Goal: Information Seeking & Learning: Learn about a topic

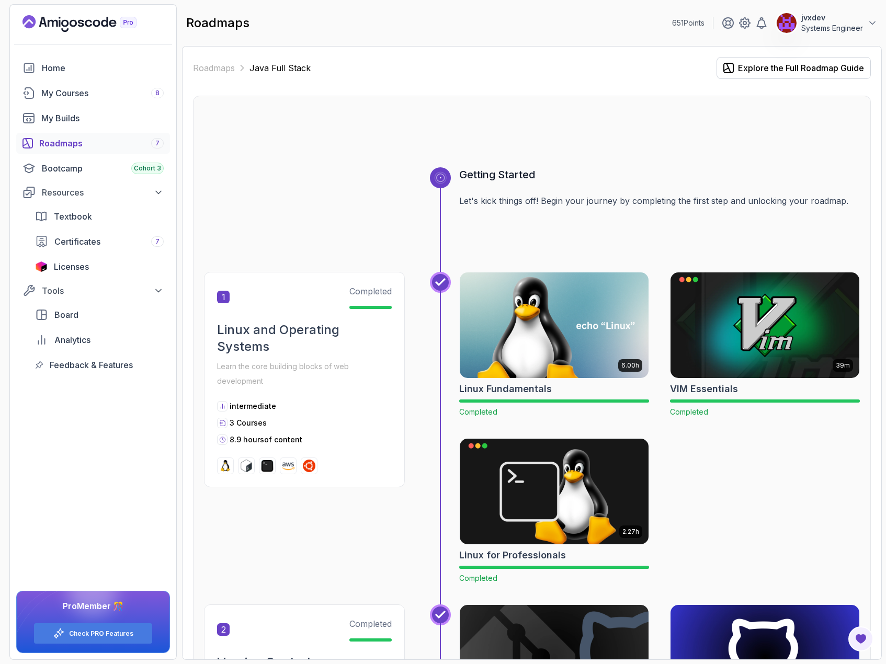
scroll to position [784, 0]
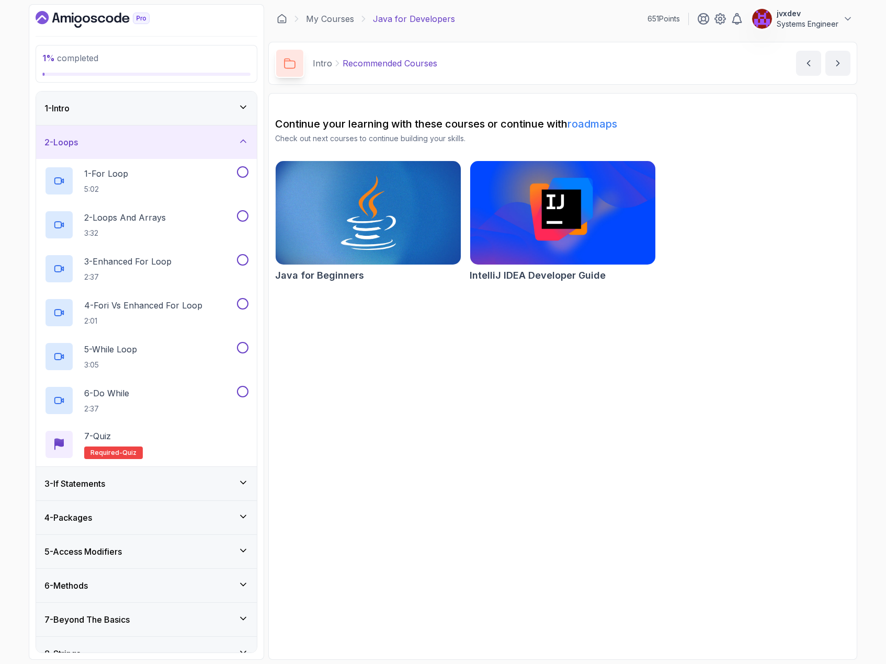
click at [210, 105] on div "1 - Intro" at bounding box center [146, 108] width 204 height 13
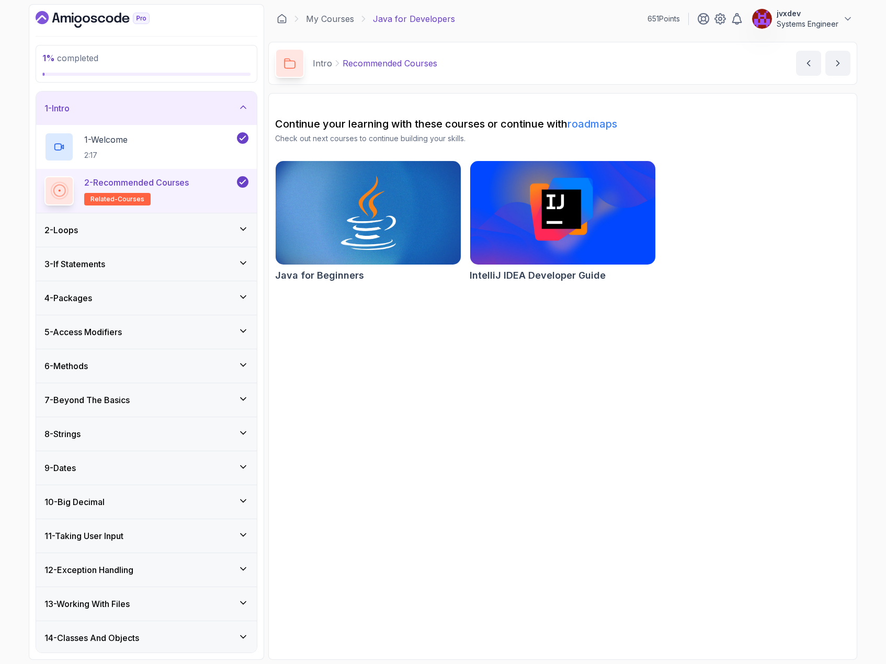
click at [211, 105] on div "1 - Intro" at bounding box center [146, 108] width 204 height 13
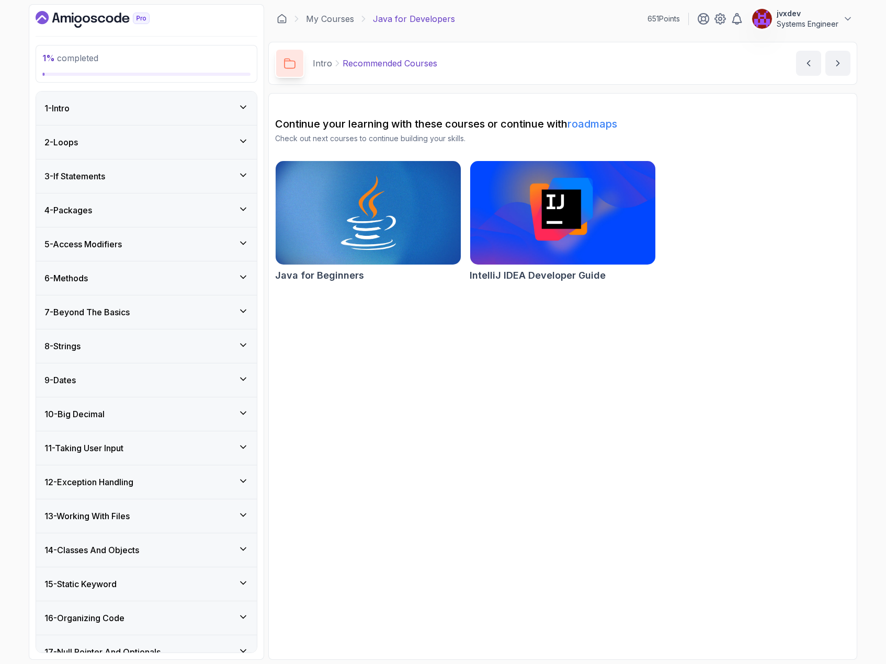
click at [212, 136] on div "2 - Loops" at bounding box center [146, 142] width 204 height 13
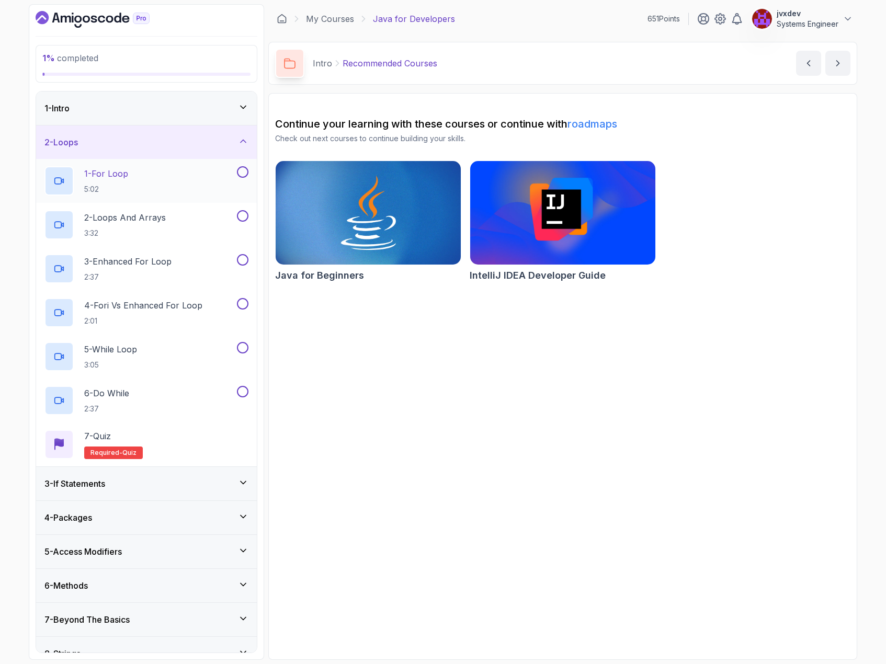
click at [214, 175] on div "1 - For Loop 5:02" at bounding box center [139, 180] width 190 height 29
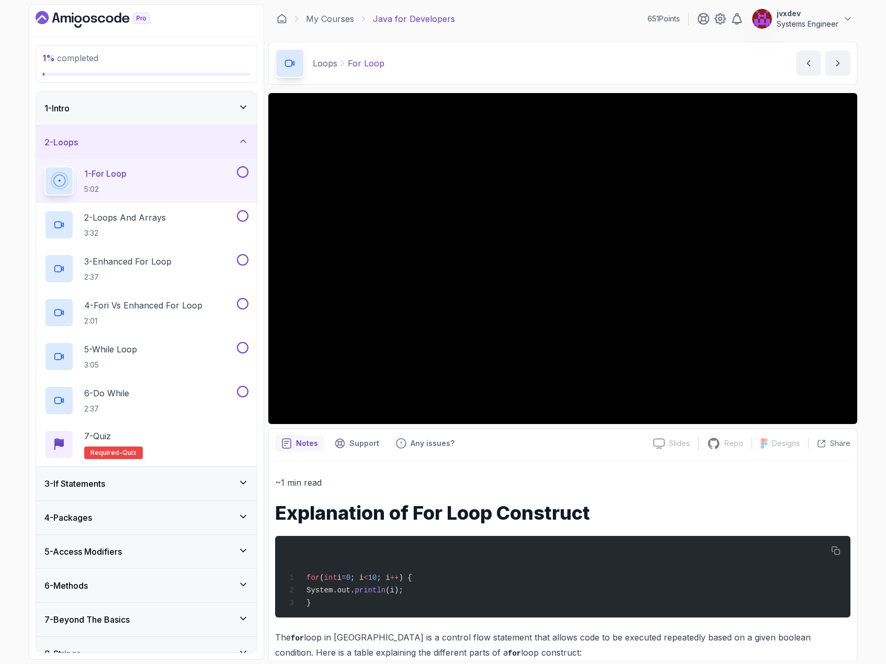
click at [622, 440] on div "Notes Support Any issues?" at bounding box center [460, 443] width 370 height 17
click at [705, 473] on div "~1 min read Explanation of For Loop Construct for ( int i = 0 ; i < 10 ; i ++ )…" at bounding box center [562, 647] width 575 height 372
click at [629, 470] on div "~1 min read Explanation of For Loop Construct for ( int i = 0 ; i < 10 ; i ++ )…" at bounding box center [562, 647] width 575 height 372
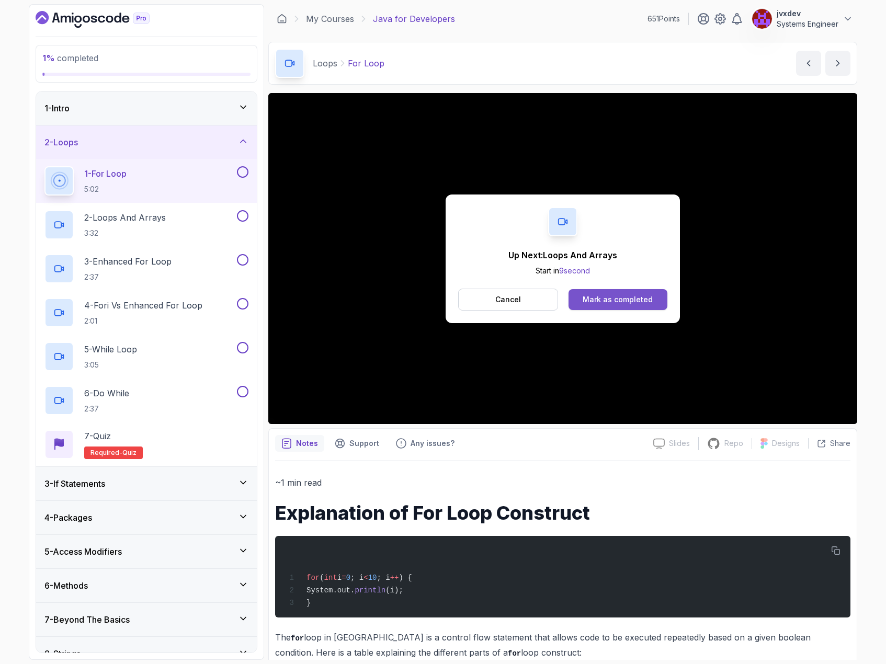
click at [641, 289] on button "Mark as completed" at bounding box center [617, 299] width 99 height 21
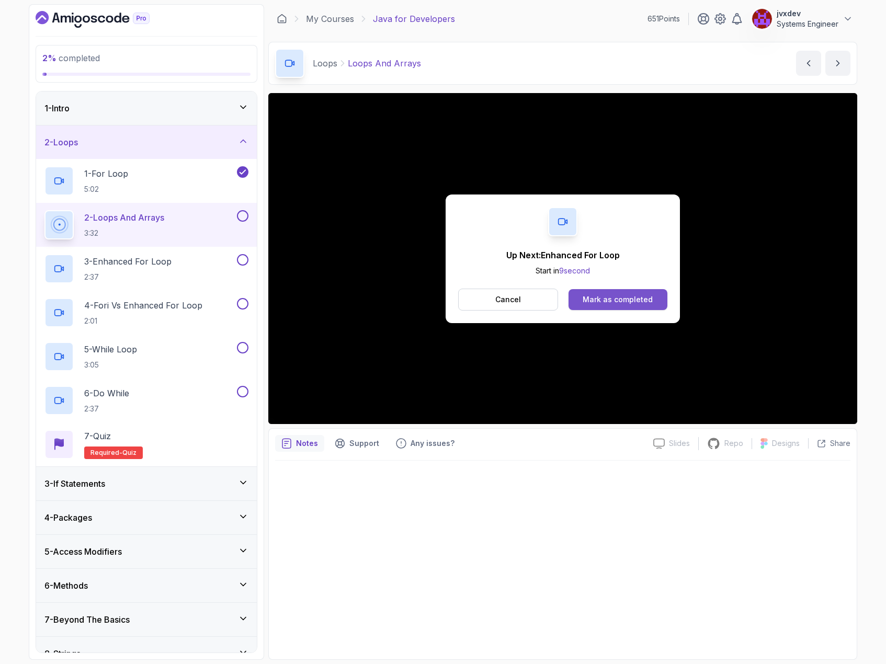
click at [641, 301] on div "Mark as completed" at bounding box center [617, 299] width 70 height 10
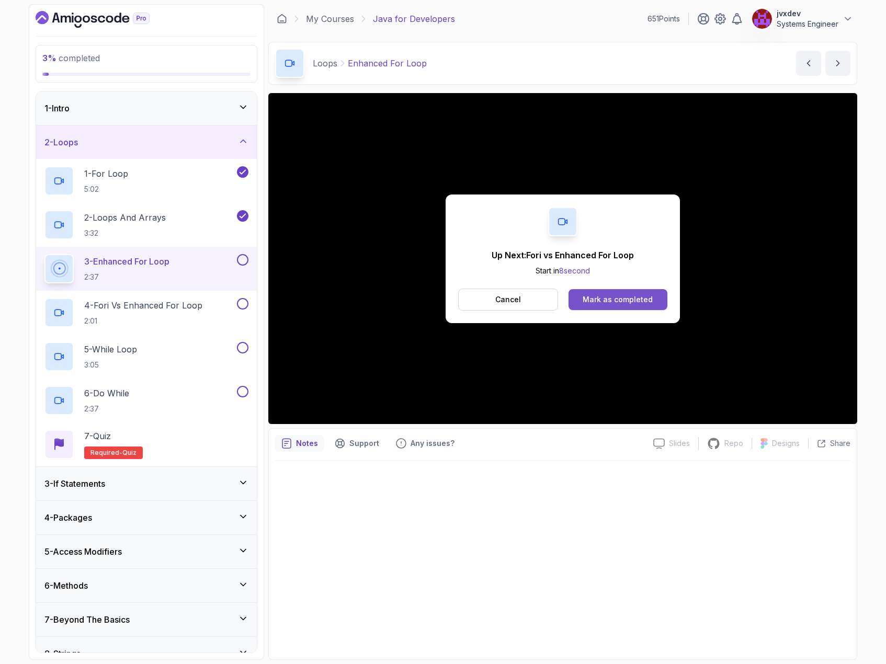
click at [608, 300] on div "Mark as completed" at bounding box center [617, 299] width 70 height 10
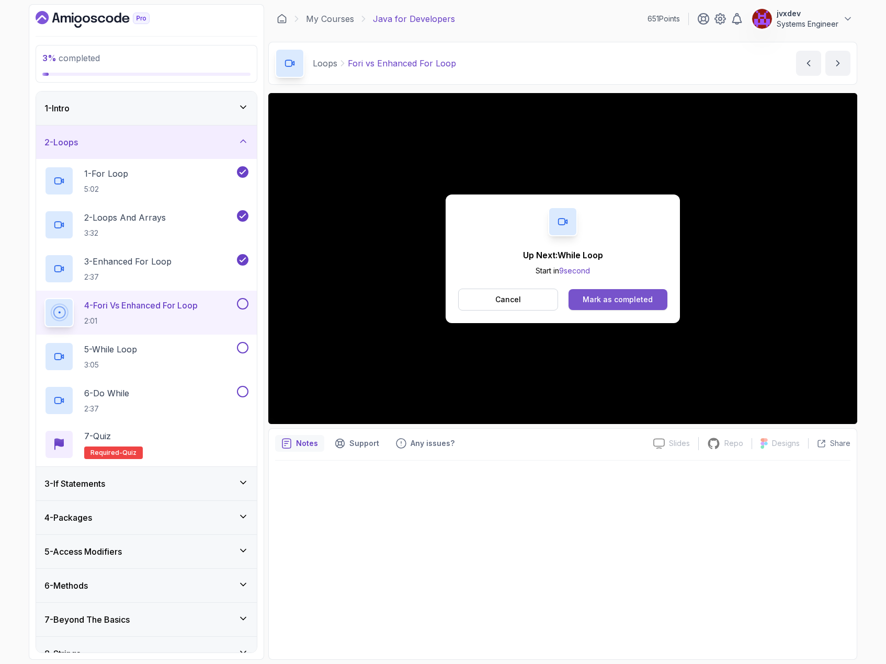
click at [634, 307] on button "Mark as completed" at bounding box center [617, 299] width 99 height 21
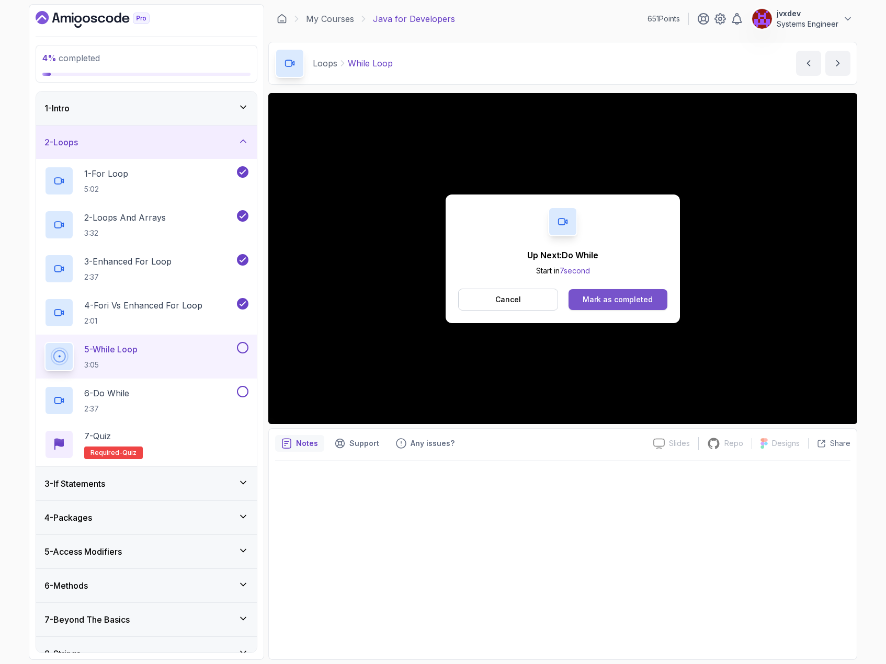
click at [639, 296] on div "Mark as completed" at bounding box center [617, 299] width 70 height 10
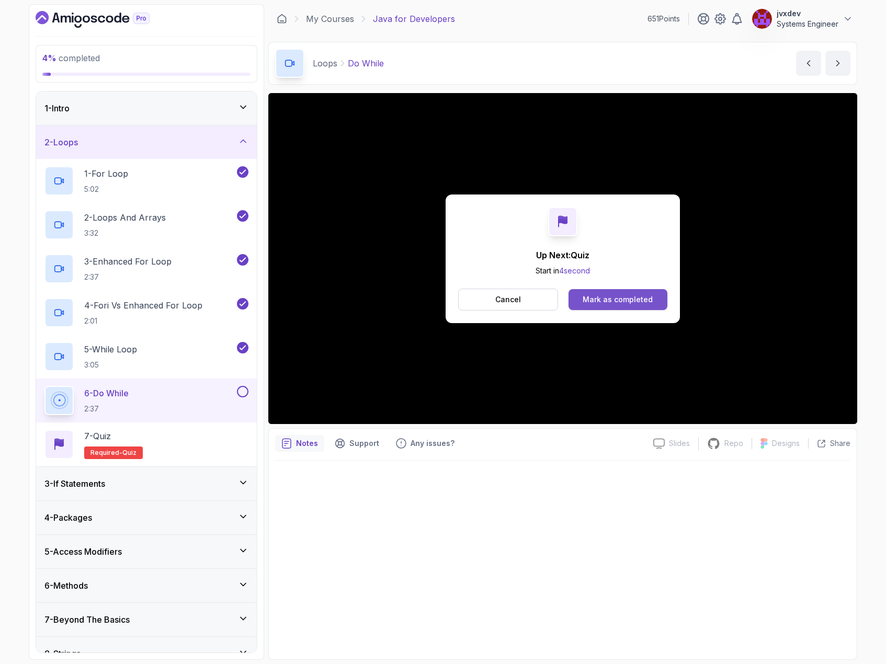
click at [622, 306] on button "Mark as completed" at bounding box center [617, 299] width 99 height 21
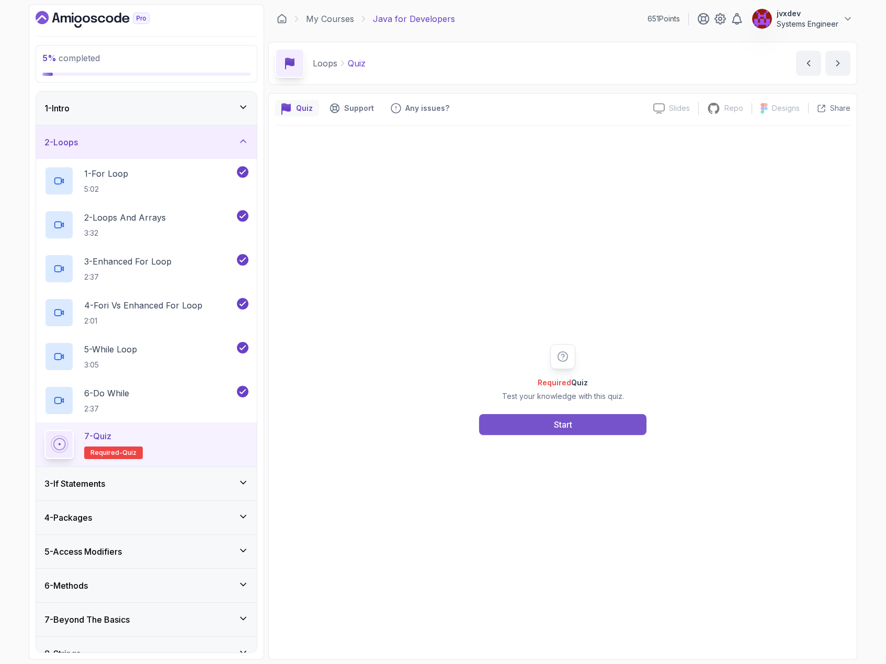
click at [608, 423] on button "Start" at bounding box center [562, 424] width 167 height 21
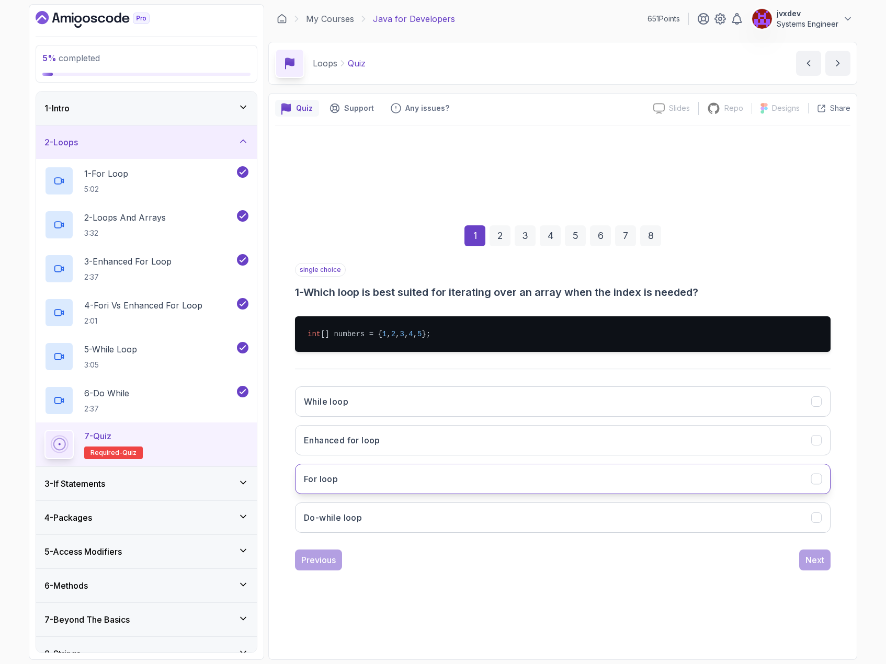
click at [435, 477] on button "For loop" at bounding box center [562, 479] width 535 height 30
click at [820, 559] on div "Next" at bounding box center [814, 560] width 19 height 13
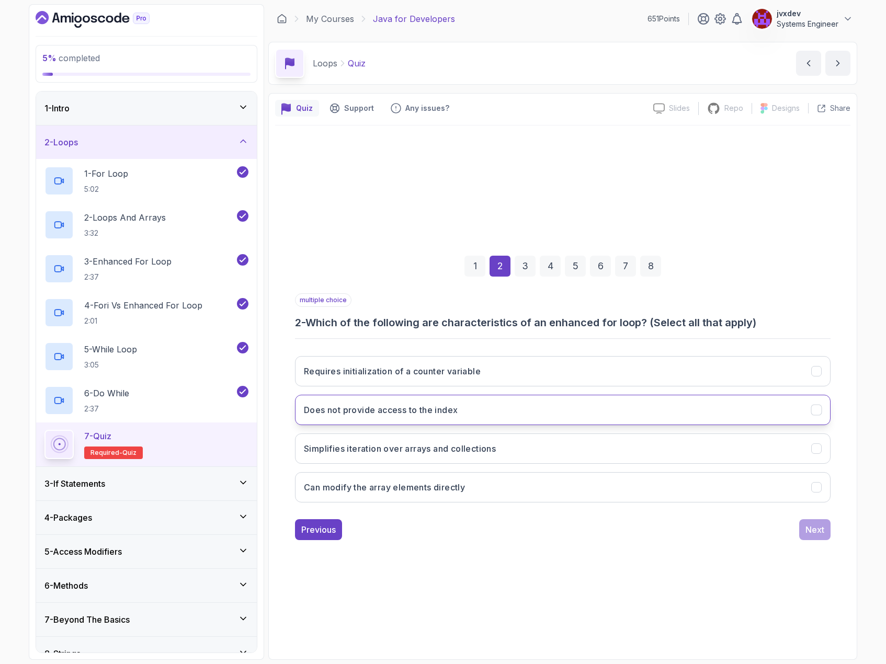
click at [462, 410] on button "Does not provide access to the index" at bounding box center [562, 410] width 535 height 30
click at [441, 451] on h3 "Simplifies iteration over arrays and collections" at bounding box center [400, 448] width 192 height 13
click at [809, 529] on div "Next" at bounding box center [814, 529] width 19 height 13
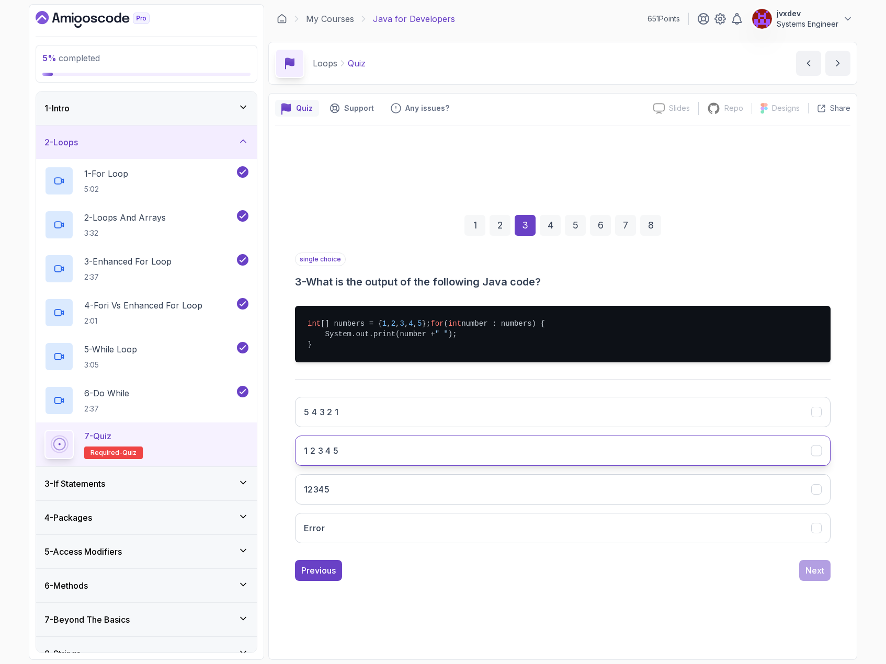
click at [379, 451] on button "1 2 3 4 5" at bounding box center [562, 451] width 535 height 30
click at [814, 577] on div "Next" at bounding box center [814, 570] width 19 height 13
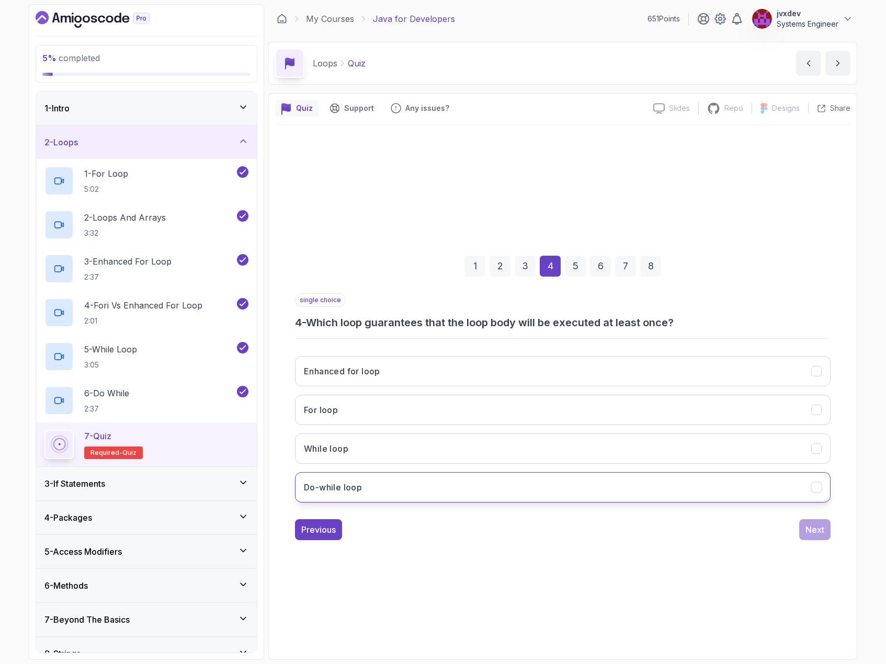
click at [385, 489] on button "Do-while loop" at bounding box center [562, 487] width 535 height 30
click at [818, 528] on div "Next" at bounding box center [814, 529] width 19 height 13
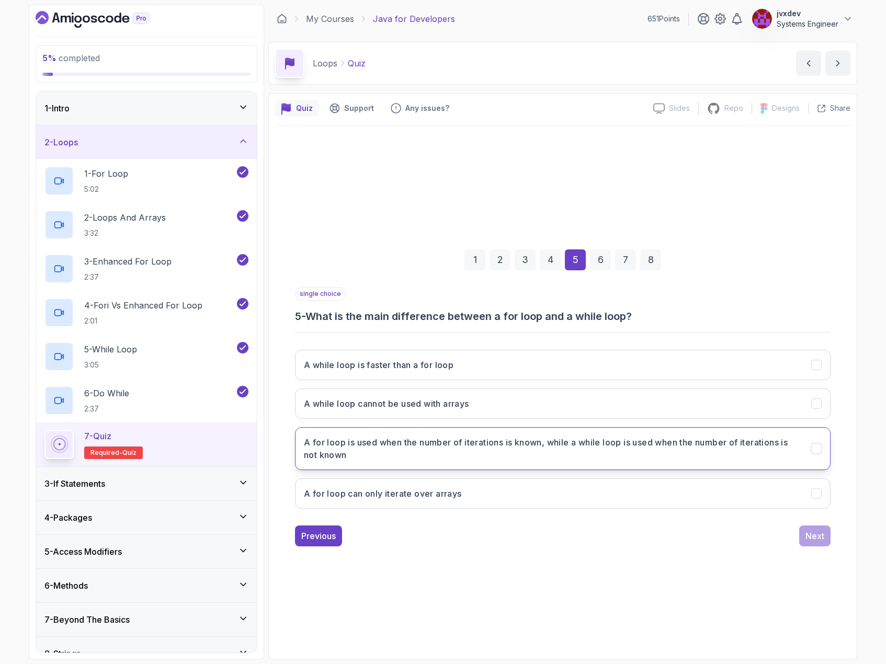
click at [586, 448] on h3 "A for loop is used when the number of iterations is known, while a while loop i…" at bounding box center [551, 448] width 495 height 25
click at [819, 535] on div "Next" at bounding box center [814, 536] width 19 height 13
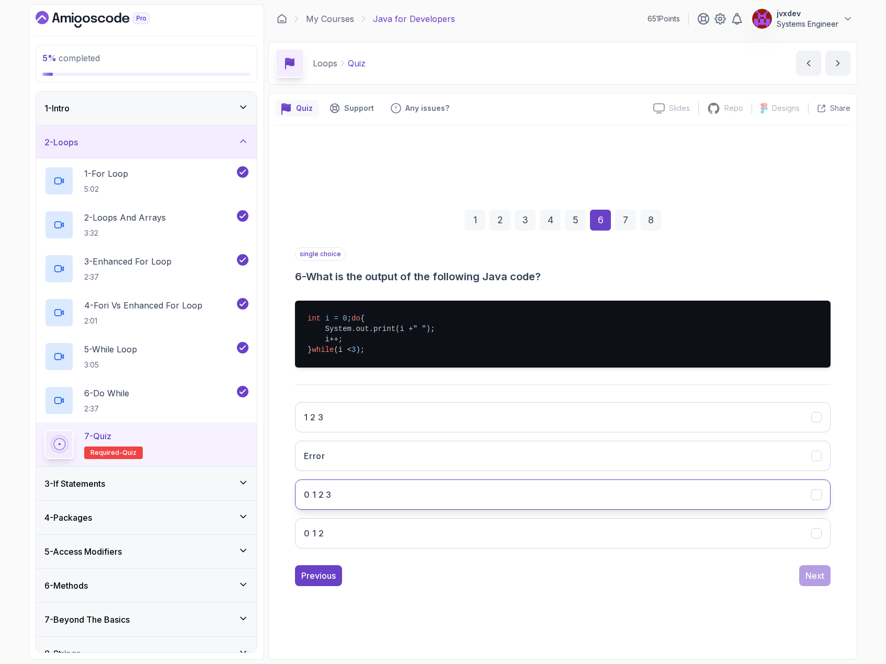
click at [392, 495] on button "0 1 2 3" at bounding box center [562, 494] width 535 height 30
click at [820, 582] on div "Next" at bounding box center [814, 575] width 19 height 13
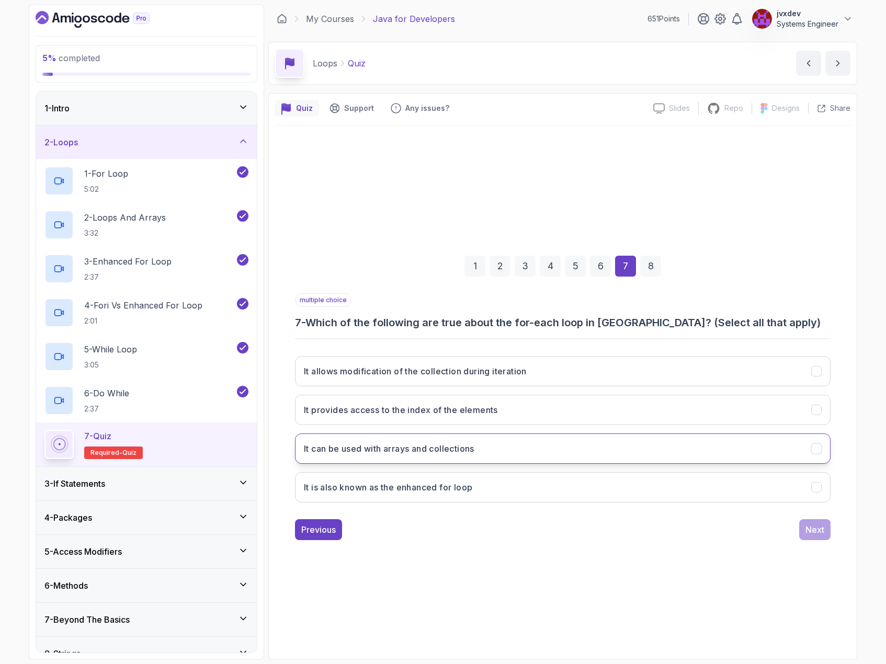
click at [473, 451] on h3 "It can be used with arrays and collections" at bounding box center [389, 448] width 170 height 13
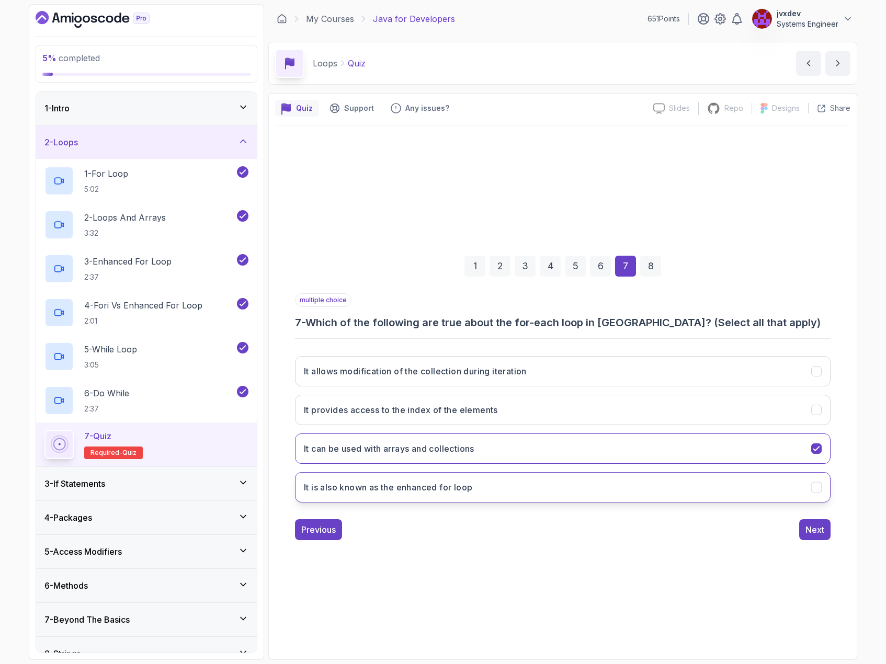
click at [480, 486] on button "It is also known as the enhanced for loop" at bounding box center [562, 487] width 535 height 30
click at [821, 530] on div "Next" at bounding box center [814, 529] width 19 height 13
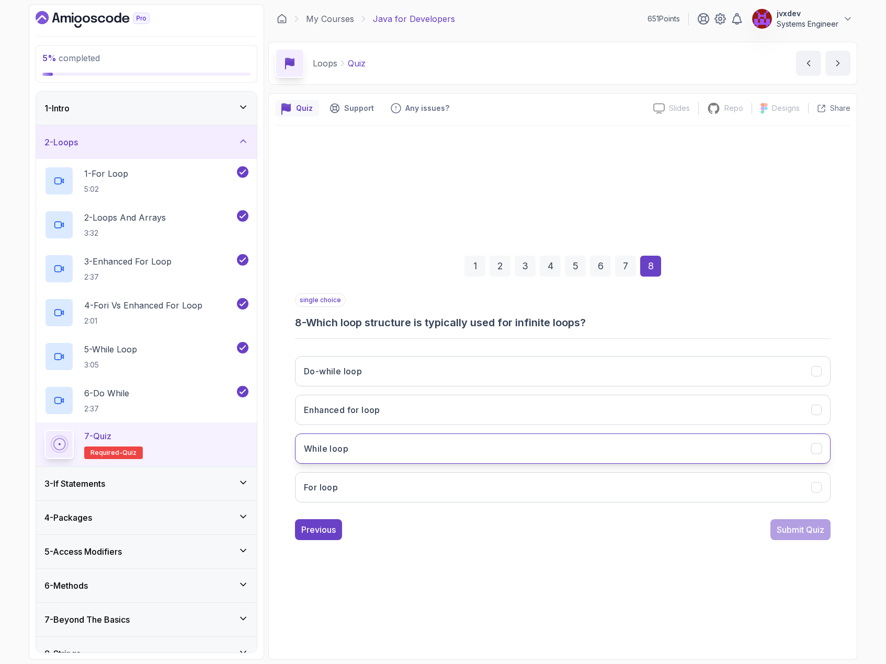
click at [454, 454] on button "While loop" at bounding box center [562, 448] width 535 height 30
click at [805, 533] on div "Submit Quiz" at bounding box center [800, 529] width 48 height 13
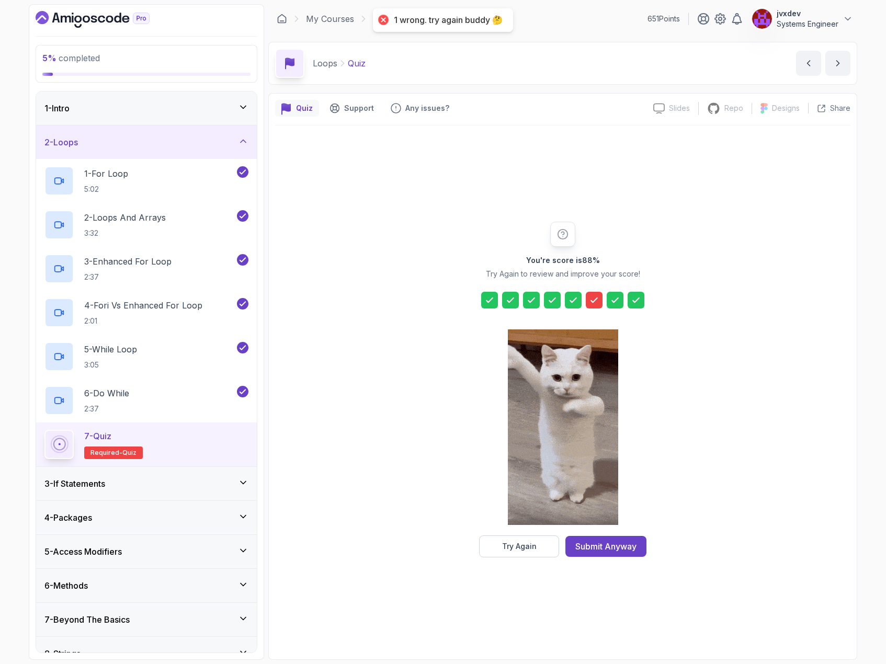
click at [528, 559] on div "You're score is 88 % Try Again to review and improve your score! Try Again Subm…" at bounding box center [562, 389] width 575 height 528
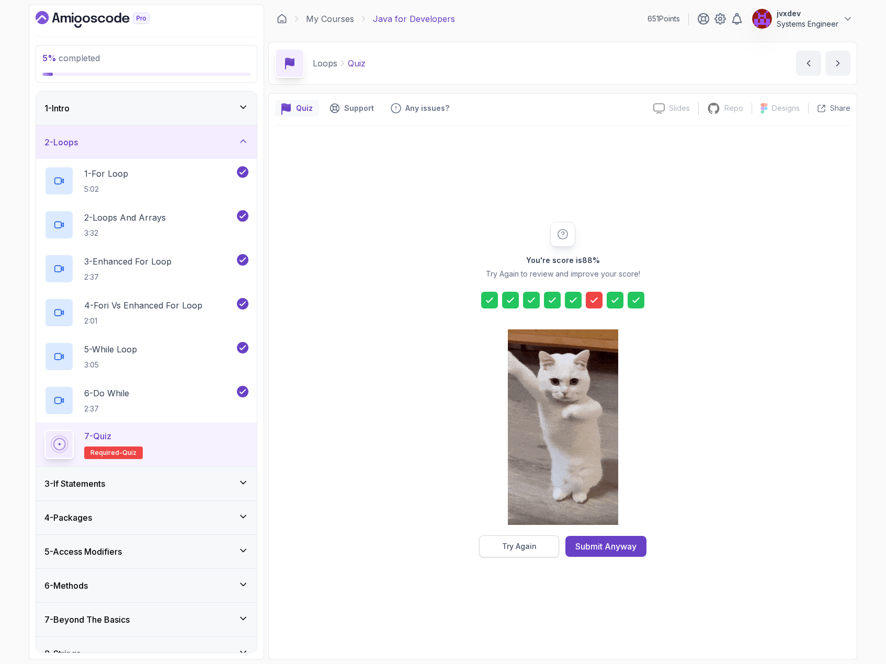
click at [529, 554] on button "Try Again" at bounding box center [519, 546] width 80 height 22
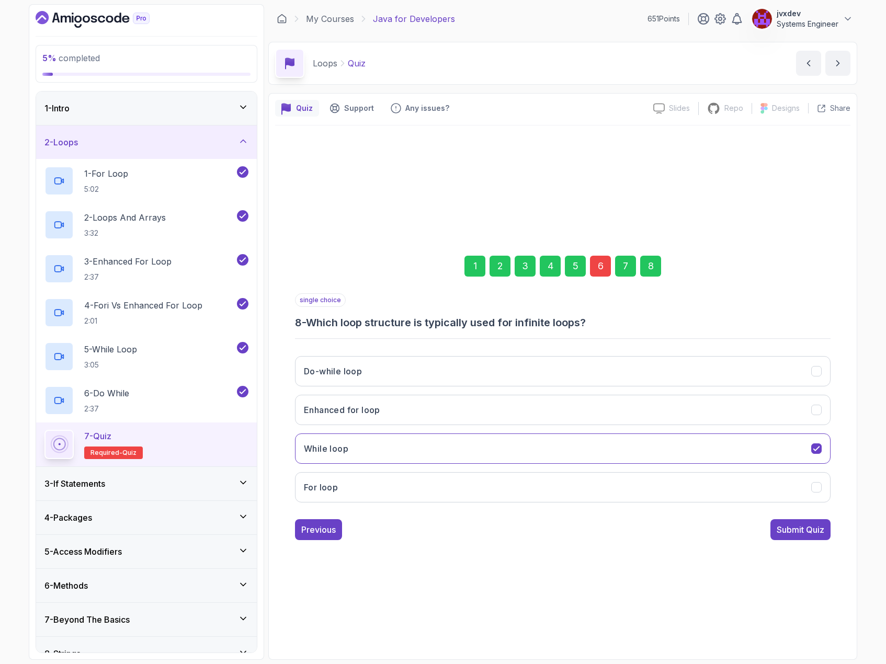
click at [593, 269] on div "6" at bounding box center [600, 266] width 21 height 21
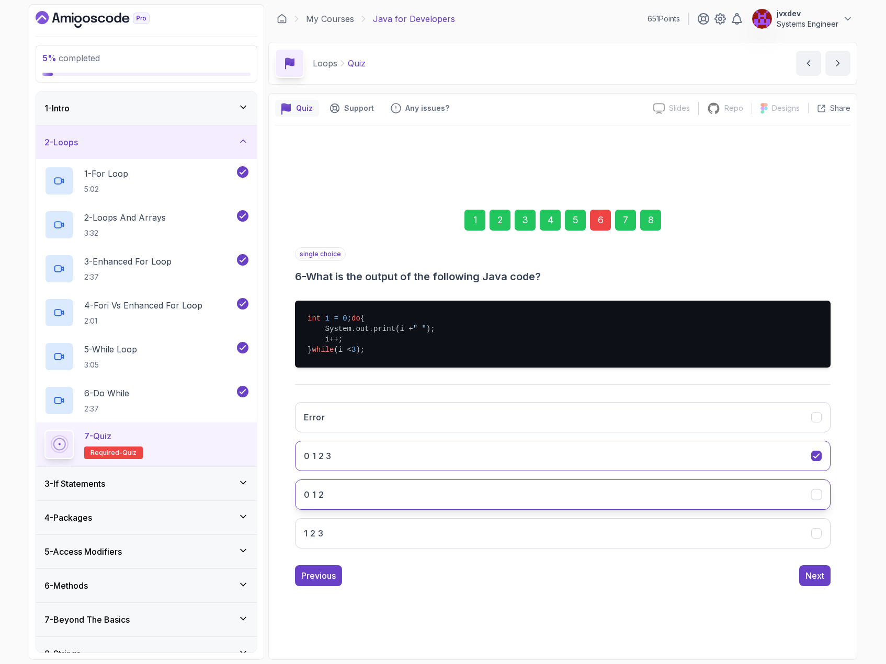
click at [363, 496] on button "0 1 2" at bounding box center [562, 494] width 535 height 30
click at [828, 584] on button "Next" at bounding box center [814, 575] width 31 height 21
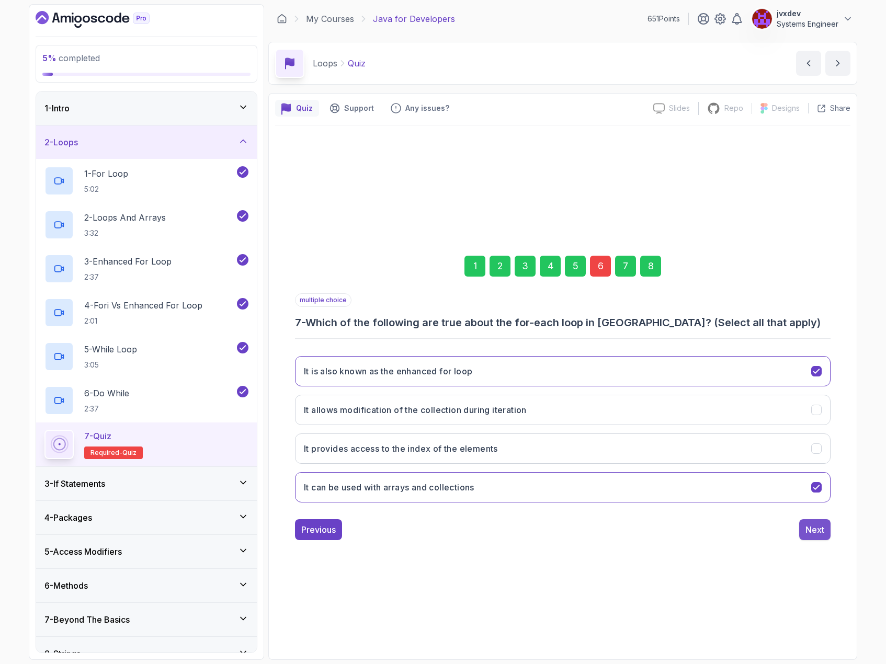
click at [820, 536] on button "Next" at bounding box center [814, 529] width 31 height 21
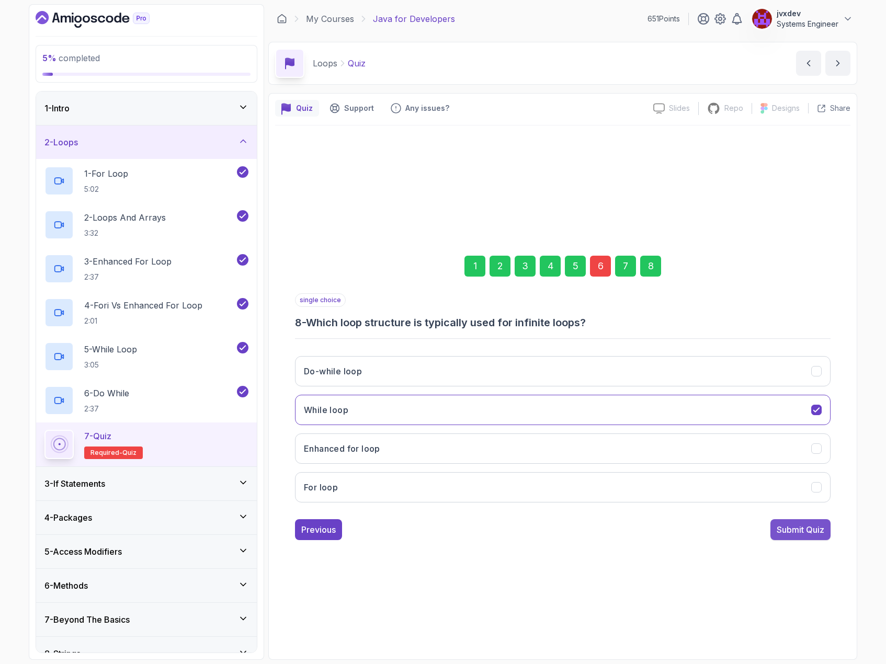
click at [820, 531] on div "Submit Quiz" at bounding box center [800, 529] width 48 height 13
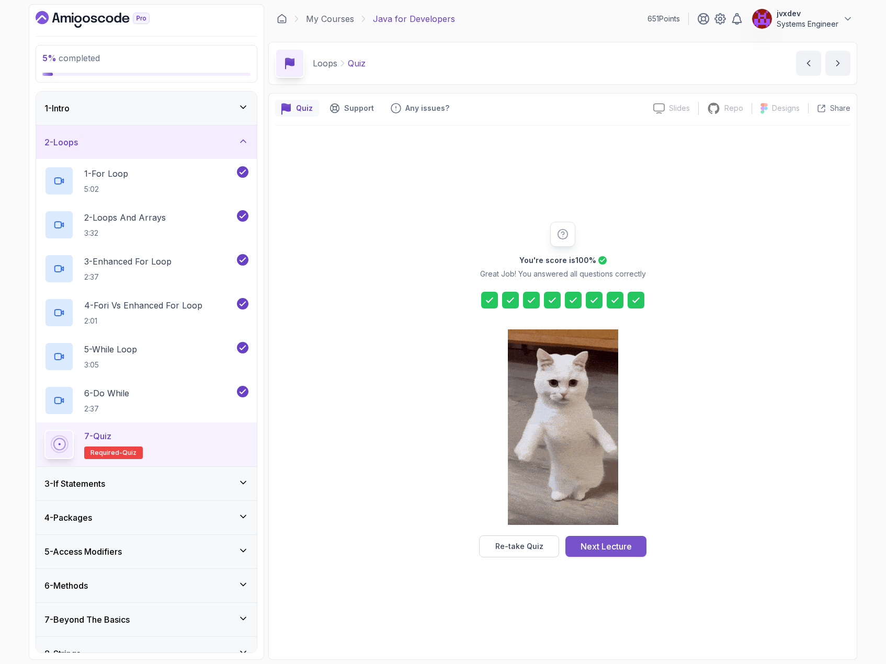
click at [621, 550] on div "Next Lecture" at bounding box center [605, 546] width 51 height 13
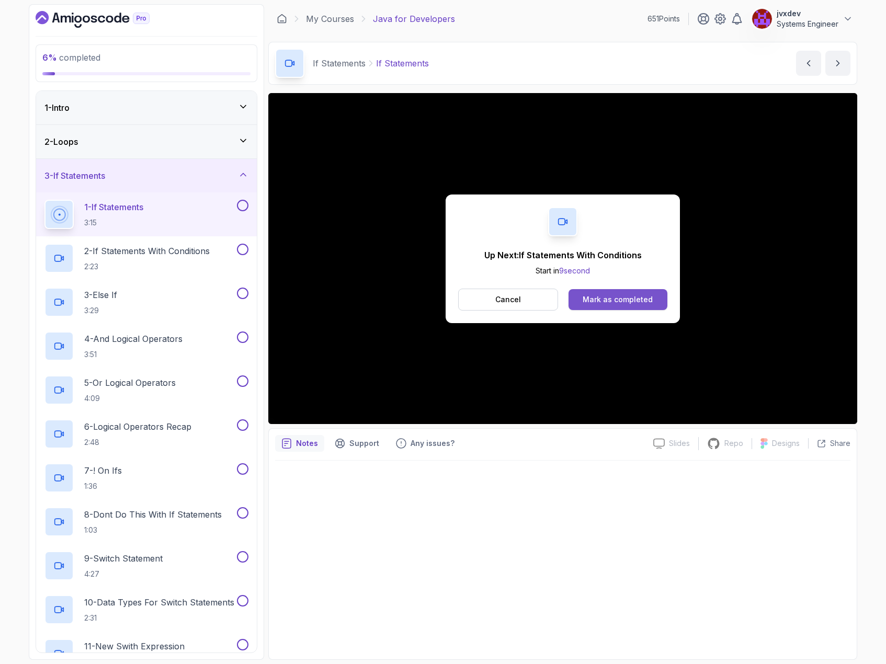
click at [650, 297] on div "Mark as completed" at bounding box center [617, 299] width 70 height 10
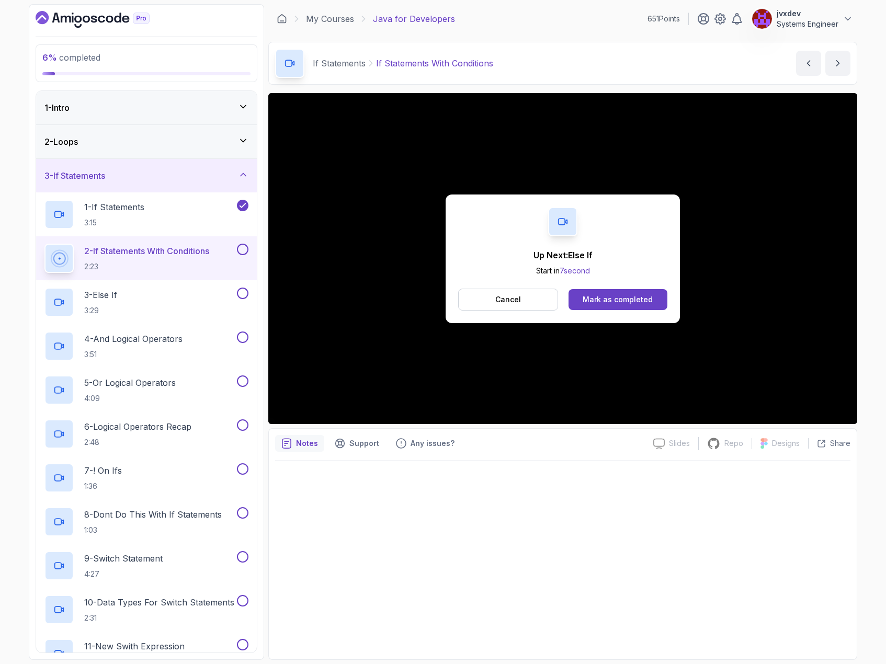
click at [599, 310] on div "Cancel Mark as completed" at bounding box center [562, 300] width 209 height 22
click at [602, 308] on button "Mark as completed" at bounding box center [617, 299] width 99 height 21
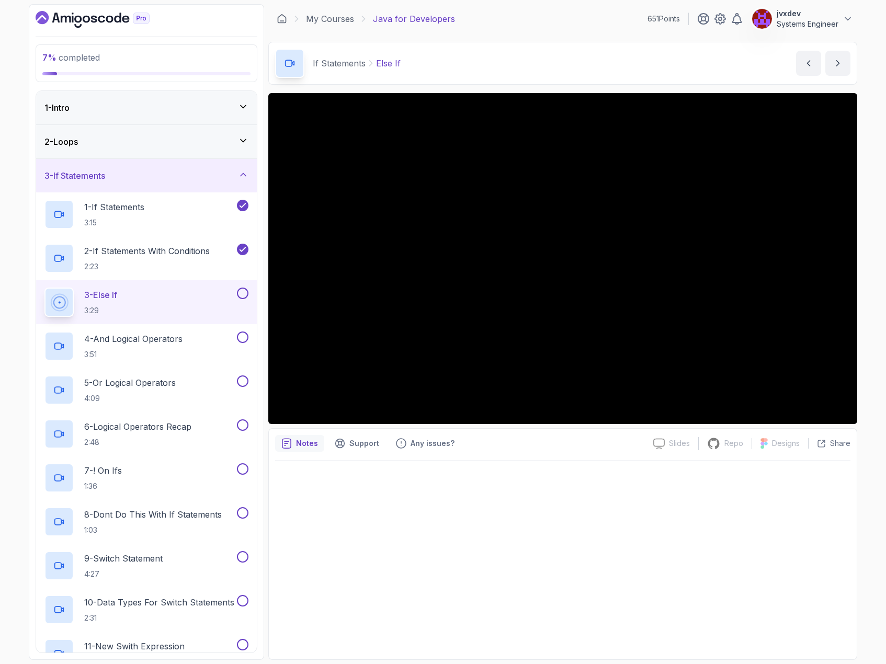
click at [726, 514] on div at bounding box center [562, 557] width 575 height 192
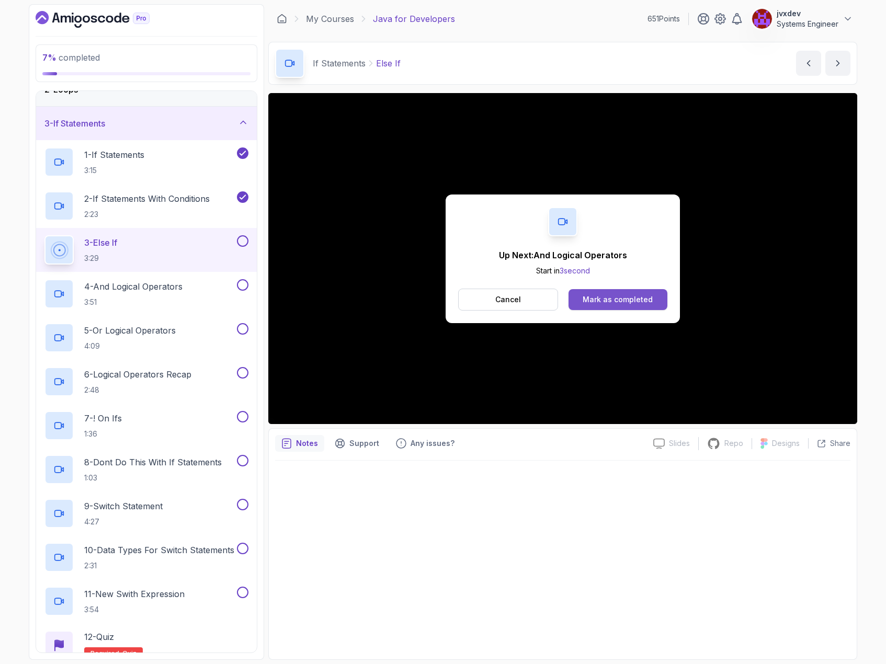
click at [641, 301] on div "Mark as completed" at bounding box center [617, 299] width 70 height 10
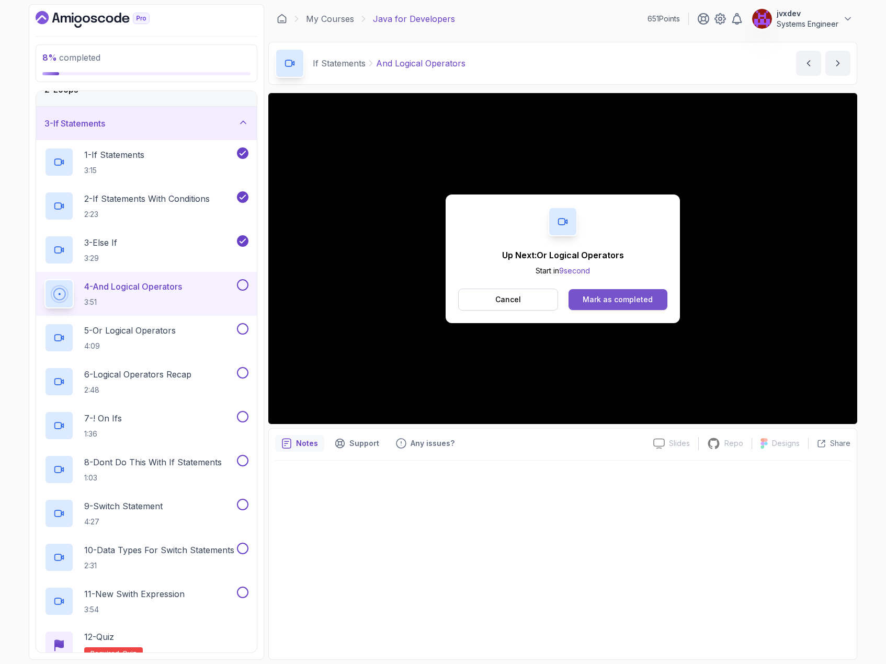
click at [631, 296] on div "Mark as completed" at bounding box center [617, 299] width 70 height 10
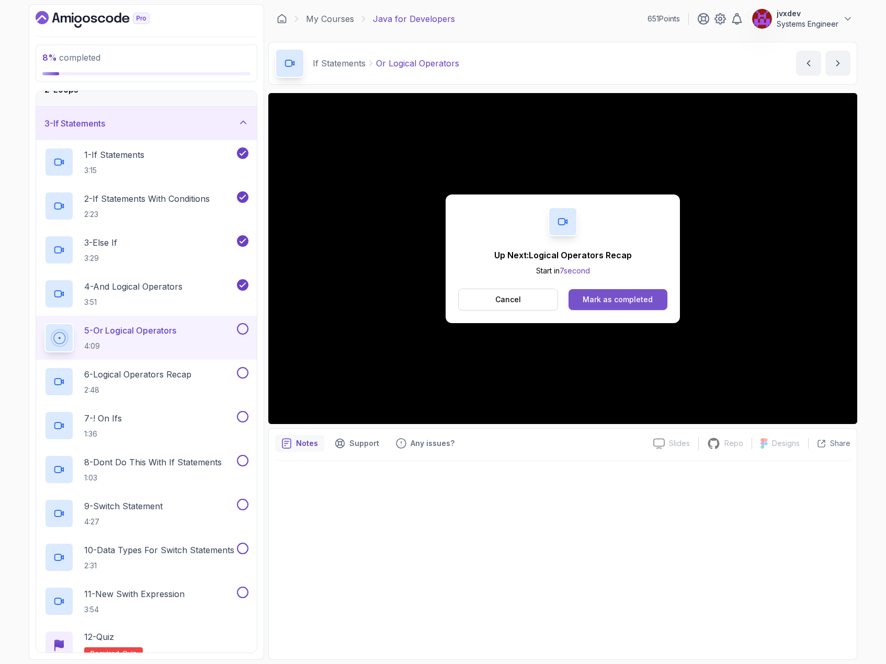
click at [606, 300] on div "Mark as completed" at bounding box center [617, 299] width 70 height 10
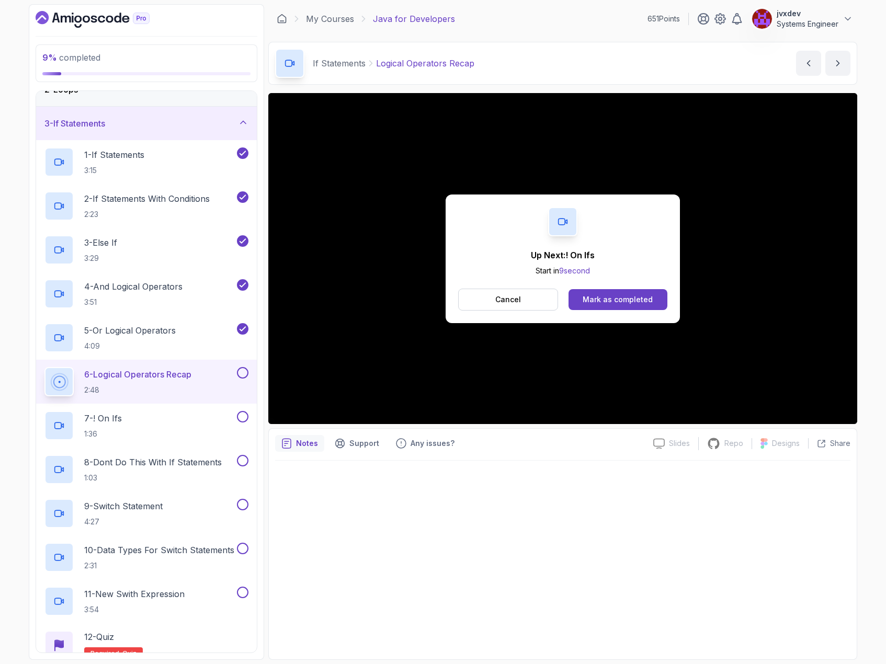
click at [607, 300] on div "Mark as completed" at bounding box center [617, 299] width 70 height 10
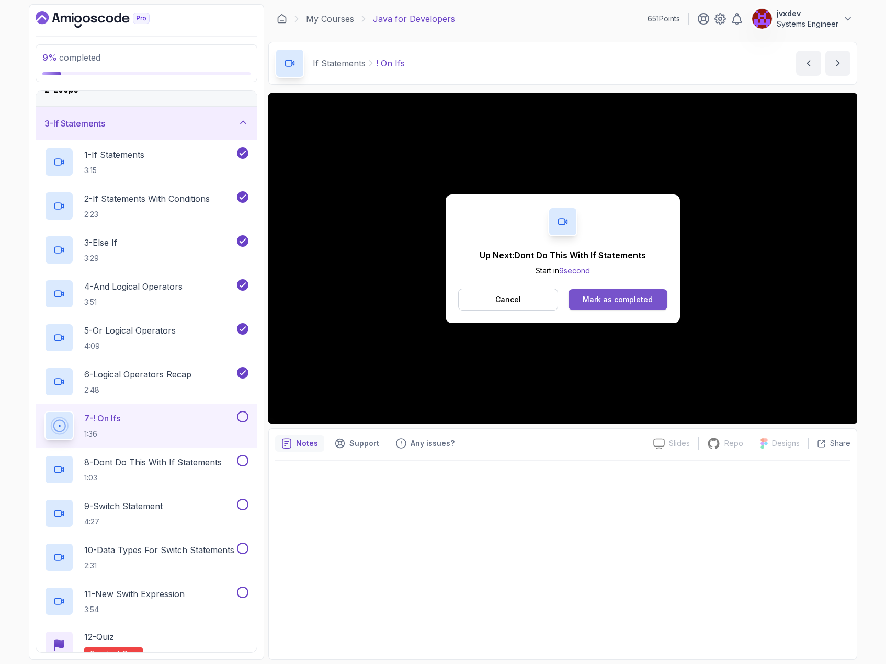
click at [644, 300] on div "Mark as completed" at bounding box center [617, 299] width 70 height 10
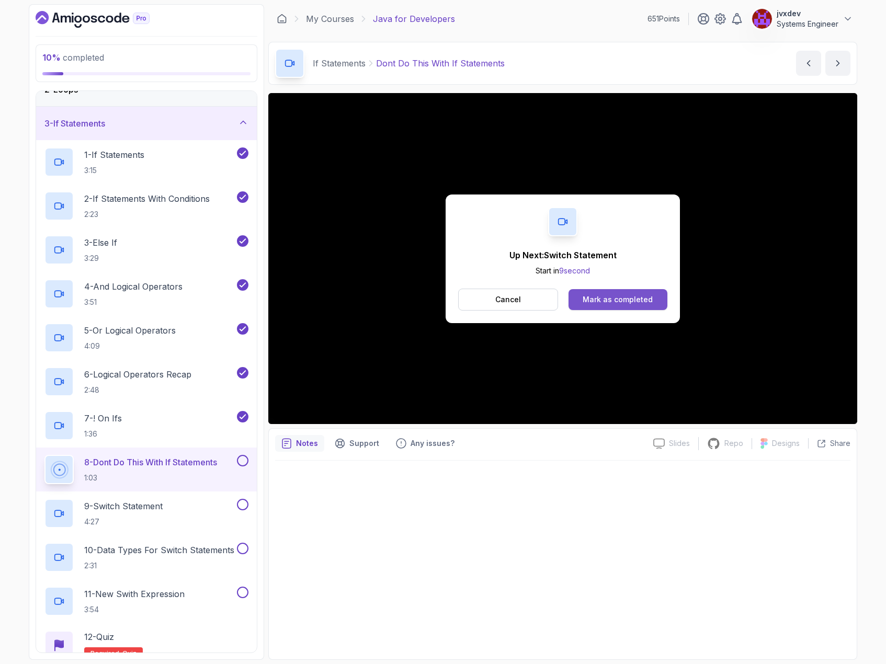
click at [644, 295] on div "Mark as completed" at bounding box center [617, 299] width 70 height 10
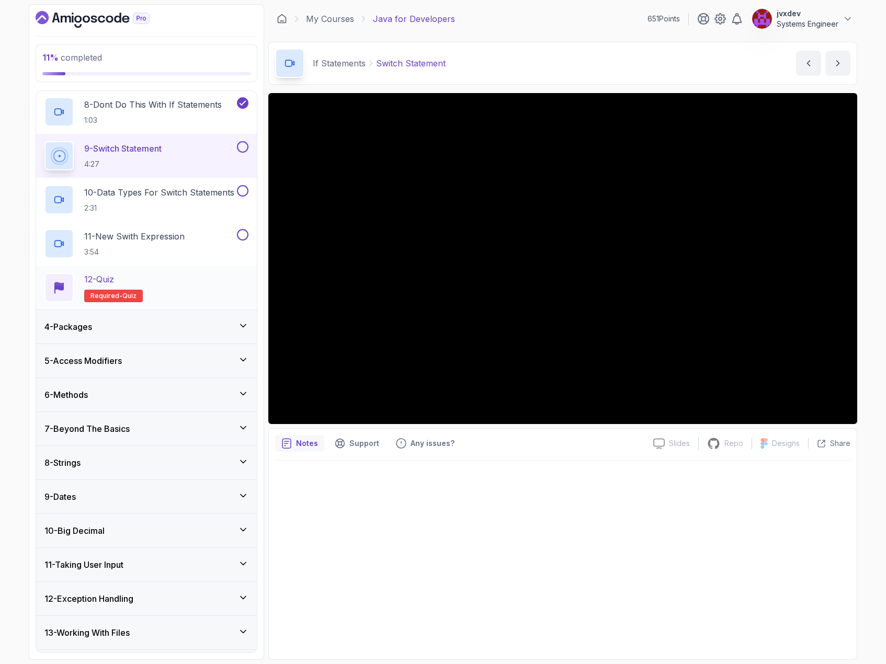
scroll to position [418, 0]
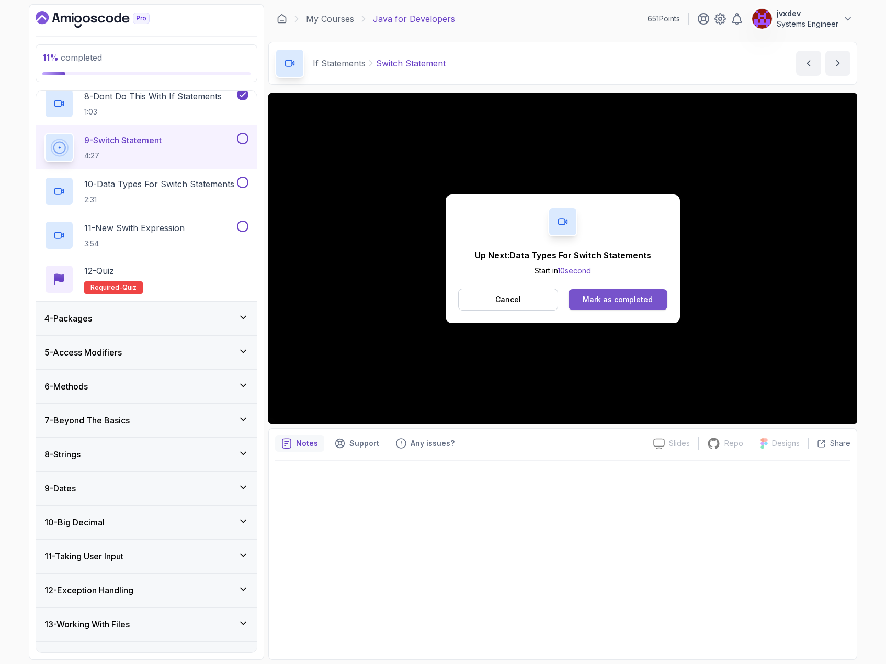
click at [653, 303] on button "Mark as completed" at bounding box center [617, 299] width 99 height 21
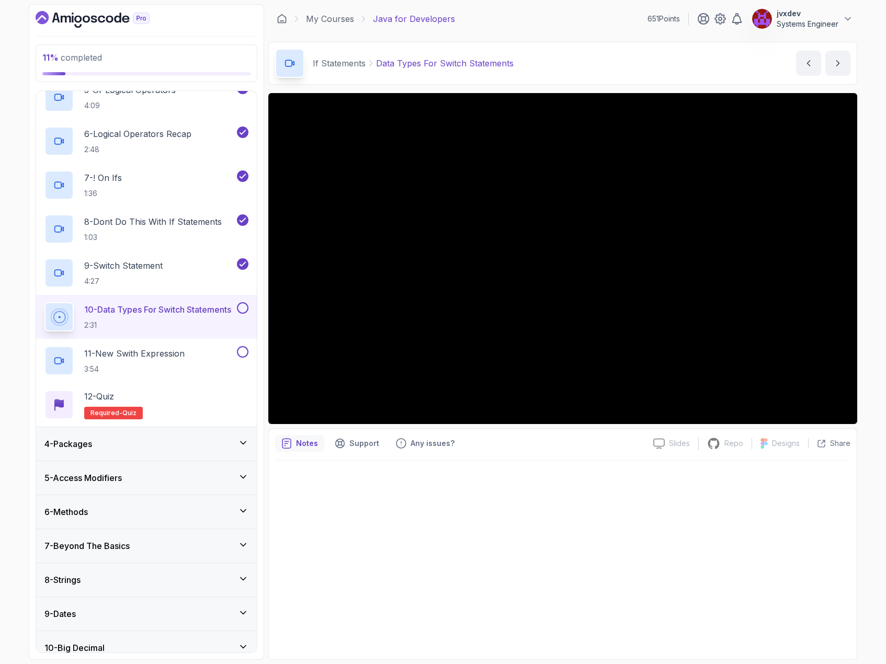
scroll to position [297, 0]
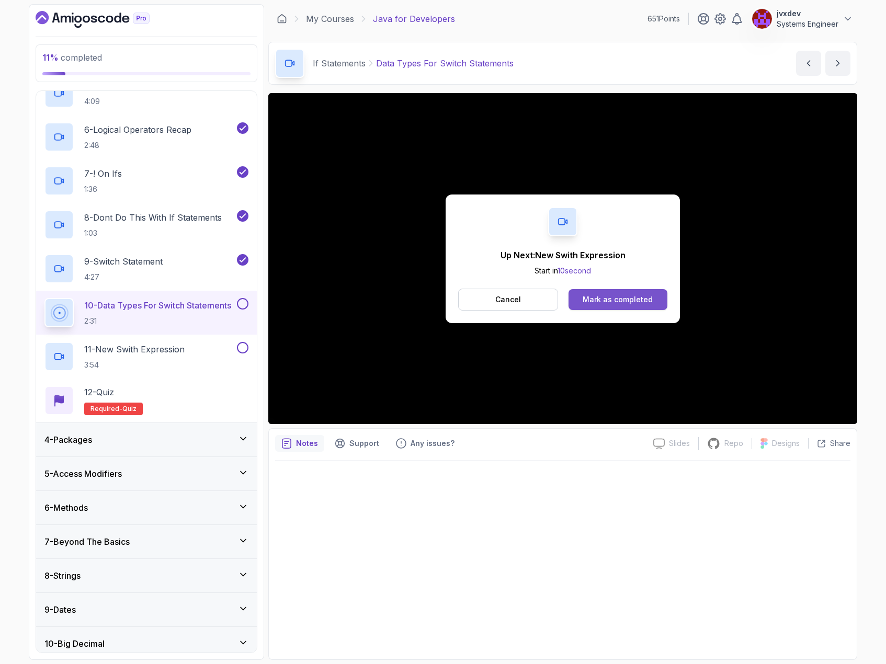
click at [626, 304] on div "Mark as completed" at bounding box center [617, 299] width 70 height 10
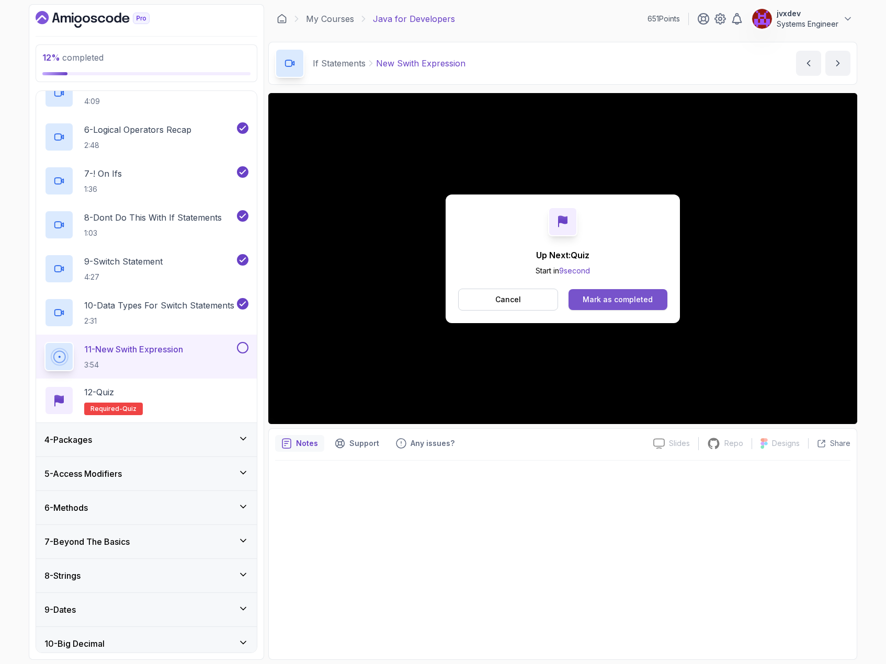
click at [639, 299] on div "Mark as completed" at bounding box center [617, 299] width 70 height 10
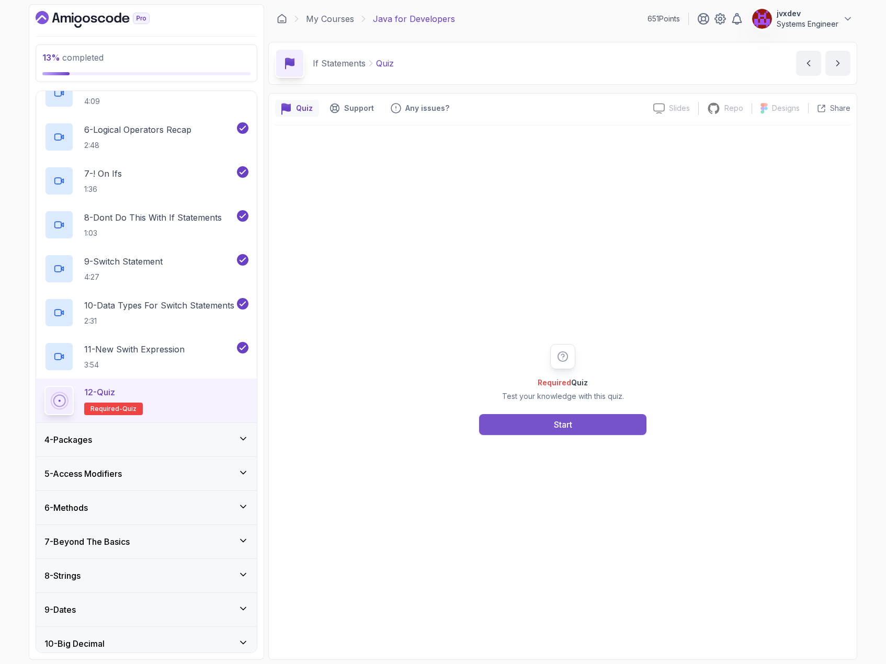
click at [582, 431] on button "Start" at bounding box center [562, 424] width 167 height 21
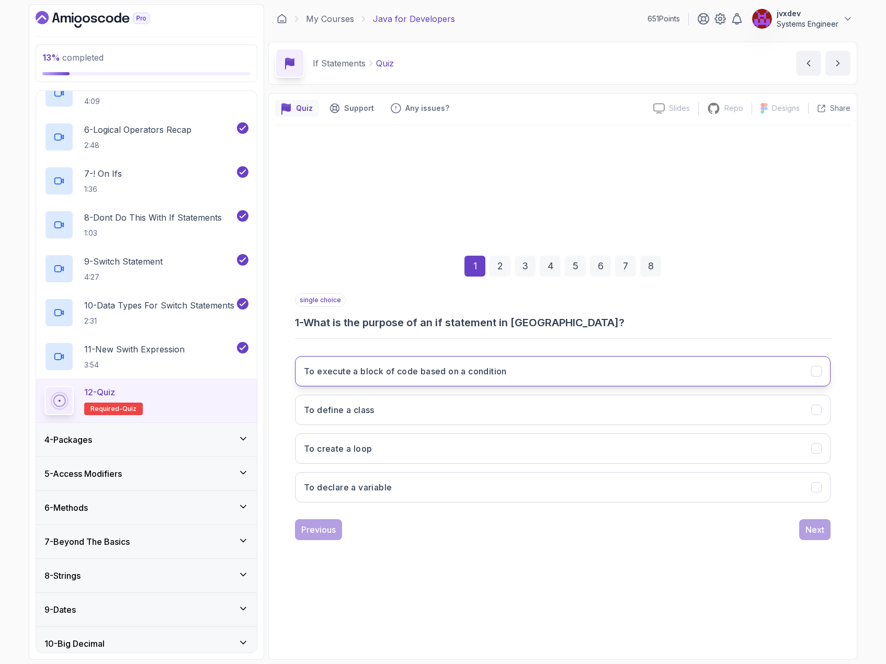
click at [456, 371] on h3 "To execute a block of code based on a condition" at bounding box center [405, 371] width 203 height 13
click at [806, 524] on div "Next" at bounding box center [814, 529] width 19 height 13
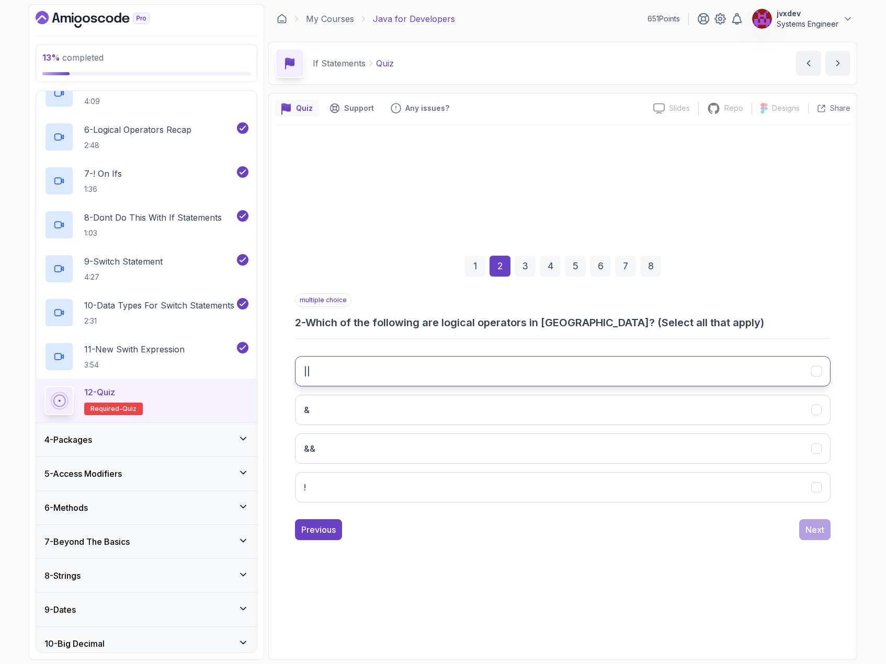
click at [379, 368] on button "||" at bounding box center [562, 371] width 535 height 30
click at [368, 449] on button "&&" at bounding box center [562, 448] width 535 height 30
click at [807, 523] on div "Next" at bounding box center [814, 529] width 19 height 13
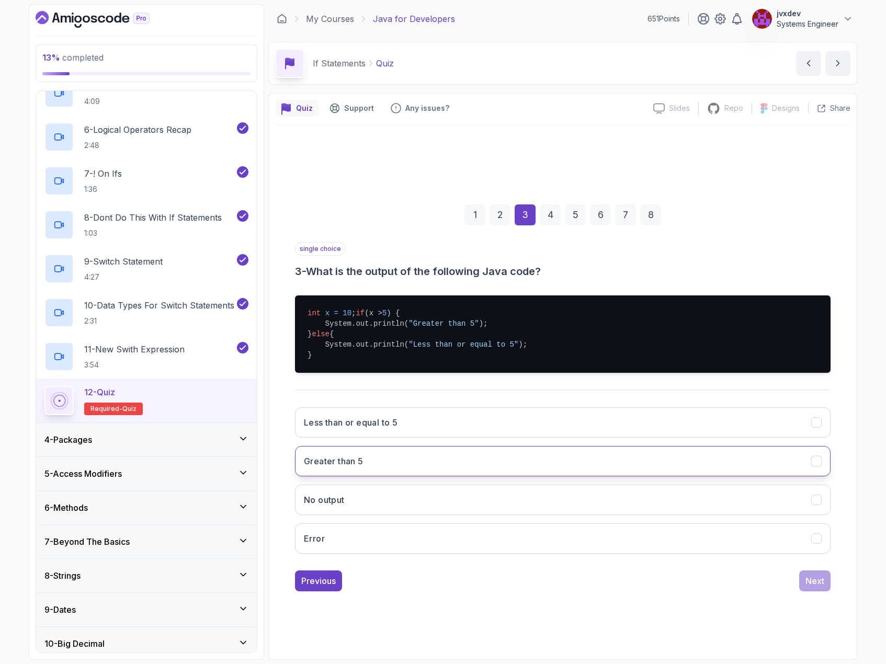
click at [376, 459] on button "Greater than 5" at bounding box center [562, 461] width 535 height 30
click at [819, 586] on div "Next" at bounding box center [814, 581] width 19 height 13
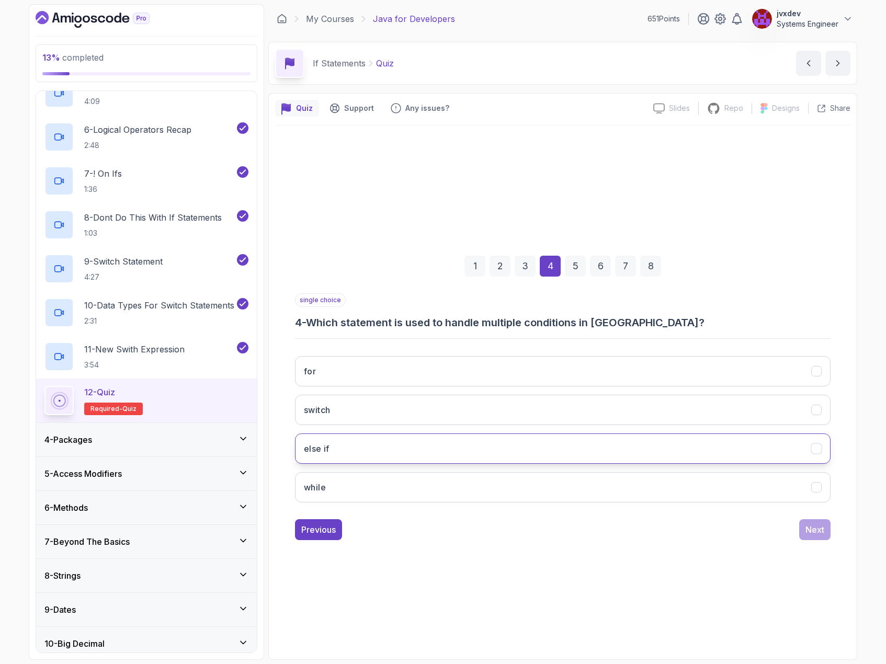
click at [469, 461] on button "else if" at bounding box center [562, 448] width 535 height 30
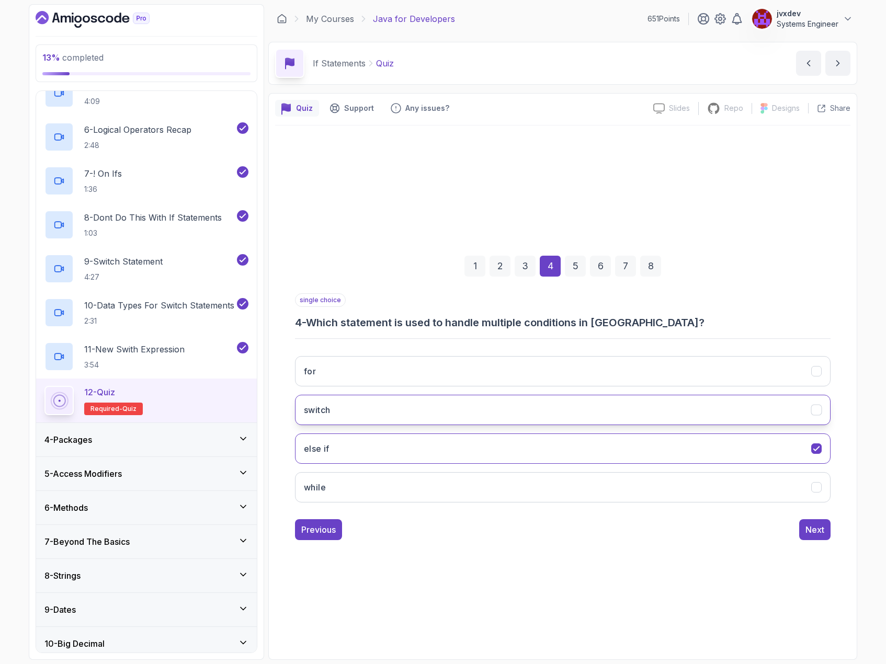
click at [538, 412] on button "switch" at bounding box center [562, 410] width 535 height 30
click at [810, 533] on div "Next" at bounding box center [814, 529] width 19 height 13
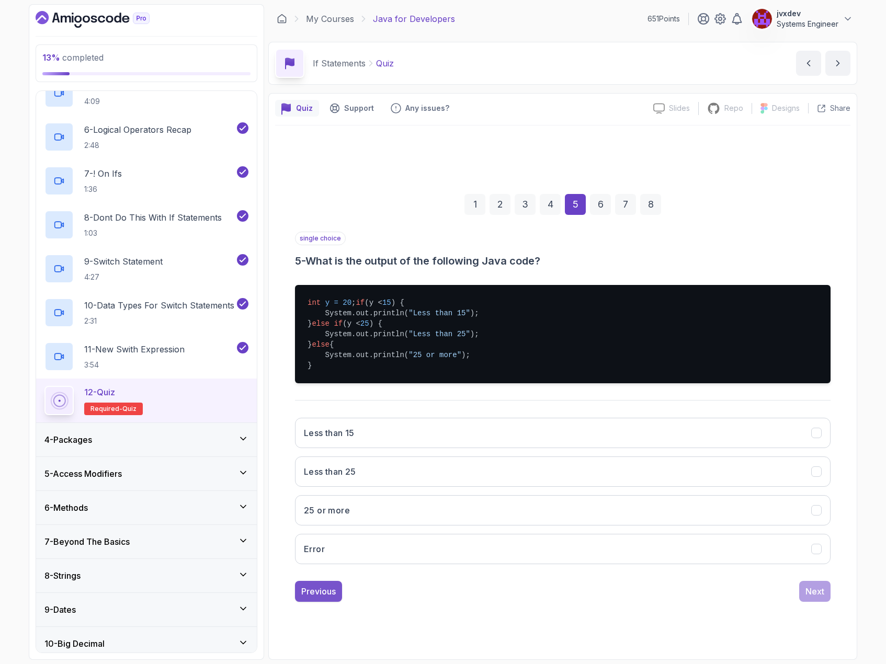
click at [334, 598] on div "Previous" at bounding box center [318, 591] width 35 height 13
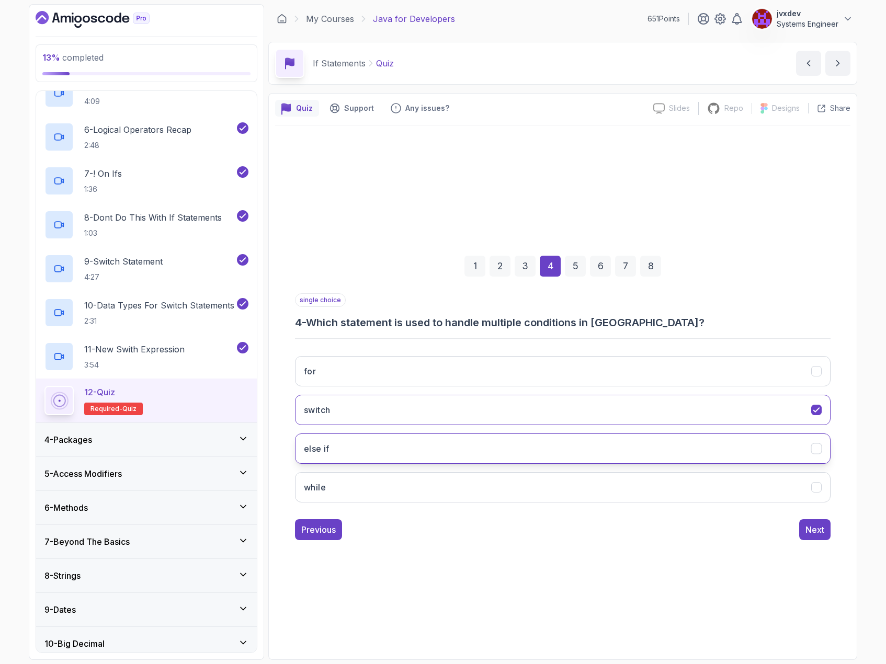
click at [397, 447] on button "else if" at bounding box center [562, 448] width 535 height 30
click at [823, 529] on div "Next" at bounding box center [814, 529] width 19 height 13
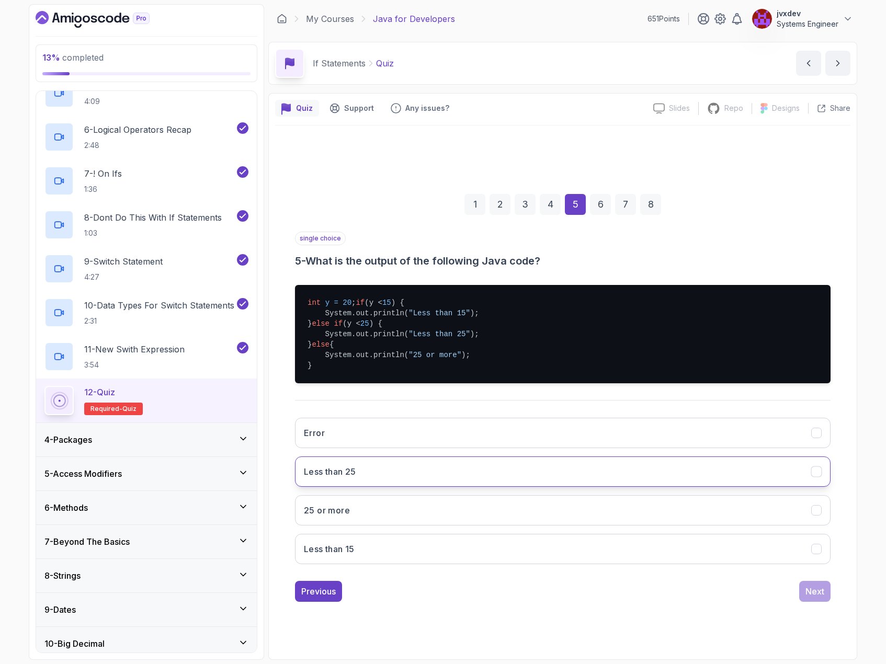
click at [452, 483] on button "Less than 25" at bounding box center [562, 471] width 535 height 30
click at [804, 594] on button "Next" at bounding box center [814, 591] width 31 height 21
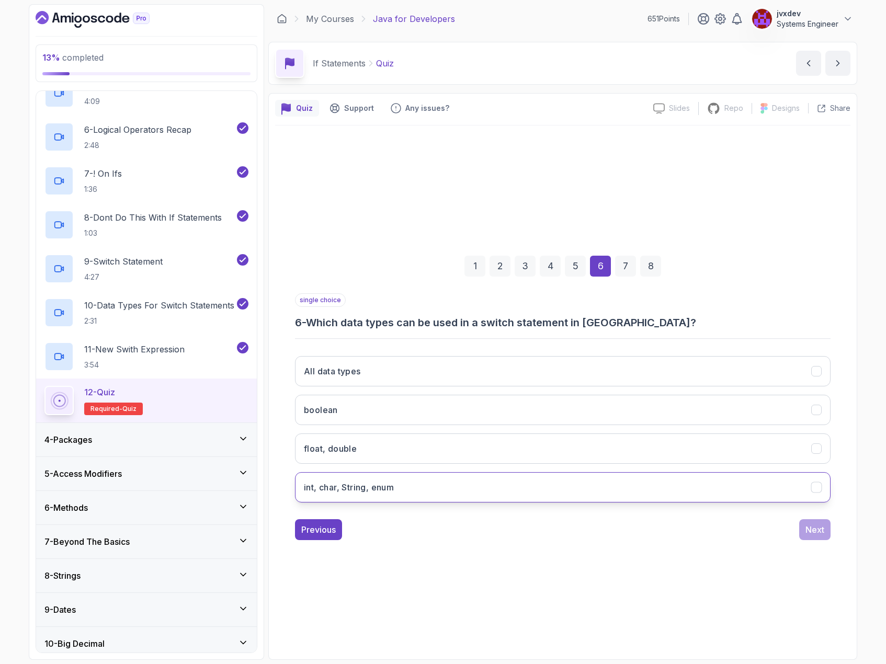
click at [439, 486] on button "int, char, String, enum" at bounding box center [562, 487] width 535 height 30
click at [831, 536] on div "1 2 3 4 5 6 7 8 single choice 6 - Which data types can be used in a switch stat…" at bounding box center [562, 390] width 575 height 318
click at [819, 532] on div "Next" at bounding box center [814, 529] width 19 height 13
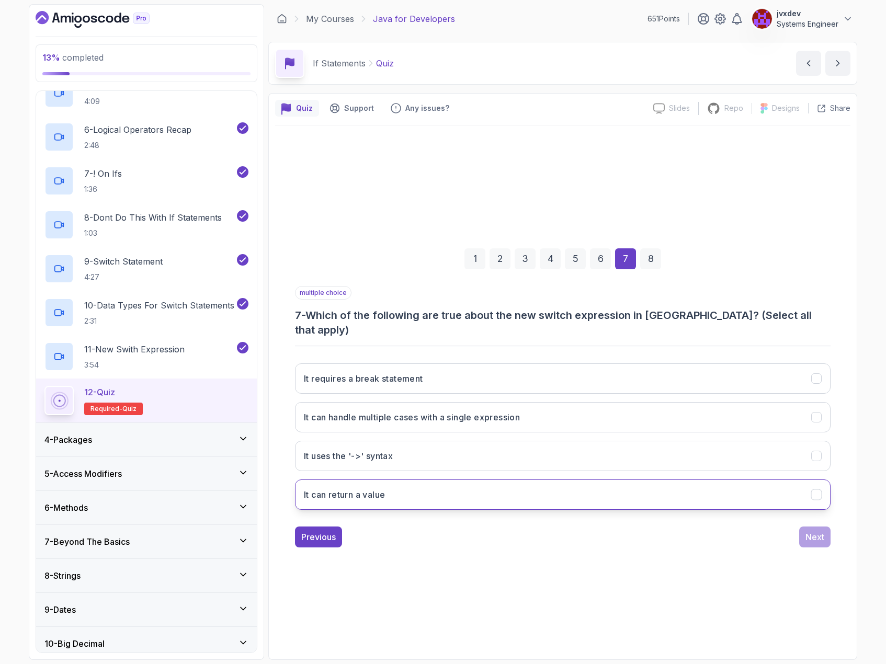
click at [471, 489] on button "It can return a value" at bounding box center [562, 494] width 535 height 30
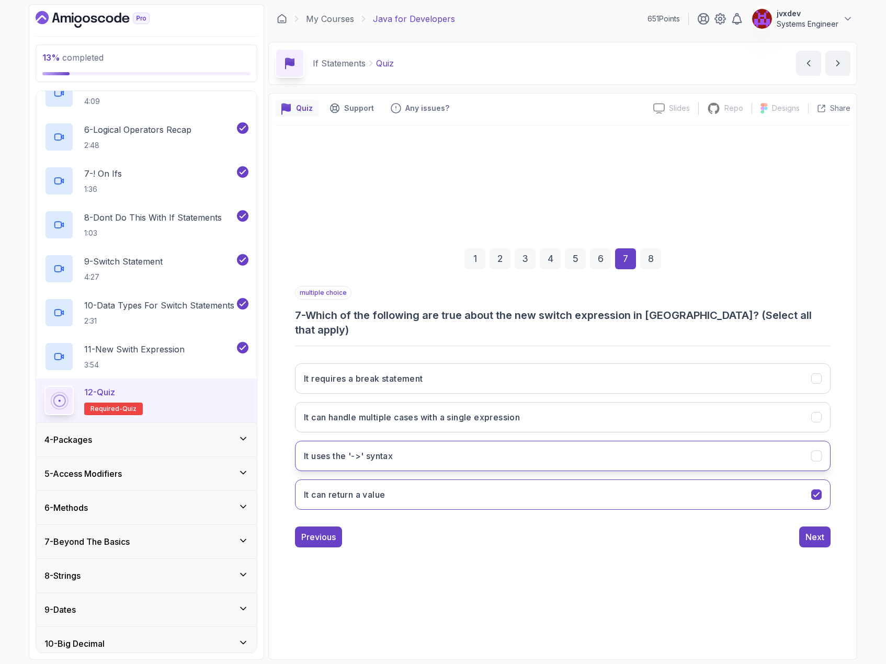
click at [457, 456] on button "It uses the '->' syntax" at bounding box center [562, 456] width 535 height 30
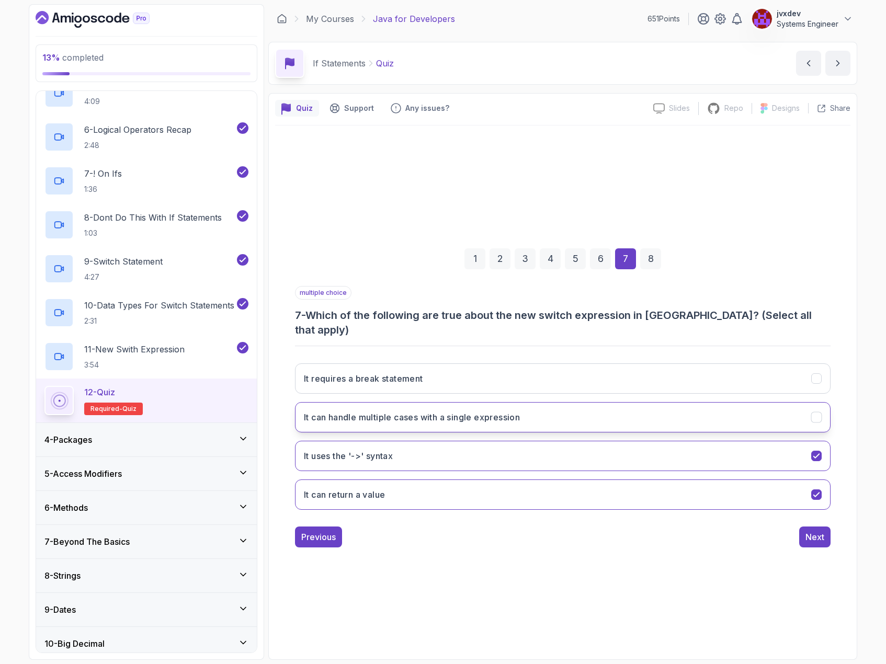
click at [473, 421] on button "It can handle multiple cases with a single expression" at bounding box center [562, 417] width 535 height 30
click at [803, 530] on button "Next" at bounding box center [814, 537] width 31 height 21
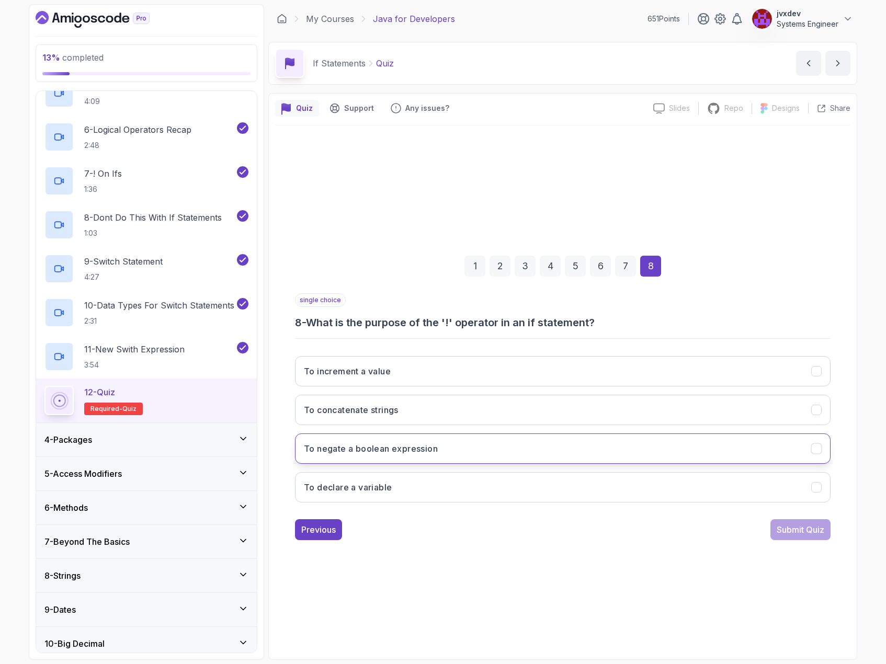
click at [520, 444] on button "To negate a boolean expression" at bounding box center [562, 448] width 535 height 30
click at [804, 534] on div "Submit Quiz" at bounding box center [800, 529] width 48 height 13
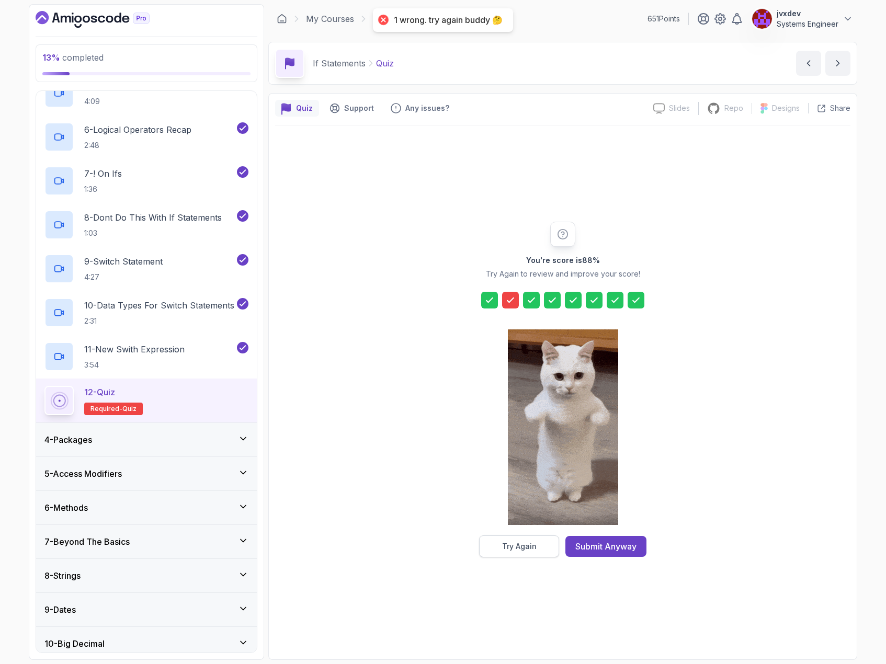
click at [535, 556] on button "Try Again" at bounding box center [519, 546] width 80 height 22
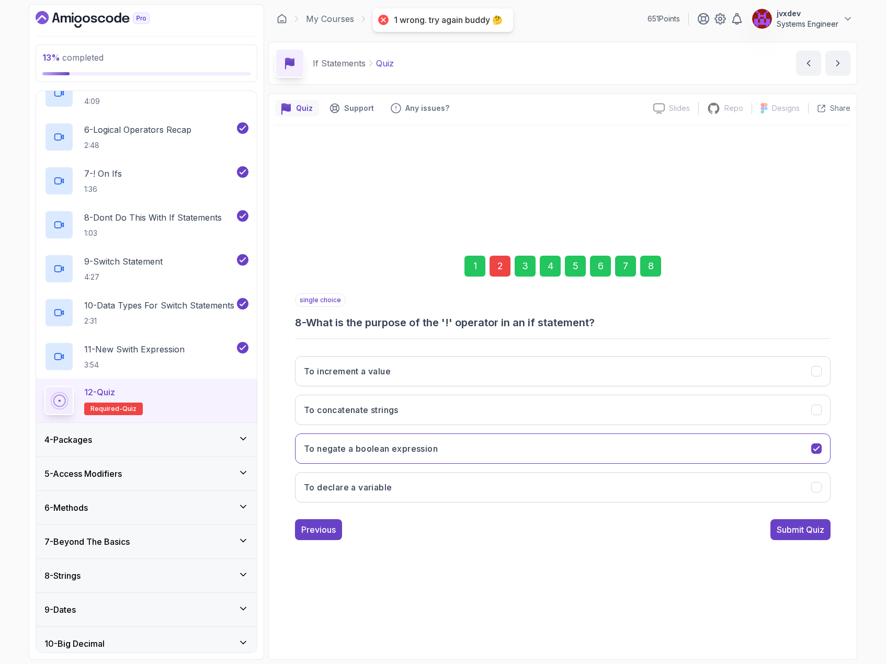
click at [498, 270] on div "2" at bounding box center [499, 266] width 21 height 21
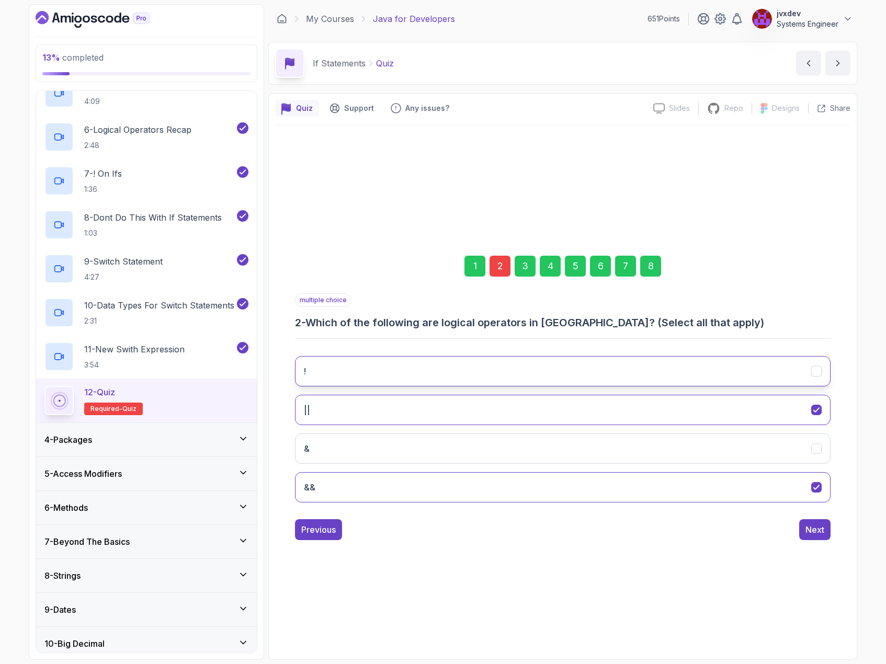
click at [417, 369] on button "!" at bounding box center [562, 371] width 535 height 30
click at [826, 530] on button "Next" at bounding box center [814, 529] width 31 height 21
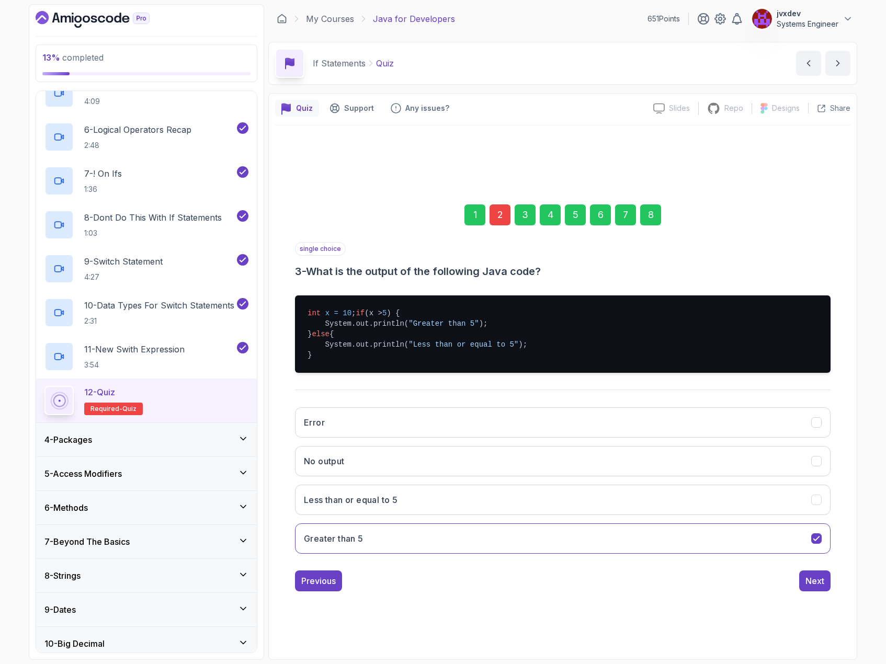
click at [653, 208] on div "8" at bounding box center [650, 214] width 21 height 21
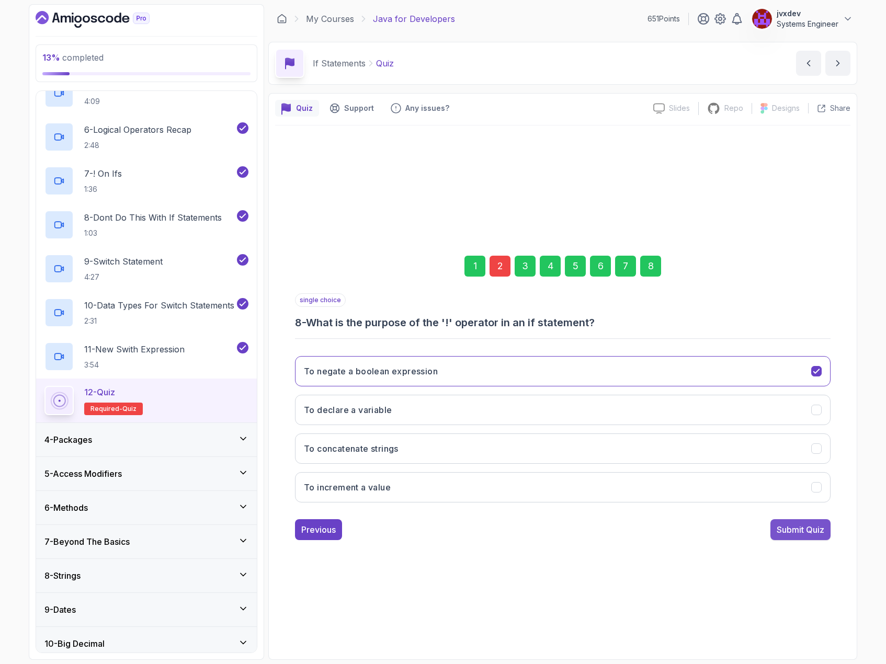
click at [786, 523] on div "Submit Quiz" at bounding box center [800, 529] width 48 height 13
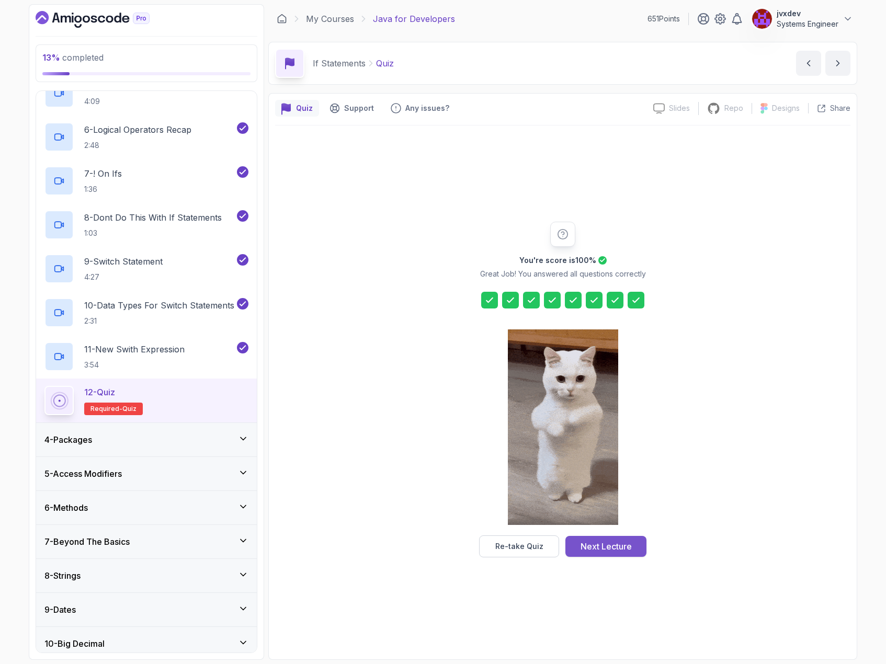
click at [634, 550] on button "Next Lecture" at bounding box center [605, 546] width 81 height 21
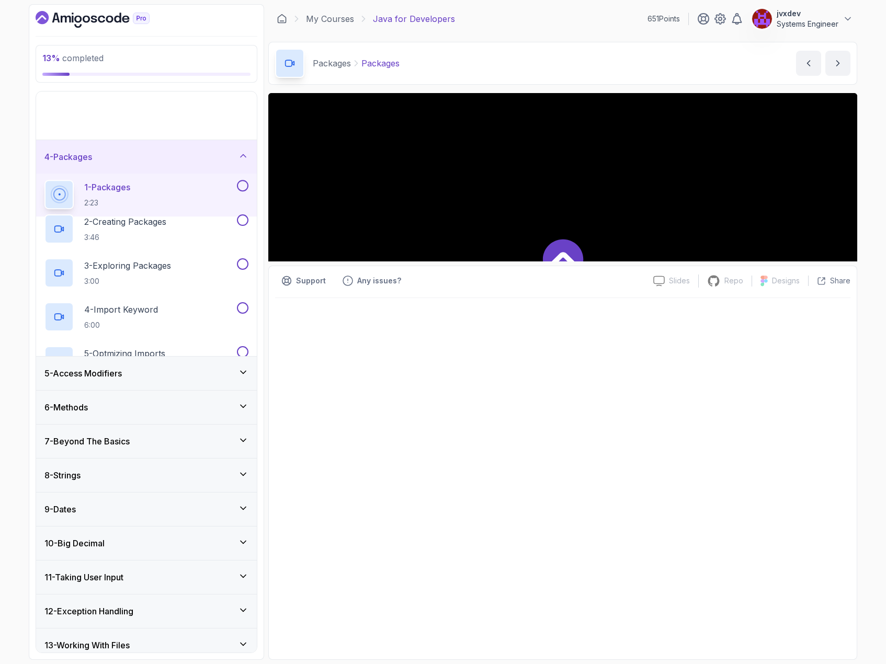
scroll to position [84, 0]
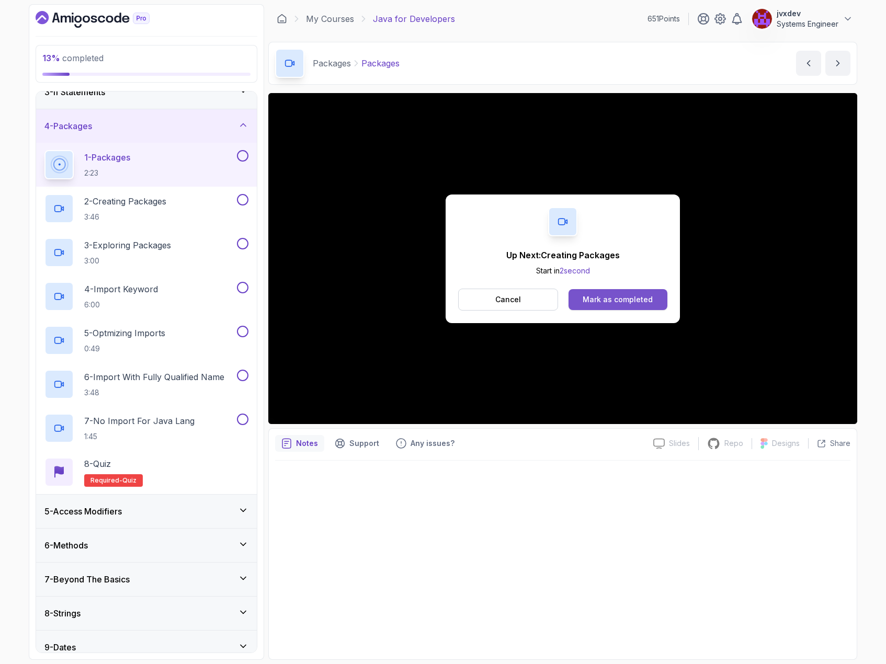
click at [599, 310] on button "Mark as completed" at bounding box center [617, 299] width 99 height 21
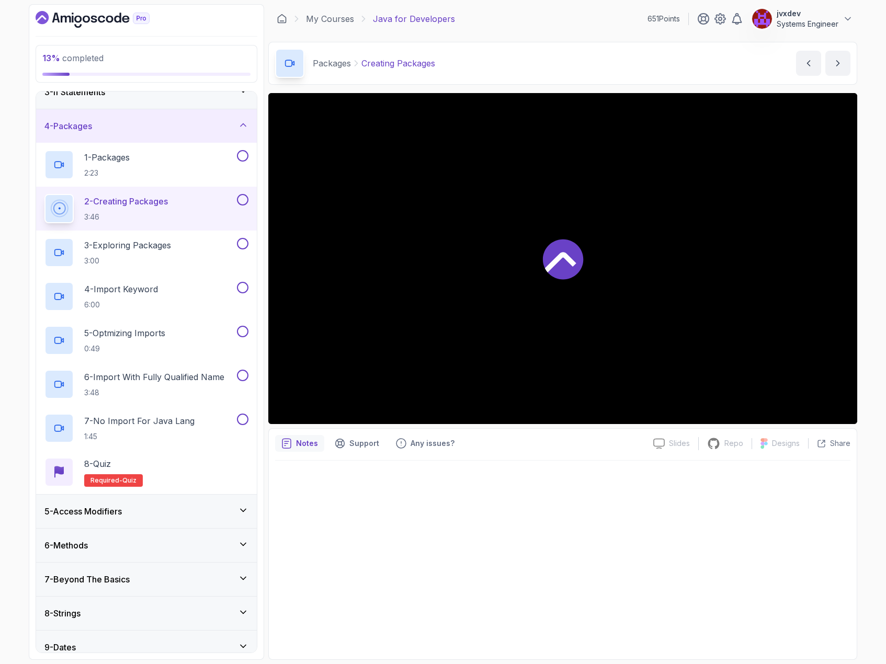
click at [599, 309] on div at bounding box center [562, 258] width 589 height 331
click at [522, 543] on div at bounding box center [562, 557] width 575 height 192
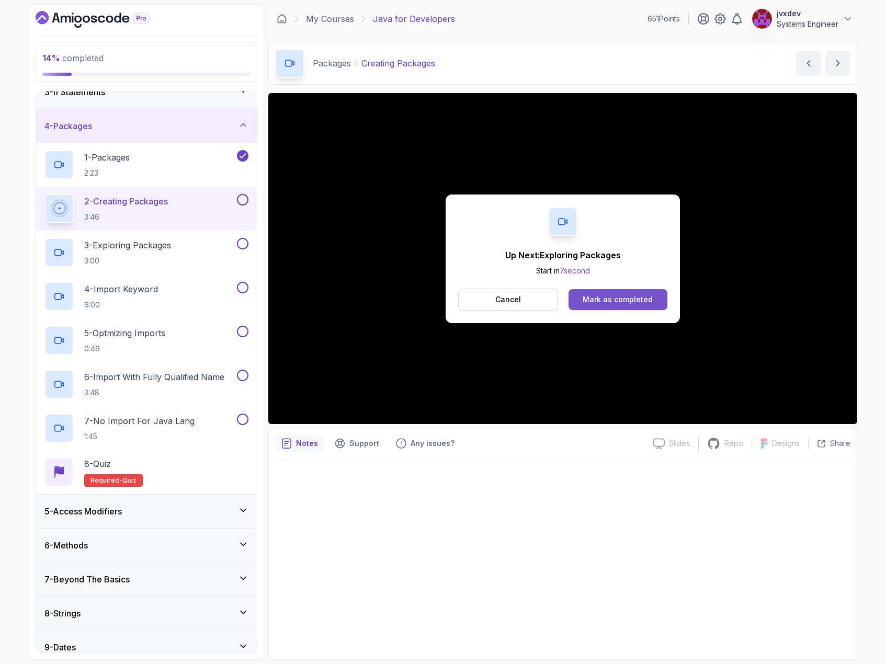
click at [643, 305] on button "Mark as completed" at bounding box center [617, 299] width 99 height 21
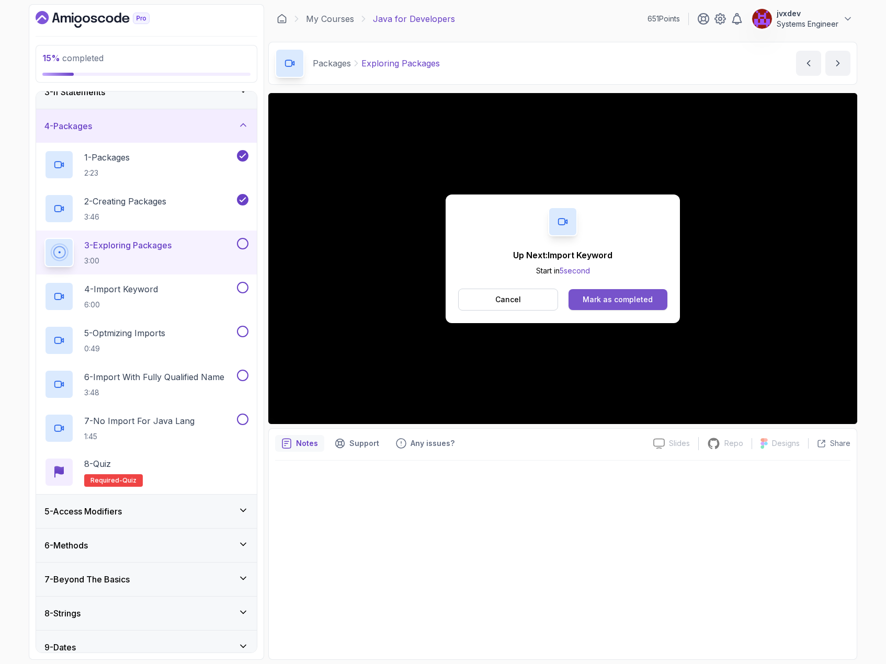
click at [654, 303] on button "Mark as completed" at bounding box center [617, 299] width 99 height 21
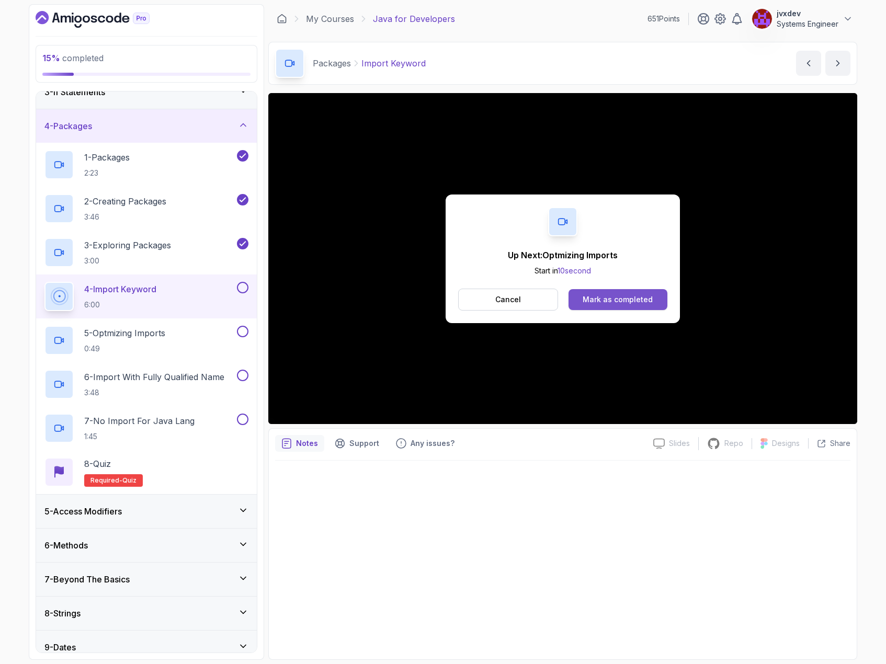
click at [607, 290] on button "Mark as completed" at bounding box center [617, 299] width 99 height 21
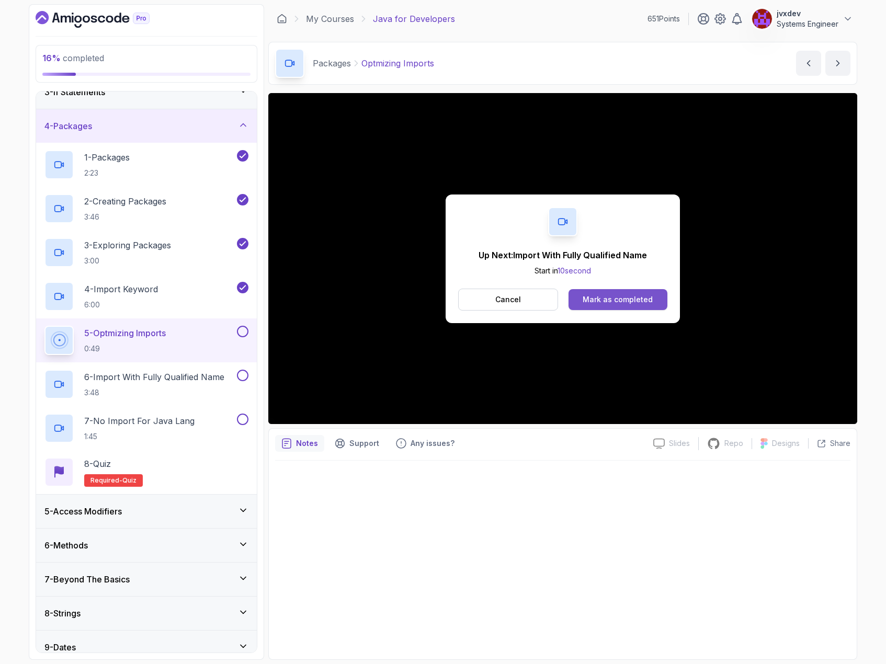
click at [611, 305] on button "Mark as completed" at bounding box center [617, 299] width 99 height 21
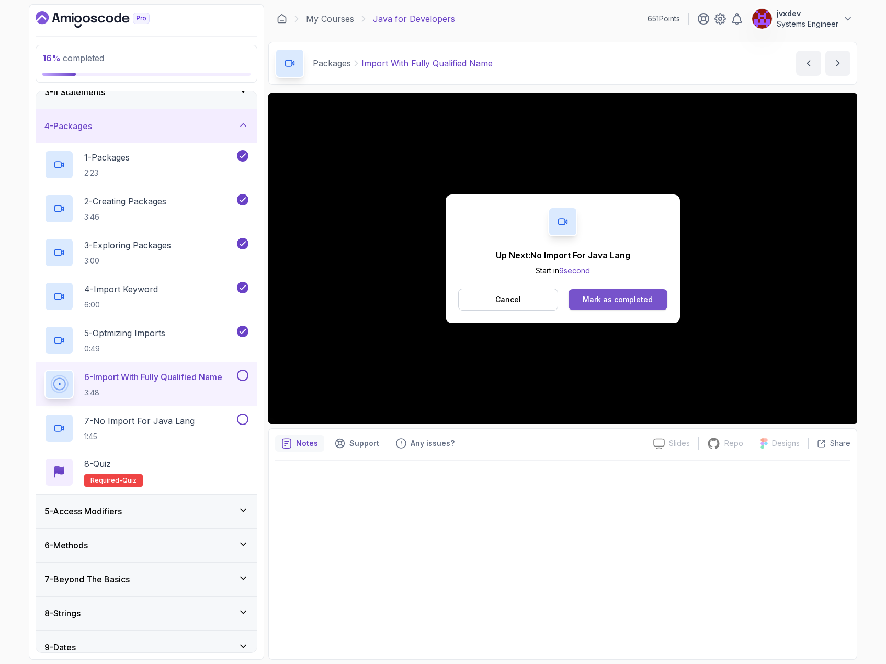
click at [626, 300] on div "Mark as completed" at bounding box center [617, 299] width 70 height 10
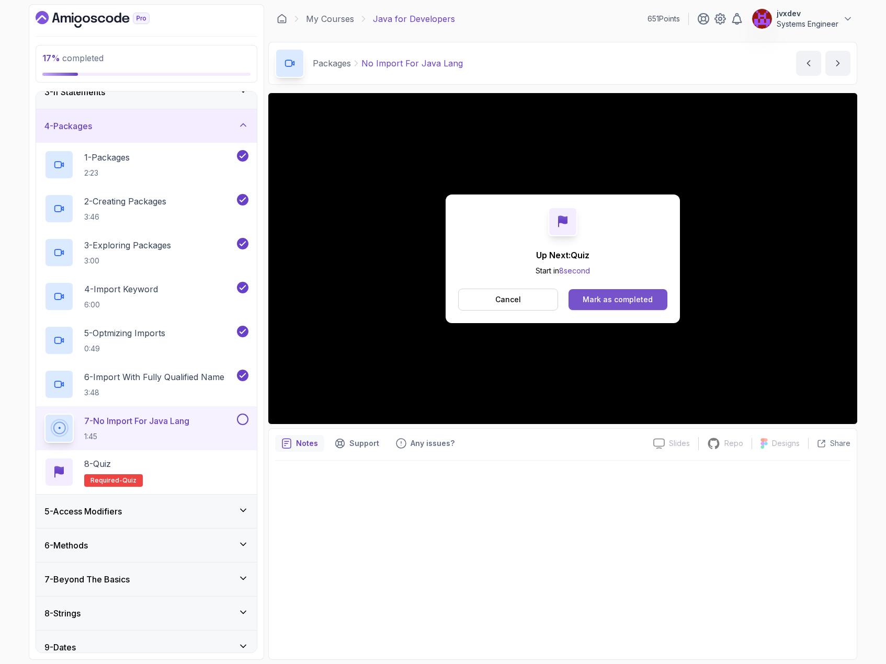
click at [615, 292] on button "Mark as completed" at bounding box center [617, 299] width 99 height 21
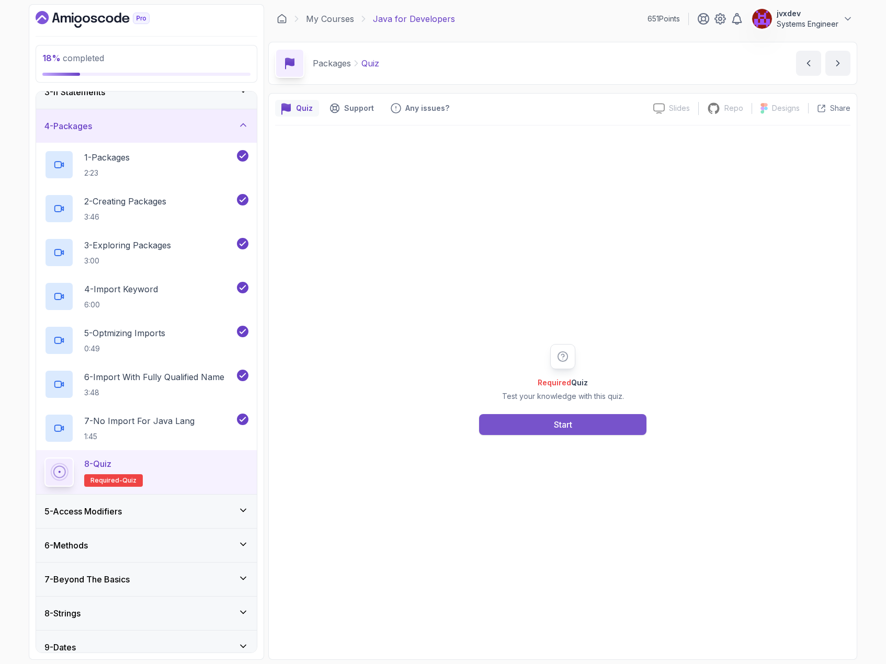
click at [592, 418] on button "Start" at bounding box center [562, 424] width 167 height 21
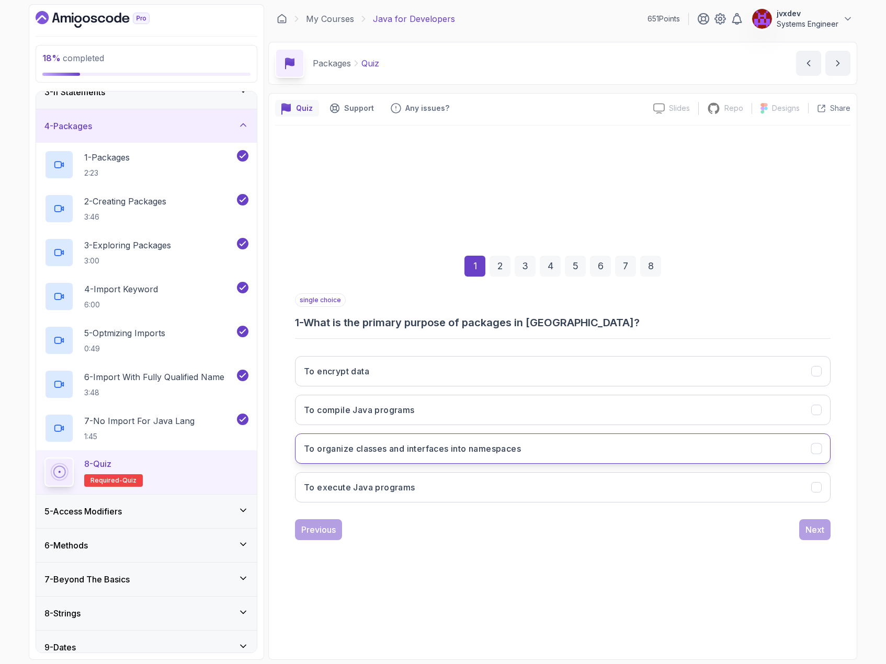
click at [528, 441] on button "To organize classes and interfaces into namespaces" at bounding box center [562, 448] width 535 height 30
click at [814, 533] on div "Next" at bounding box center [814, 529] width 19 height 13
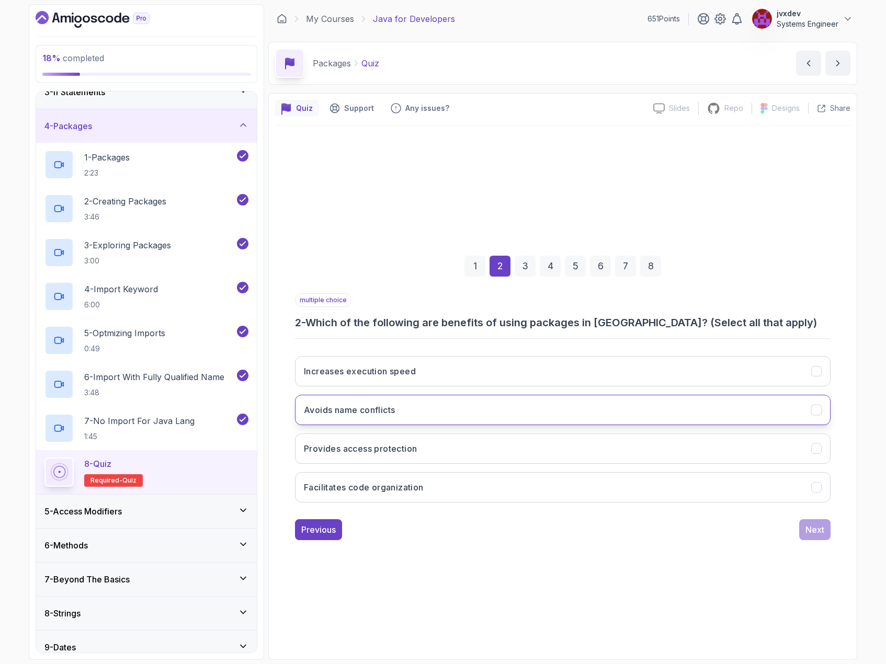
click at [448, 402] on button "Avoids name conflicts" at bounding box center [562, 410] width 535 height 30
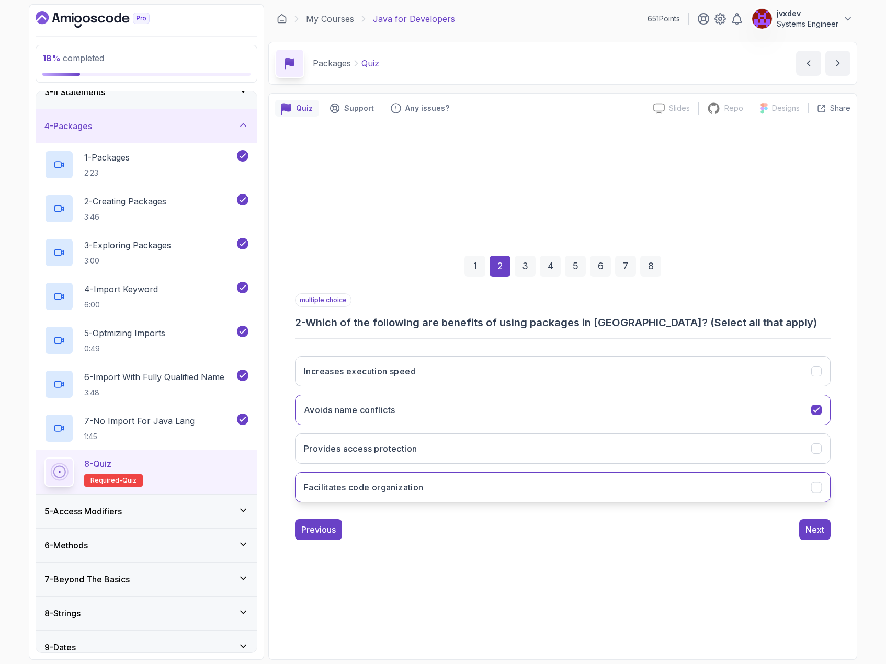
click at [449, 478] on button "Facilitates code organization" at bounding box center [562, 487] width 535 height 30
click at [820, 528] on div "Next" at bounding box center [814, 529] width 19 height 13
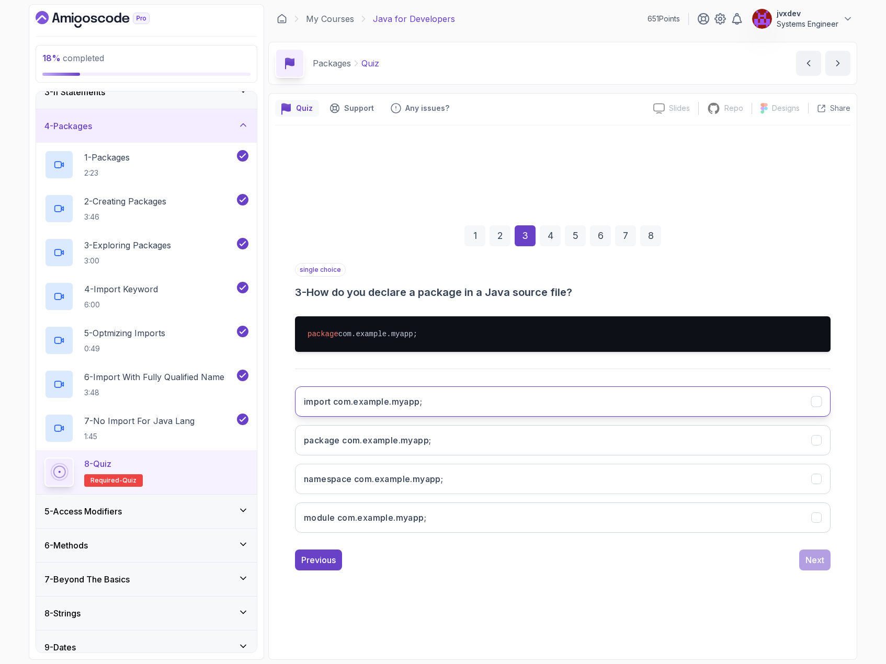
click at [480, 402] on button "import com.example.myapp;" at bounding box center [562, 401] width 535 height 30
click at [826, 561] on button "Next" at bounding box center [814, 560] width 31 height 21
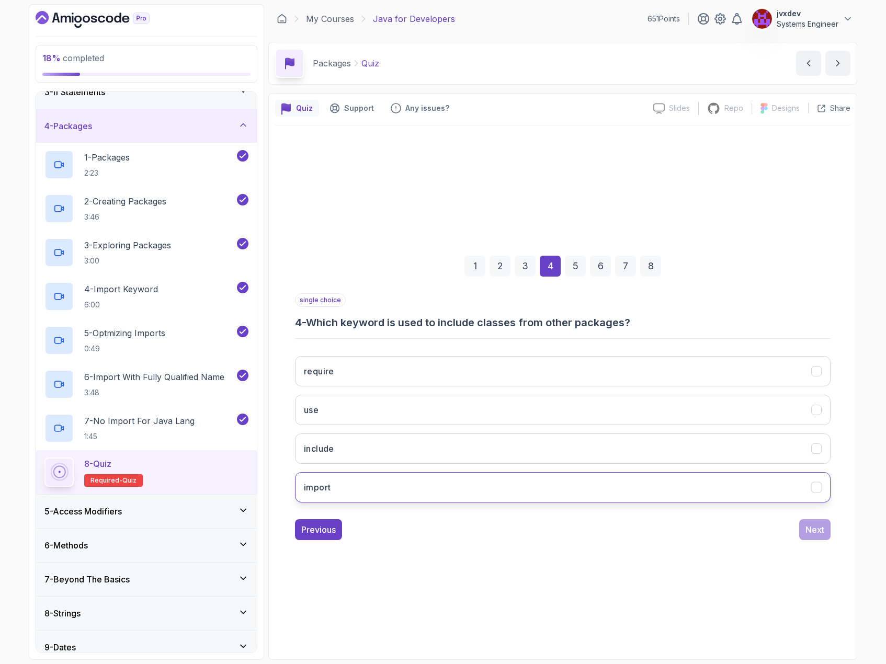
click at [443, 484] on button "import" at bounding box center [562, 487] width 535 height 30
click at [812, 531] on div "Next" at bounding box center [814, 529] width 19 height 13
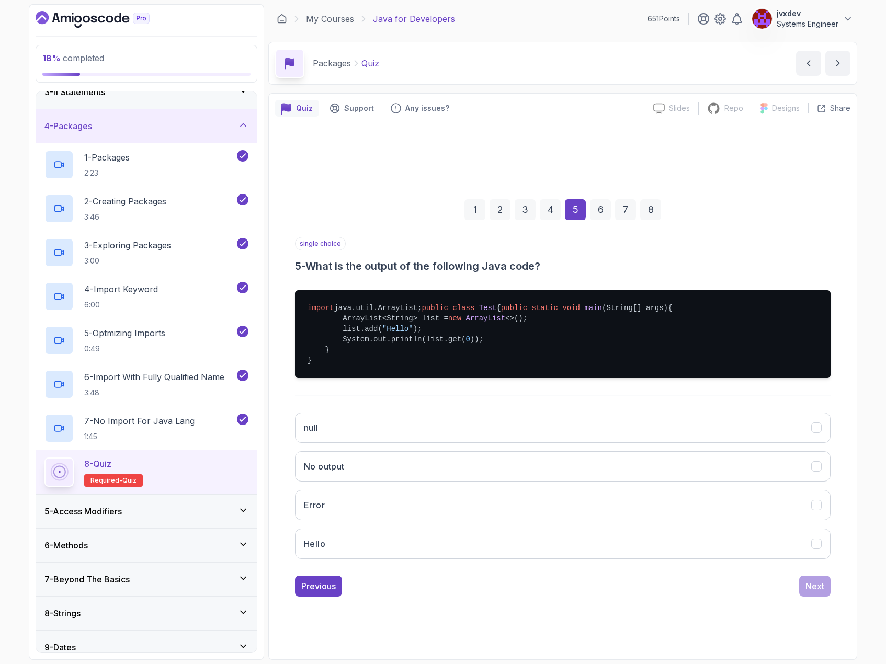
click at [520, 202] on div "3" at bounding box center [525, 209] width 21 height 21
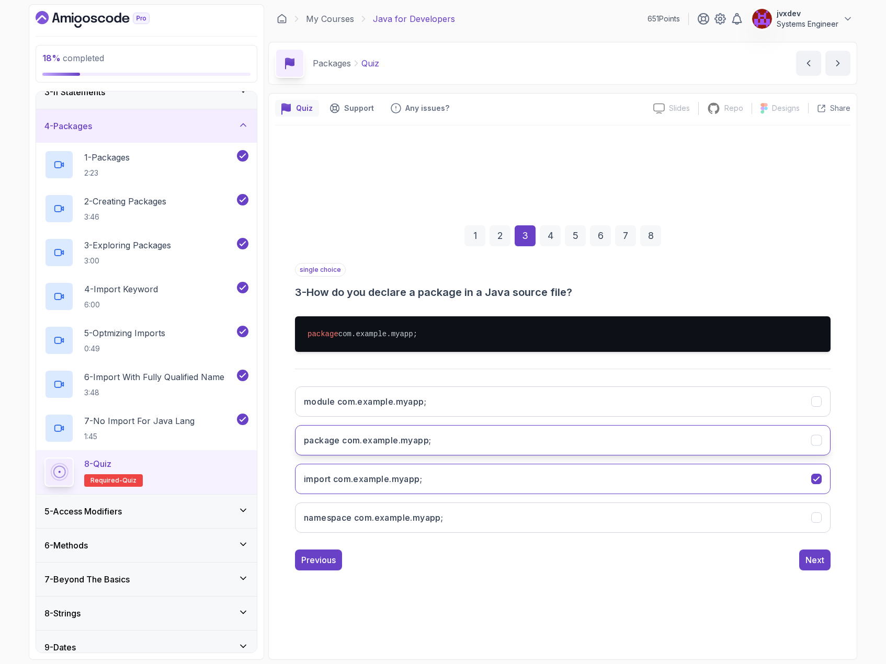
click at [417, 443] on h3 "package com.example.myapp;" at bounding box center [367, 440] width 127 height 13
click at [816, 564] on div "Next" at bounding box center [814, 560] width 19 height 13
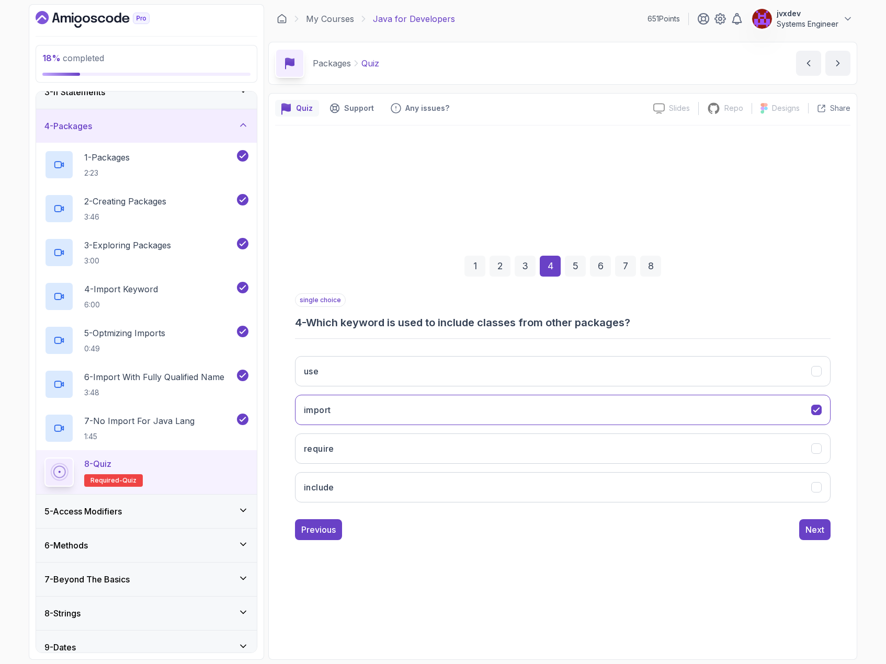
drag, startPoint x: 820, startPoint y: 558, endPoint x: 818, endPoint y: 542, distance: 16.3
click at [820, 557] on div "1 2 3 4 5 6 7 8 single choice 4 - Which keyword is used to include classes from…" at bounding box center [562, 389] width 575 height 528
click at [817, 540] on div "1 2 3 4 5 6 7 8 single choice 4 - Which keyword is used to include classes from…" at bounding box center [562, 390] width 575 height 318
click at [817, 535] on div "Next" at bounding box center [814, 529] width 19 height 13
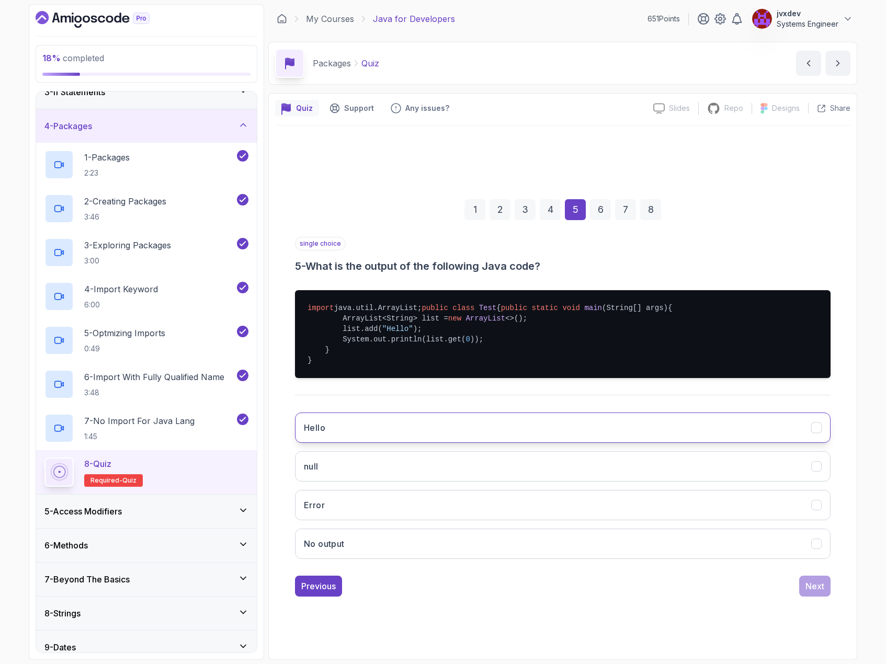
click at [398, 440] on button "Hello" at bounding box center [562, 428] width 535 height 30
click at [818, 592] on div "Next" at bounding box center [814, 586] width 19 height 13
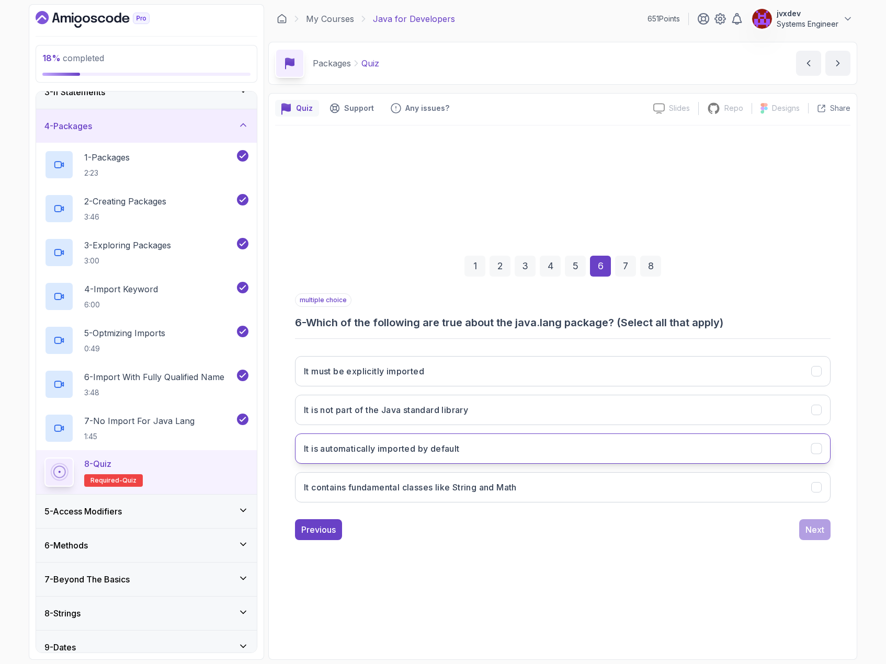
click at [498, 454] on button "It is automatically imported by default" at bounding box center [562, 448] width 535 height 30
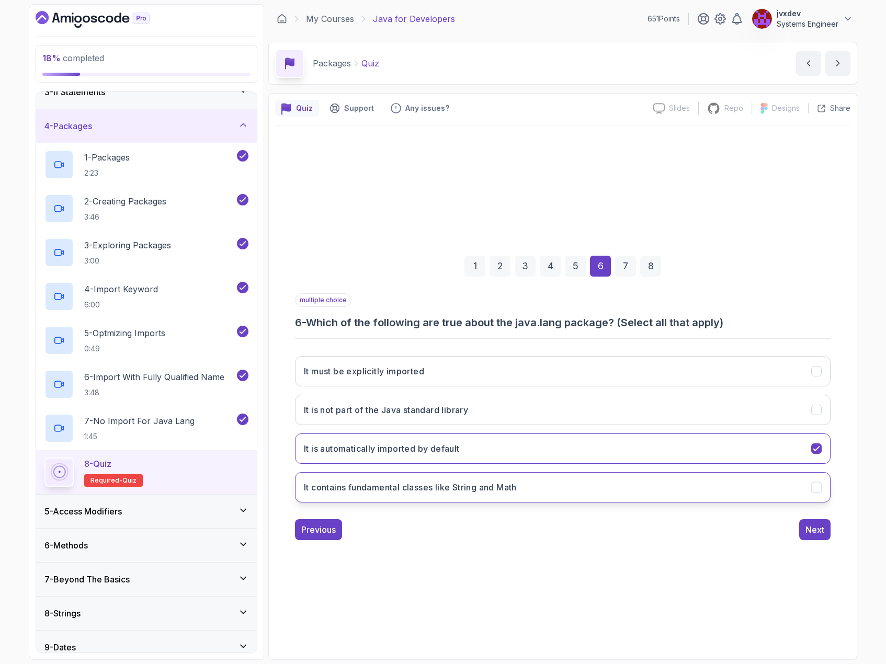
click at [516, 485] on h3 "It contains fundamental classes like String and Math" at bounding box center [410, 487] width 213 height 13
click at [811, 526] on div "Next" at bounding box center [814, 529] width 19 height 13
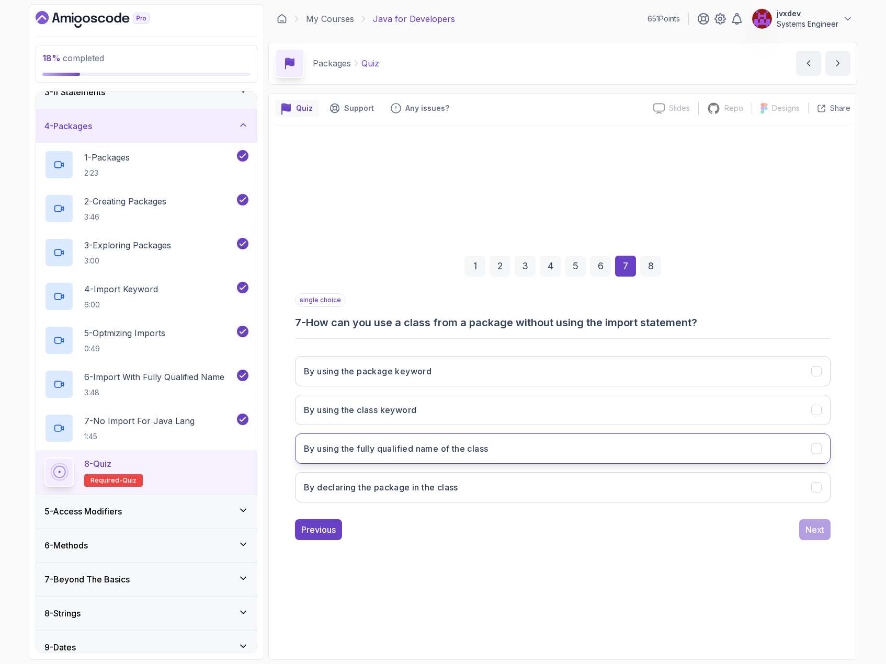
click at [510, 446] on button "By using the fully qualified name of the class" at bounding box center [562, 448] width 535 height 30
click at [811, 529] on div "Next" at bounding box center [814, 529] width 19 height 13
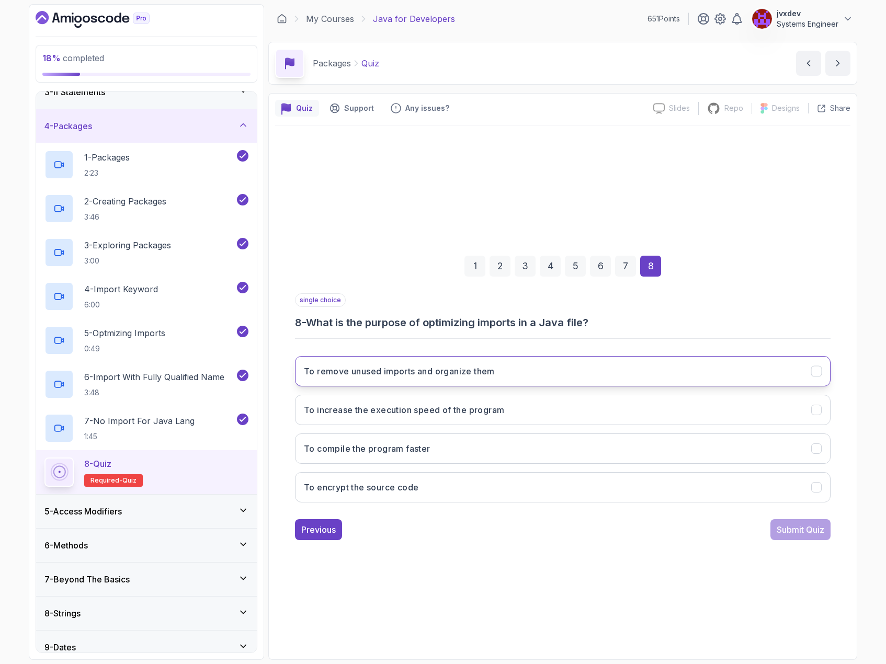
click at [516, 368] on button "To remove unused imports and organize them" at bounding box center [562, 371] width 535 height 30
click at [796, 528] on div "Submit Quiz" at bounding box center [800, 529] width 48 height 13
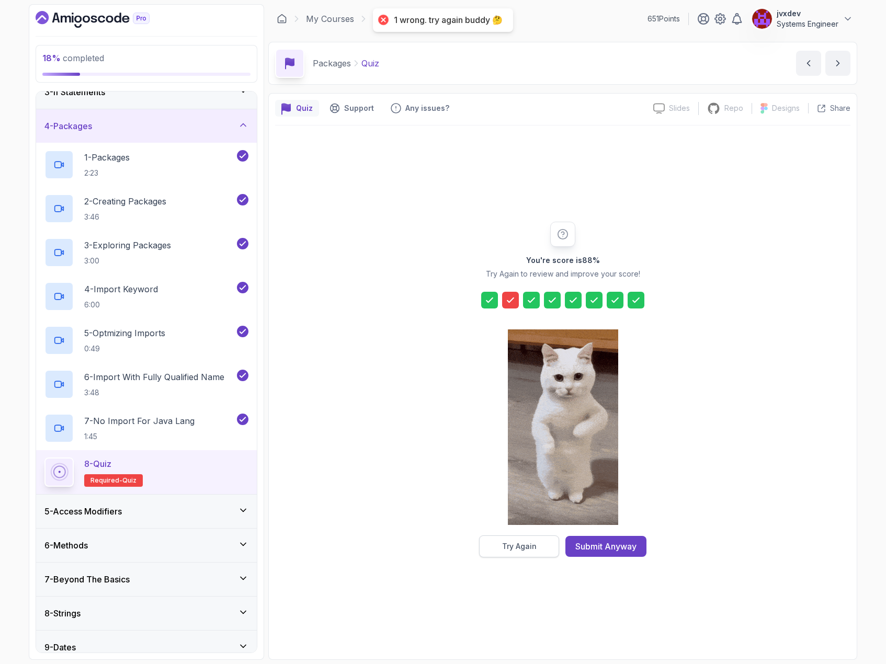
click at [529, 547] on div "Try Again" at bounding box center [519, 546] width 35 height 10
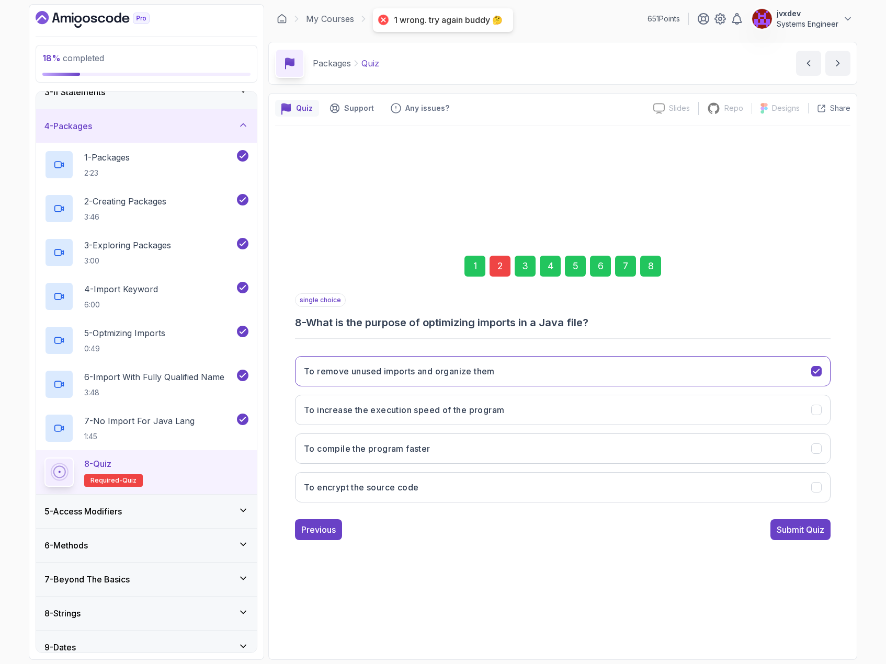
click at [500, 270] on div "2" at bounding box center [499, 266] width 21 height 21
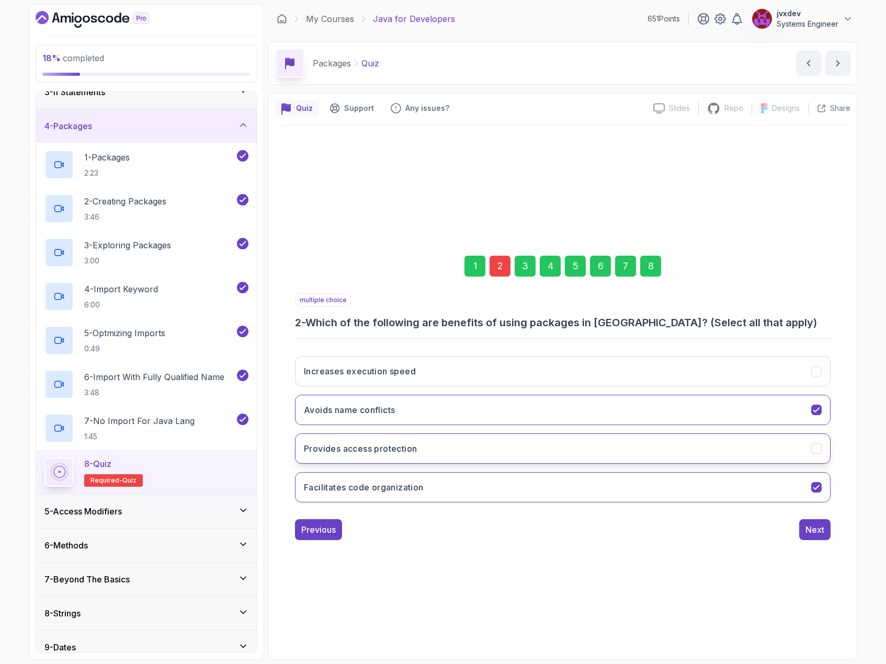
click at [429, 443] on button "Provides access protection" at bounding box center [562, 448] width 535 height 30
click at [814, 530] on div "Next" at bounding box center [814, 529] width 19 height 13
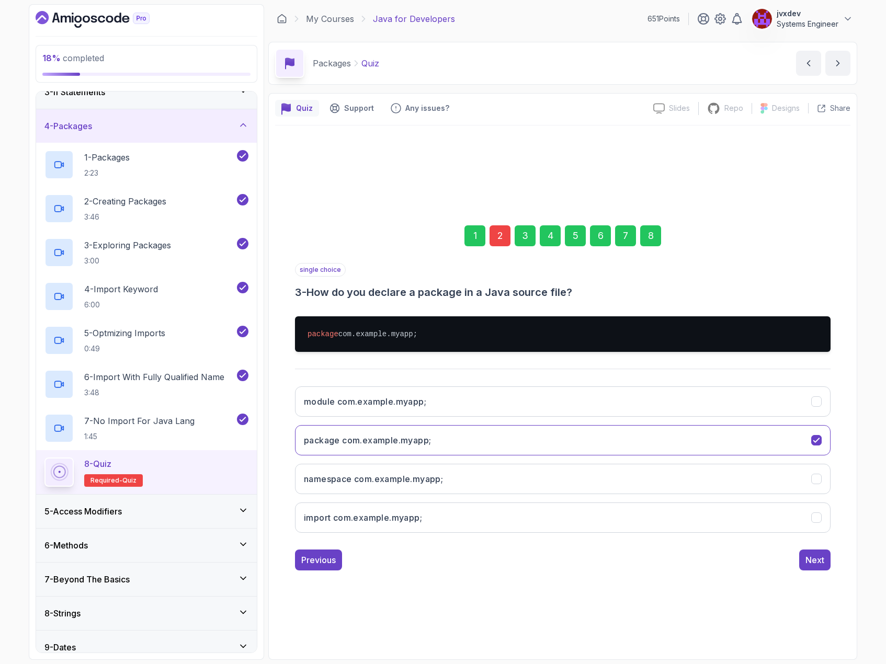
click at [651, 243] on div "8" at bounding box center [650, 235] width 21 height 21
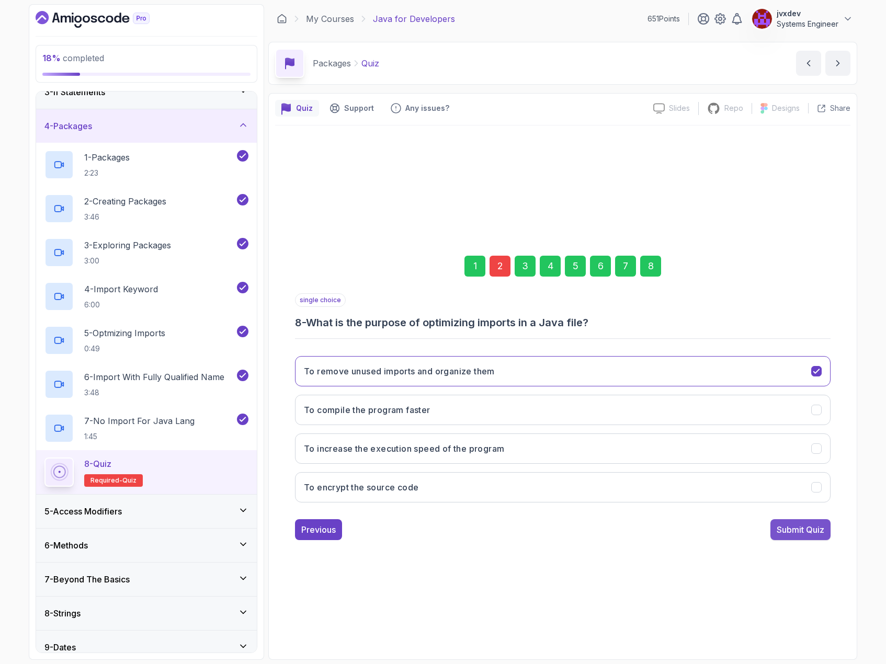
click at [812, 533] on div "Submit Quiz" at bounding box center [800, 529] width 48 height 13
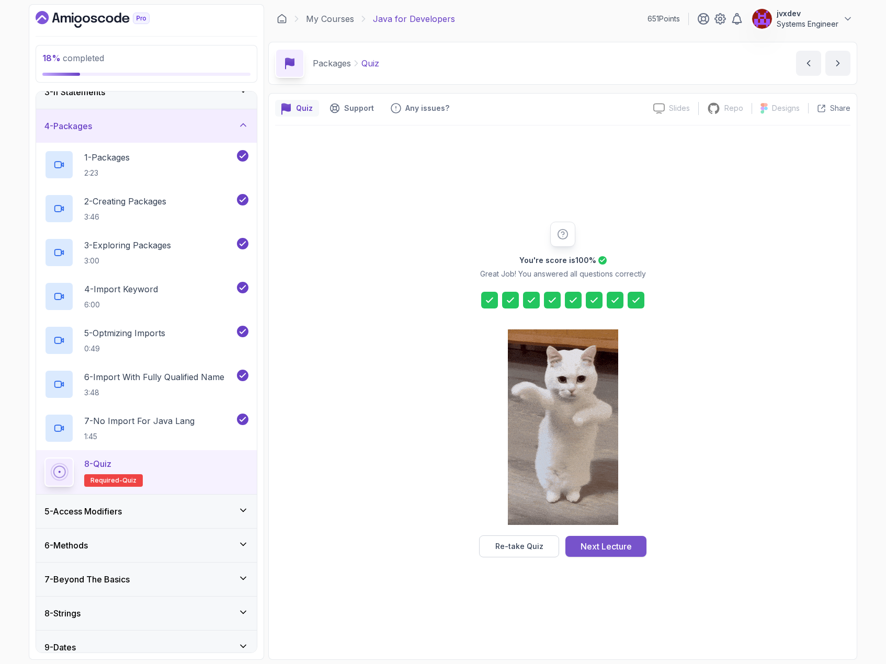
click at [612, 544] on div "Next Lecture" at bounding box center [605, 546] width 51 height 13
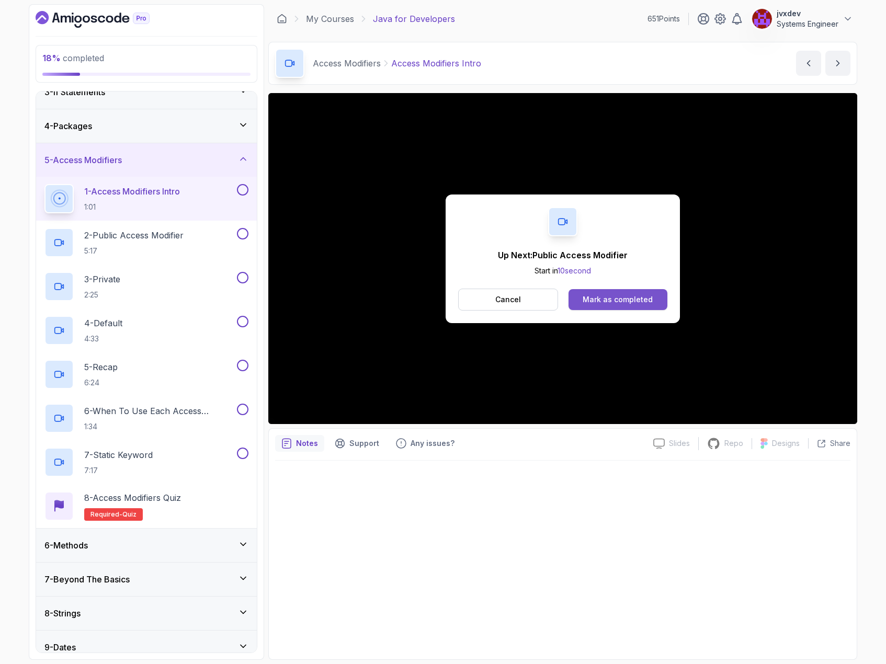
click at [655, 294] on button "Mark as completed" at bounding box center [617, 299] width 99 height 21
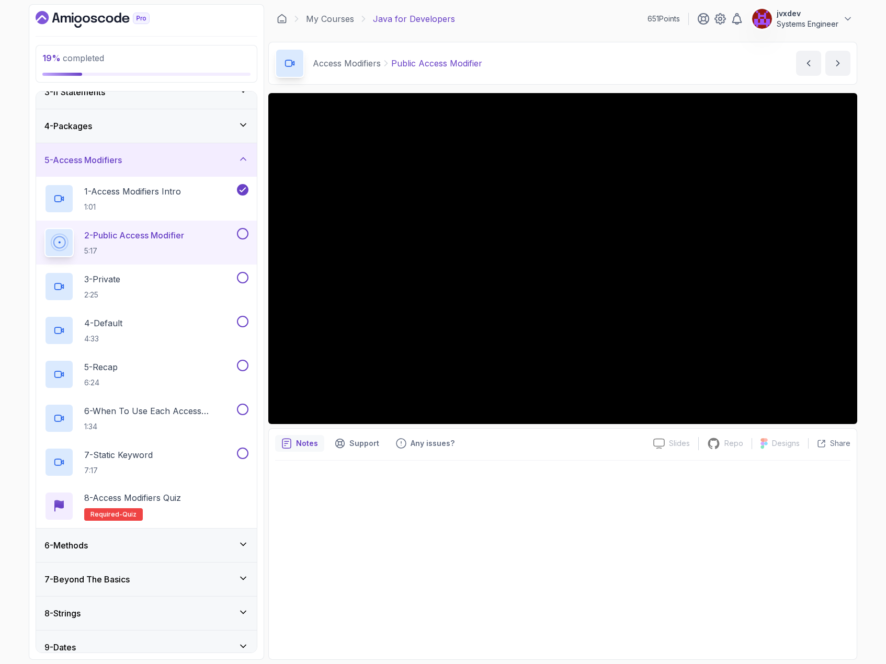
click at [219, 547] on div "6 - Methods" at bounding box center [146, 545] width 204 height 13
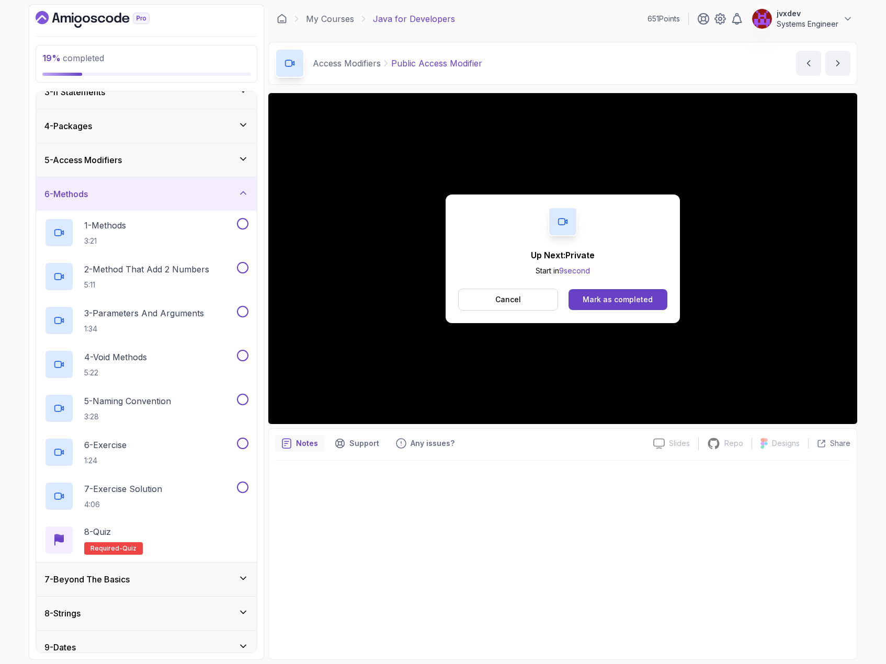
click at [213, 198] on div "6 - Methods" at bounding box center [146, 194] width 204 height 13
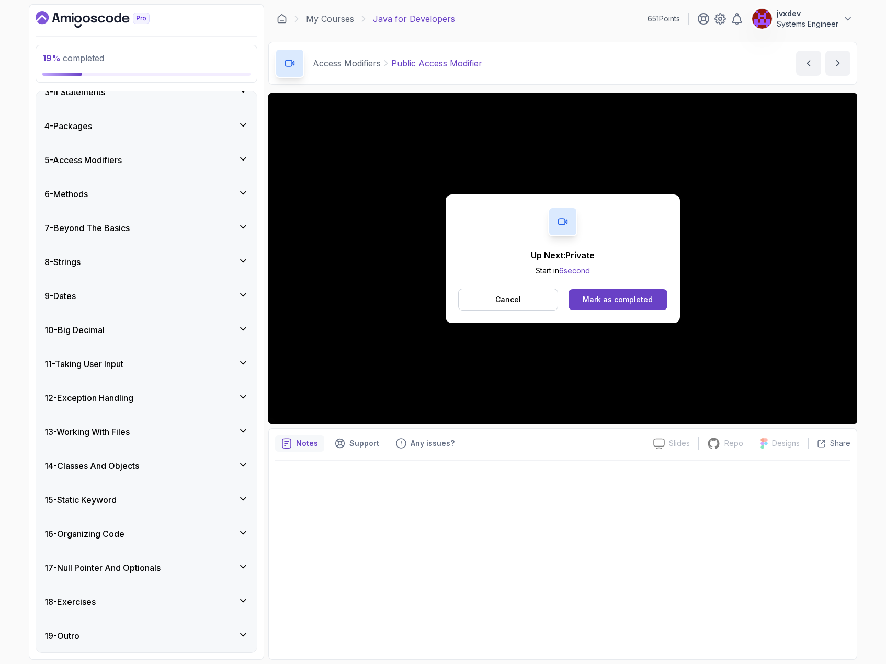
drag, startPoint x: 165, startPoint y: 148, endPoint x: 165, endPoint y: 154, distance: 5.8
click at [165, 151] on div "5 - Access Modifiers" at bounding box center [146, 159] width 221 height 33
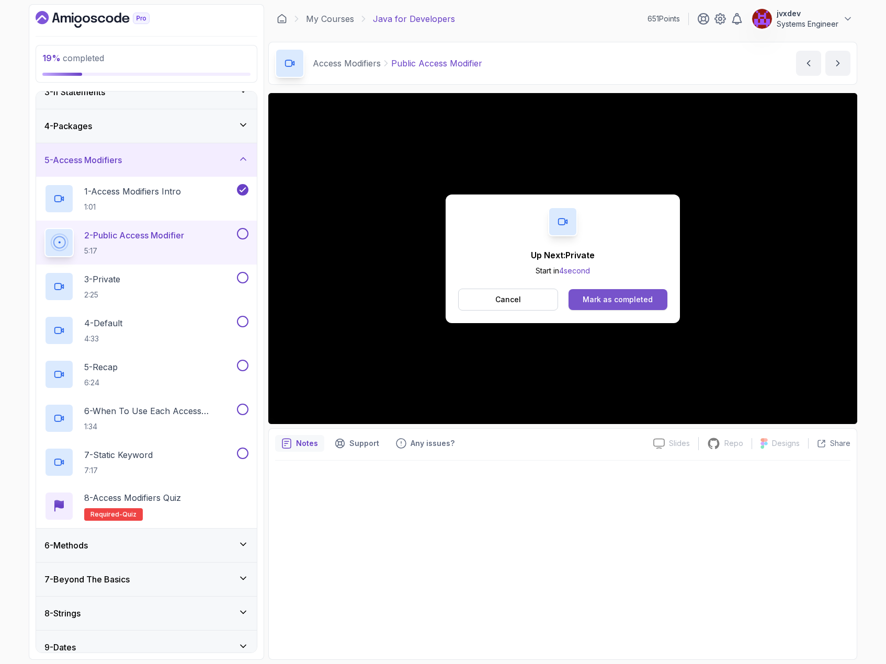
click at [634, 303] on div "Mark as completed" at bounding box center [617, 299] width 70 height 10
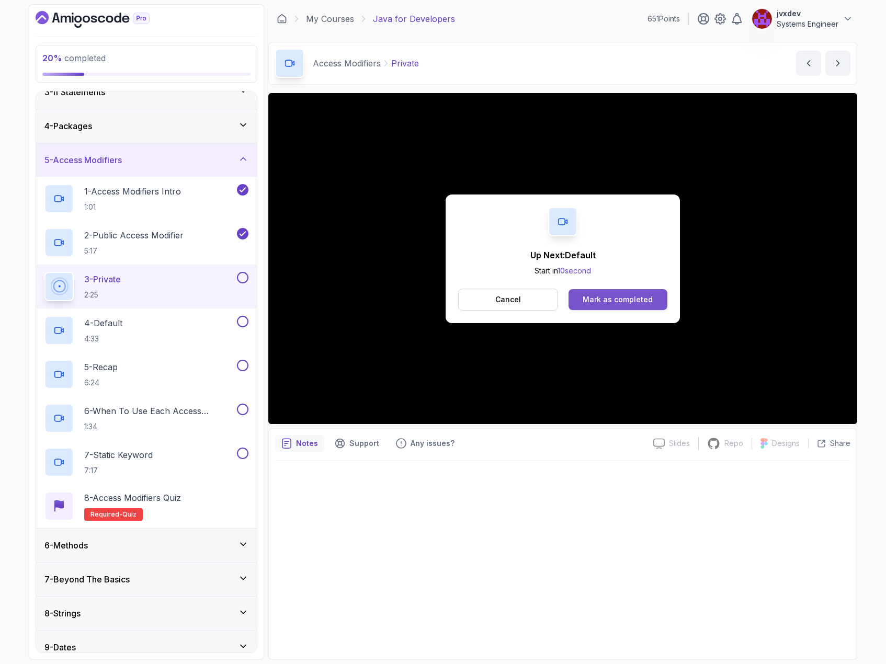
click at [635, 302] on div "Mark as completed" at bounding box center [617, 299] width 70 height 10
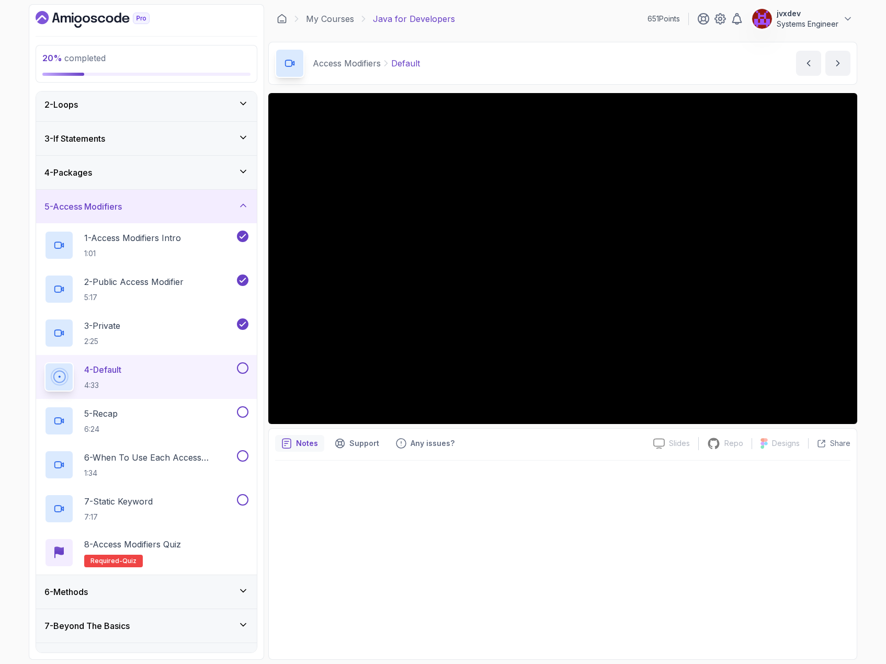
scroll to position [17, 0]
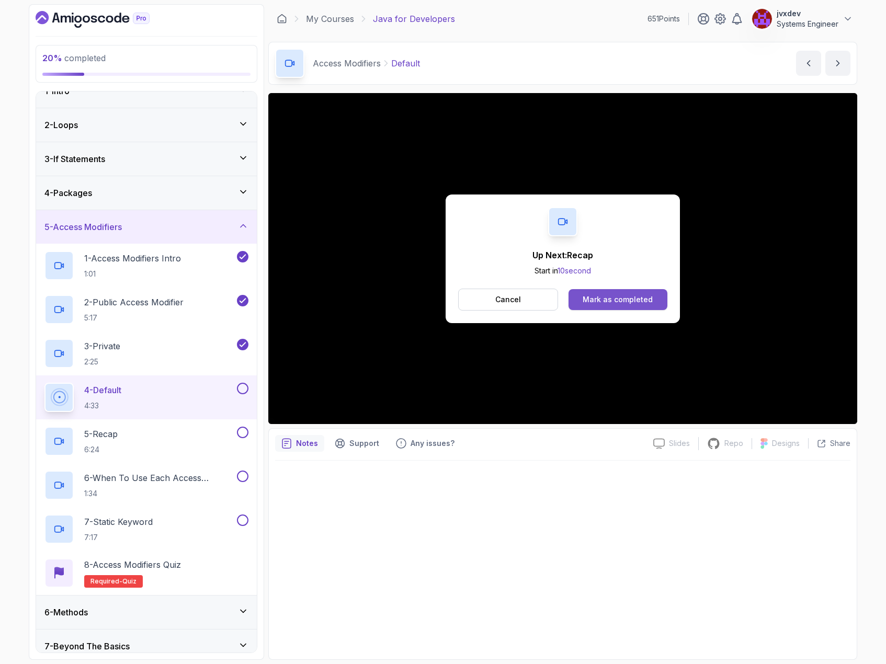
click at [665, 299] on button "Mark as completed" at bounding box center [617, 299] width 99 height 21
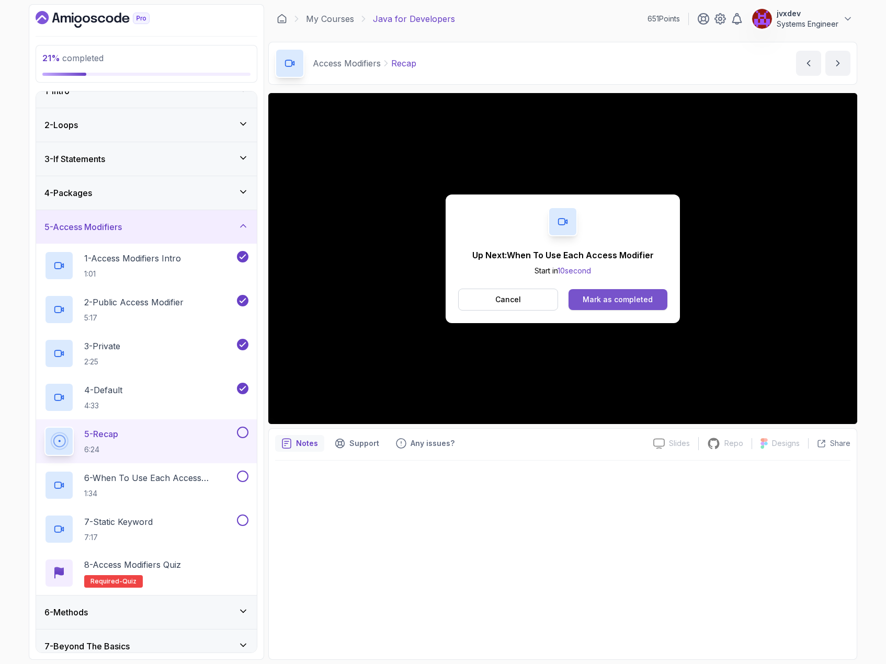
click at [623, 295] on div "Mark as completed" at bounding box center [617, 299] width 70 height 10
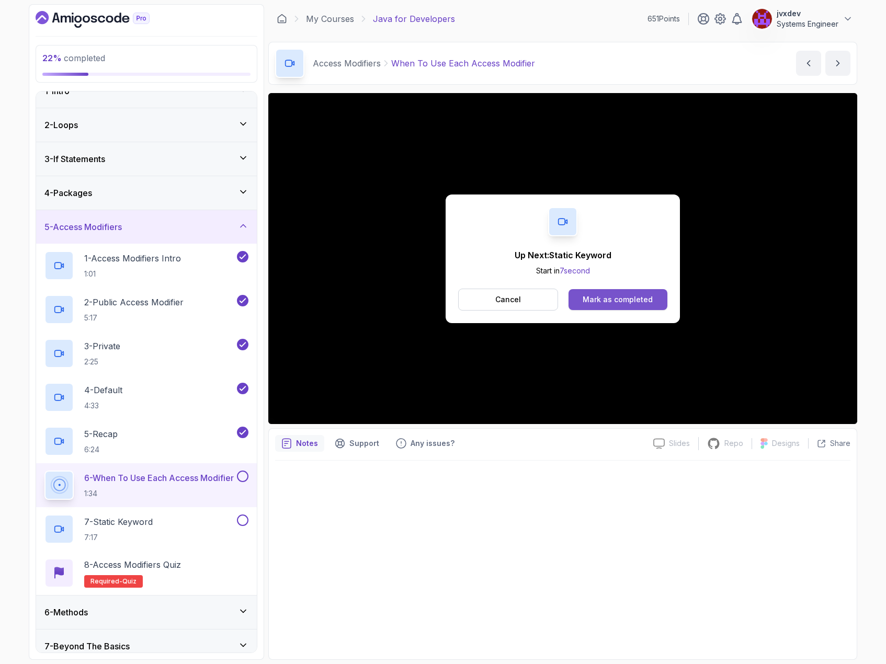
click at [633, 296] on div "Mark as completed" at bounding box center [617, 299] width 70 height 10
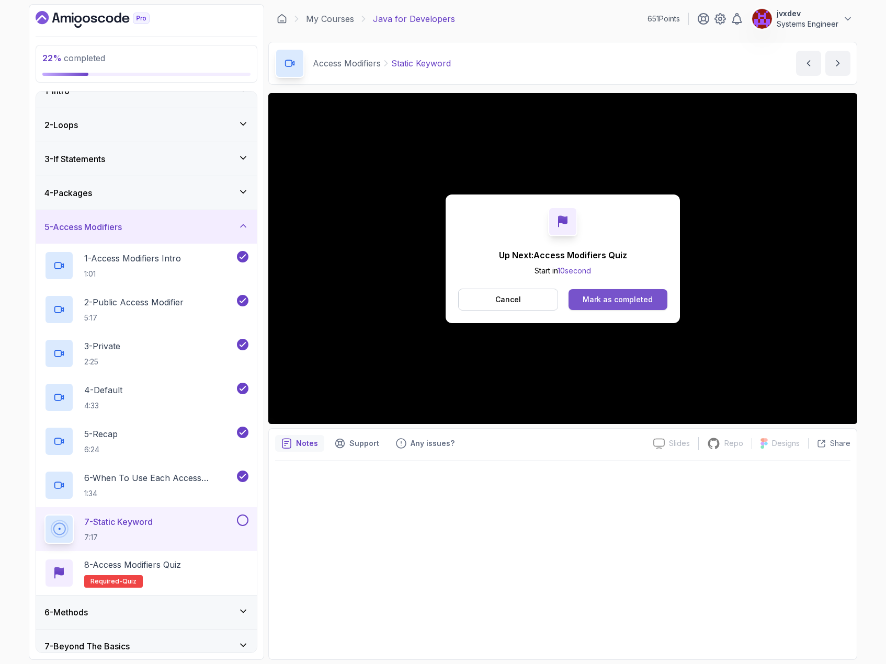
click at [643, 301] on div "Mark as completed" at bounding box center [617, 299] width 70 height 10
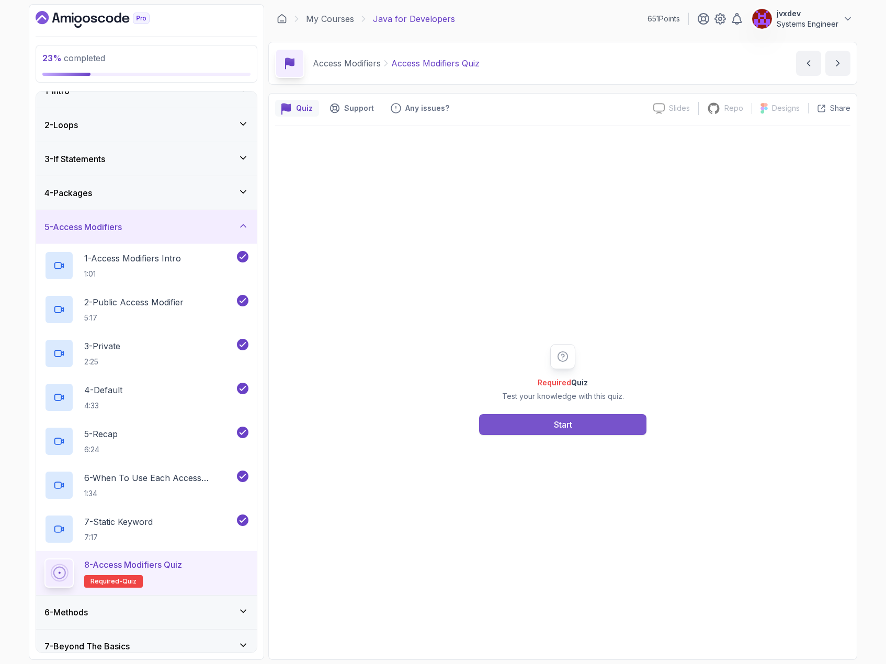
click at [548, 423] on button "Start" at bounding box center [562, 424] width 167 height 21
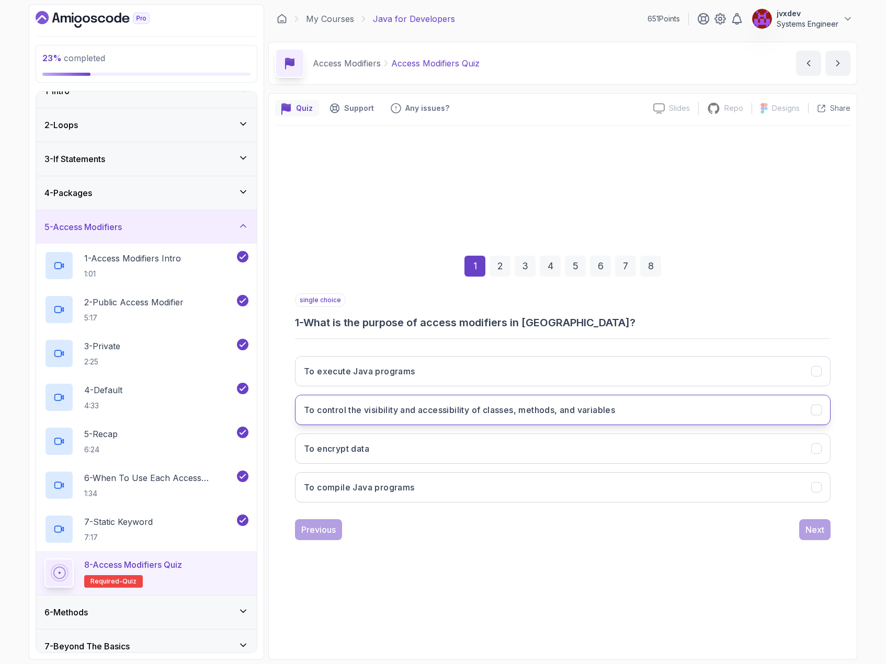
click at [451, 407] on h3 "To control the visibility and accessibility of classes, methods, and variables" at bounding box center [459, 410] width 311 height 13
click at [810, 528] on div "Next" at bounding box center [814, 529] width 19 height 13
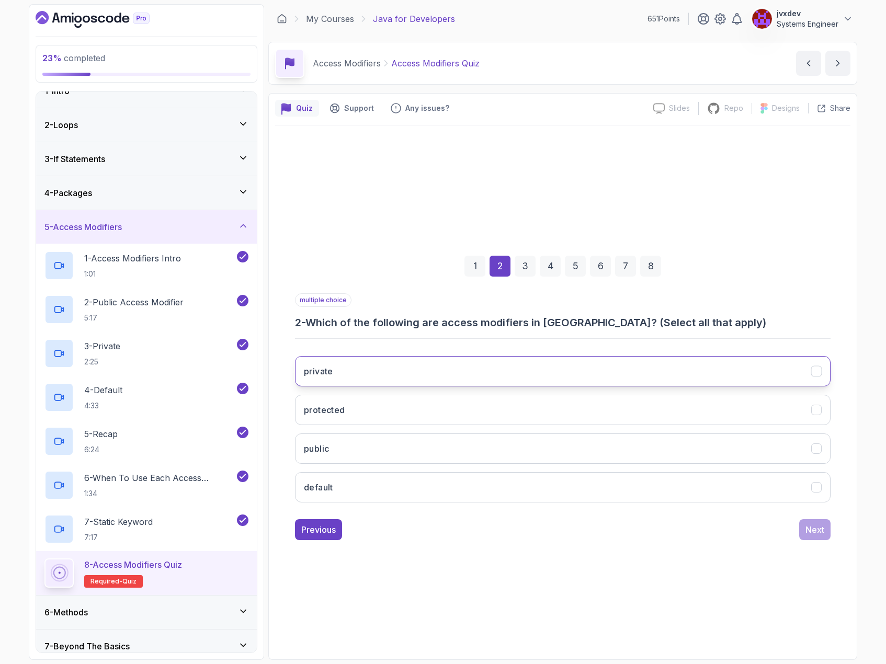
click at [385, 374] on button "private" at bounding box center [562, 371] width 535 height 30
click at [376, 408] on button "protected" at bounding box center [562, 410] width 535 height 30
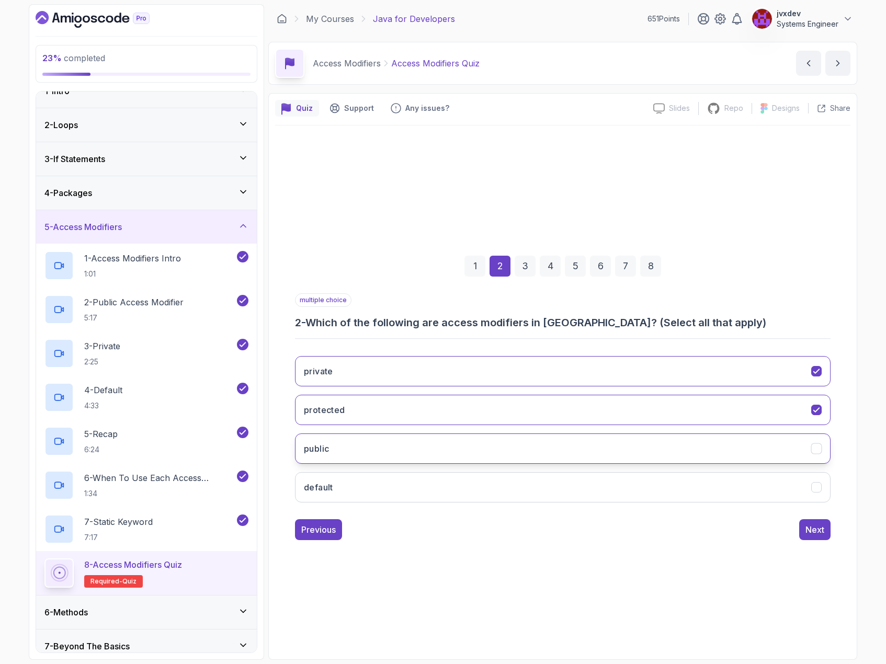
click at [368, 448] on button "public" at bounding box center [562, 448] width 535 height 30
click at [825, 526] on button "Next" at bounding box center [814, 529] width 31 height 21
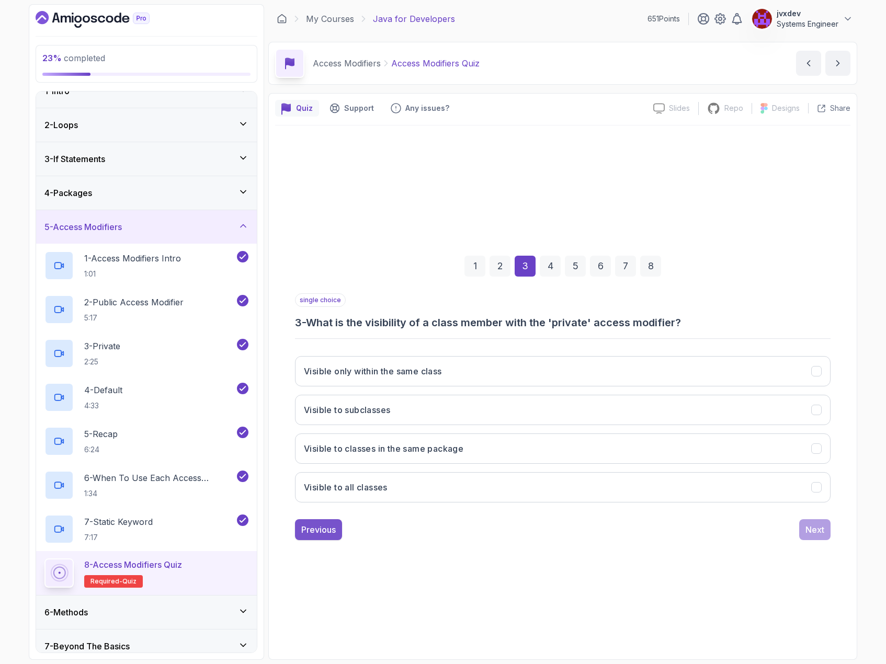
click at [332, 523] on div "Previous" at bounding box center [318, 529] width 35 height 13
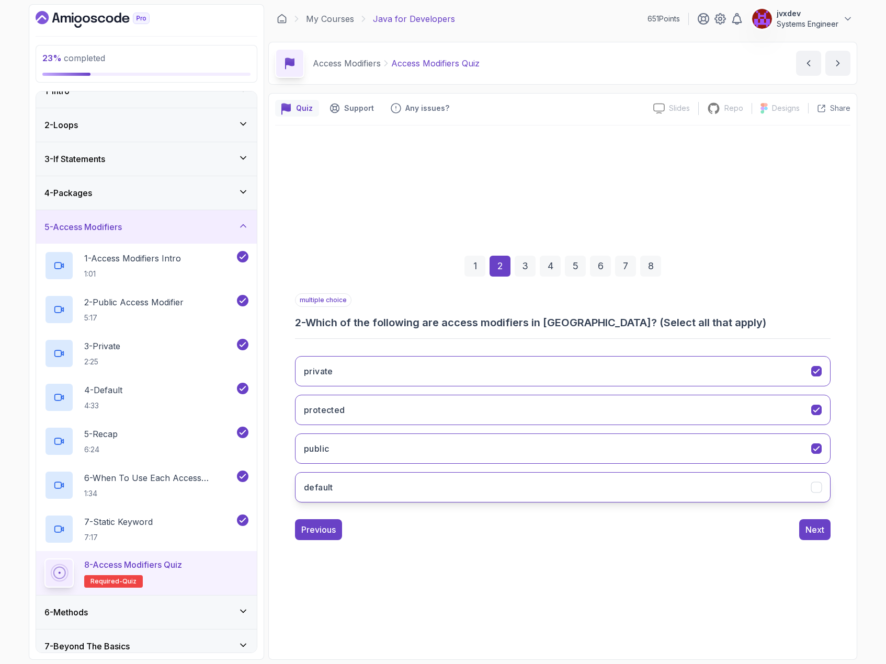
click at [355, 488] on button "default" at bounding box center [562, 487] width 535 height 30
click at [819, 533] on div "Next" at bounding box center [814, 529] width 19 height 13
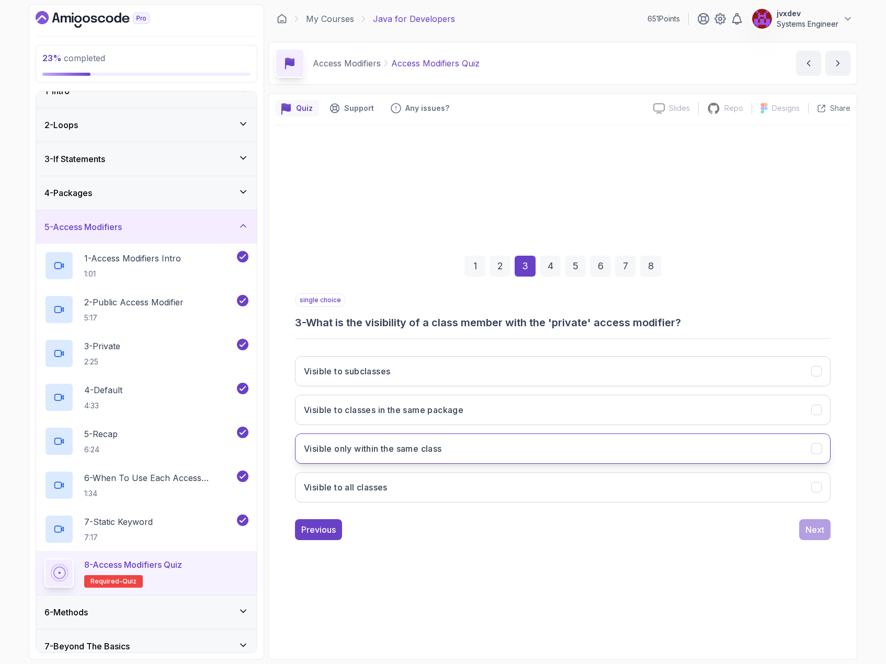
click at [494, 447] on button "Visible only within the same class" at bounding box center [562, 448] width 535 height 30
click at [818, 530] on div "Next" at bounding box center [814, 529] width 19 height 13
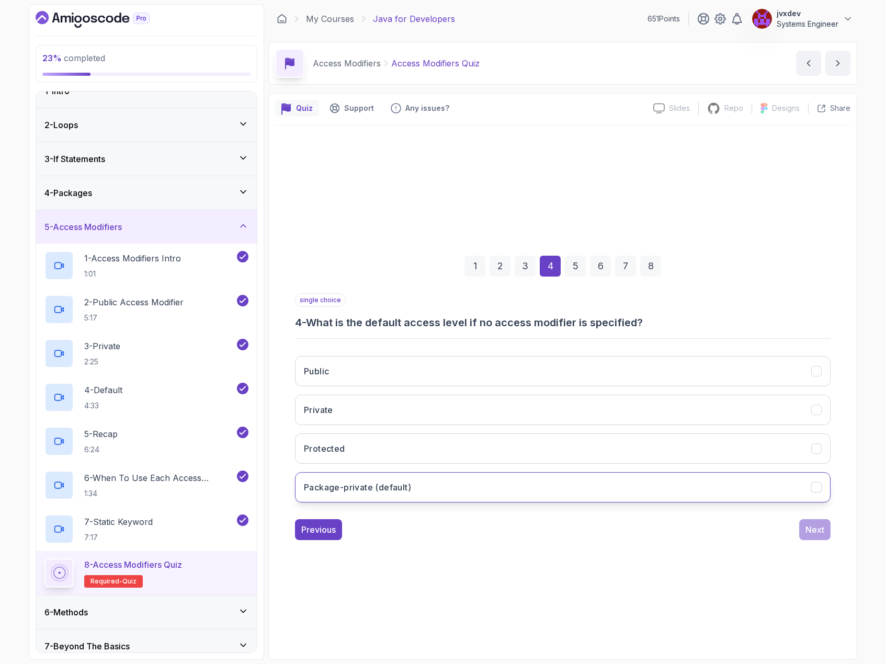
click at [442, 476] on button "Package-private (default)" at bounding box center [562, 487] width 535 height 30
click at [813, 532] on div "Next" at bounding box center [814, 529] width 19 height 13
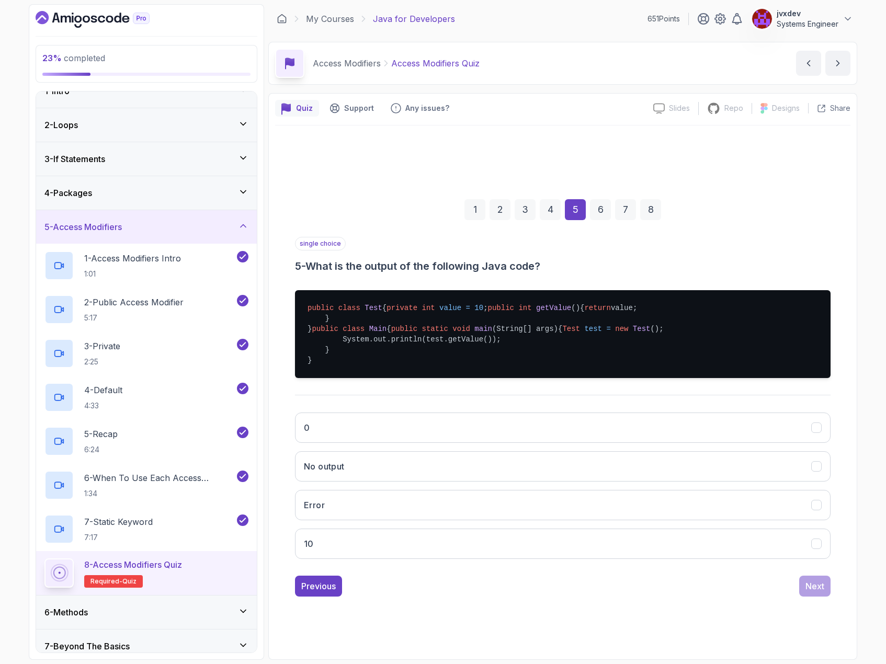
drag, startPoint x: 318, startPoint y: 326, endPoint x: 288, endPoint y: 277, distance: 58.5
click at [288, 277] on div "1 2 3 4 5 6 7 8 single choice 5 - What is the output of the following Java code…" at bounding box center [562, 389] width 575 height 431
click at [381, 559] on button "10" at bounding box center [562, 544] width 535 height 30
click at [810, 592] on div "Next" at bounding box center [814, 586] width 19 height 13
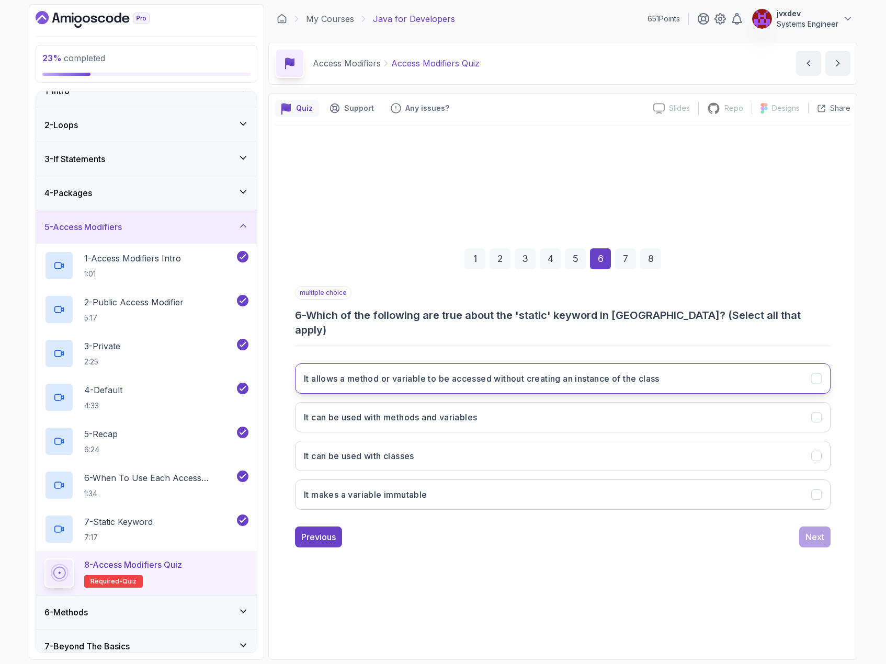
click at [546, 375] on h3 "It allows a method or variable to be accessed without creating an instance of t…" at bounding box center [482, 378] width 356 height 13
click at [437, 448] on button "It can be used with classes" at bounding box center [562, 456] width 535 height 30
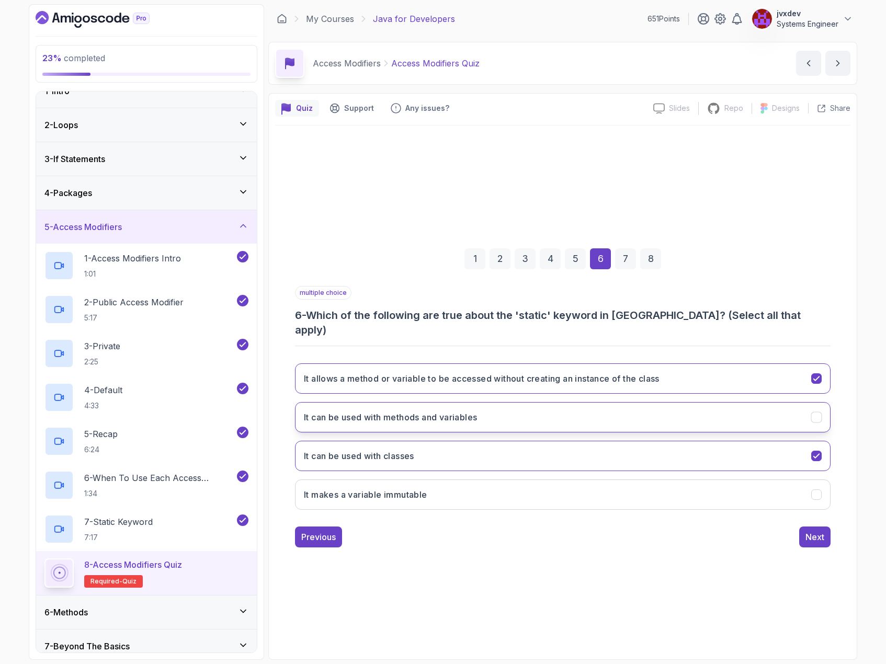
click at [812, 412] on icon "It can be used with methods and variables" at bounding box center [817, 417] width 10 height 10
click at [815, 532] on div "Next" at bounding box center [814, 537] width 19 height 13
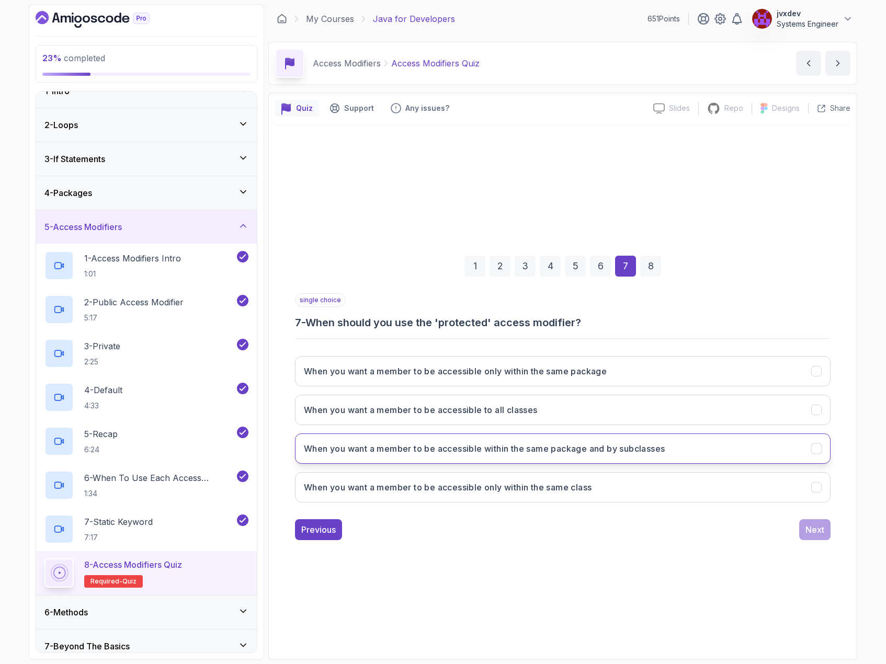
click at [625, 452] on h3 "When you want a member to be accessible within the same package and by subclass…" at bounding box center [484, 448] width 361 height 13
click at [822, 535] on div "Next" at bounding box center [814, 529] width 19 height 13
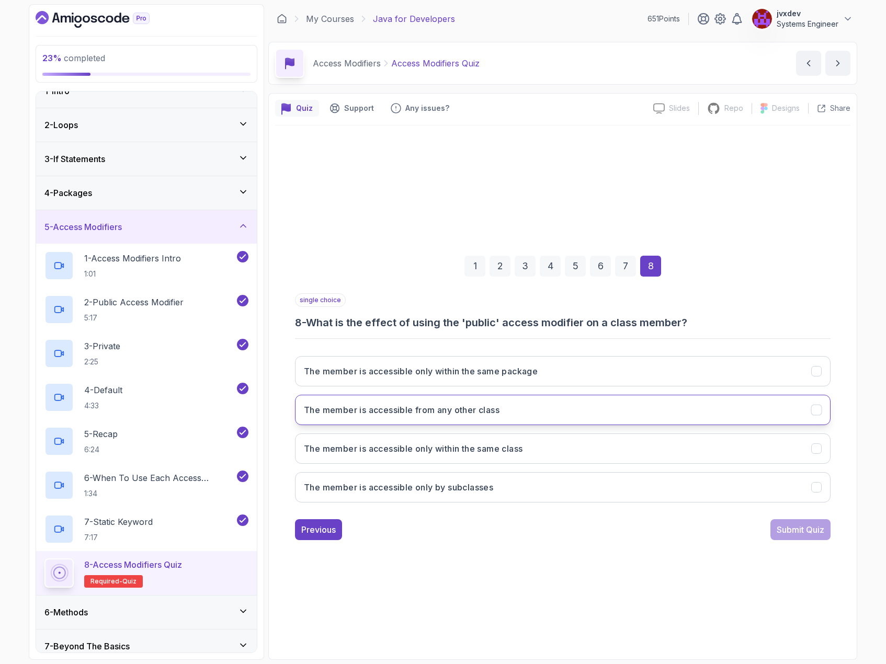
click at [573, 406] on button "The member is accessible from any other class" at bounding box center [562, 410] width 535 height 30
click at [804, 529] on div "Submit Quiz" at bounding box center [800, 529] width 48 height 13
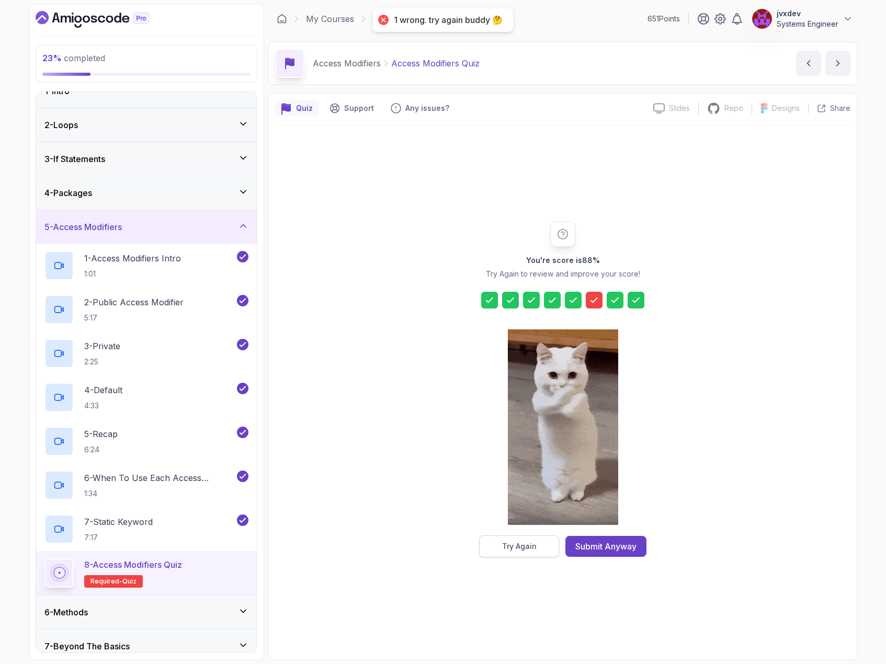
click at [531, 552] on button "Try Again" at bounding box center [519, 546] width 80 height 22
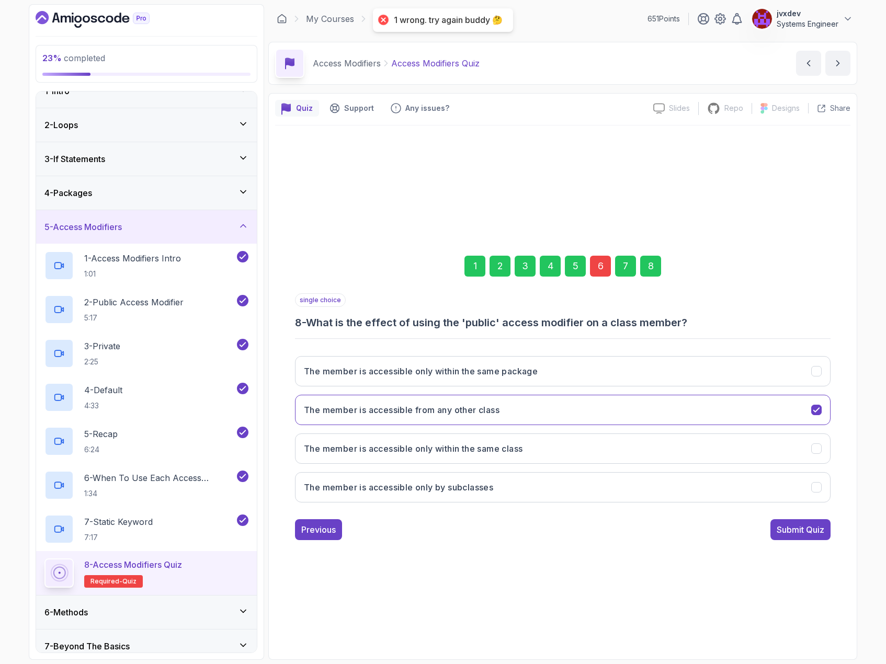
click at [602, 274] on div "6" at bounding box center [600, 266] width 21 height 21
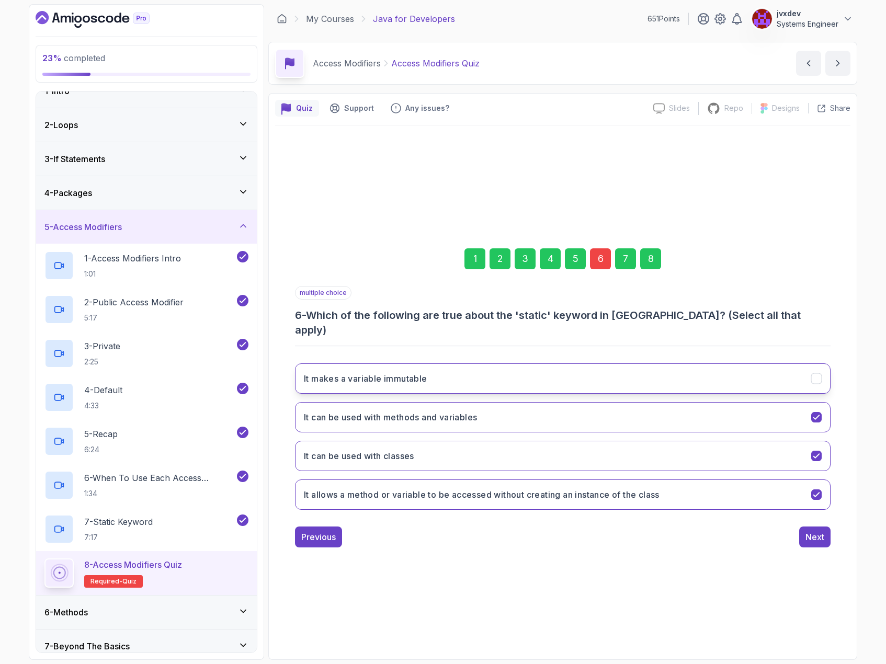
click at [784, 375] on button "It makes a variable immutable" at bounding box center [562, 378] width 535 height 30
click at [808, 531] on div "Next" at bounding box center [814, 537] width 19 height 13
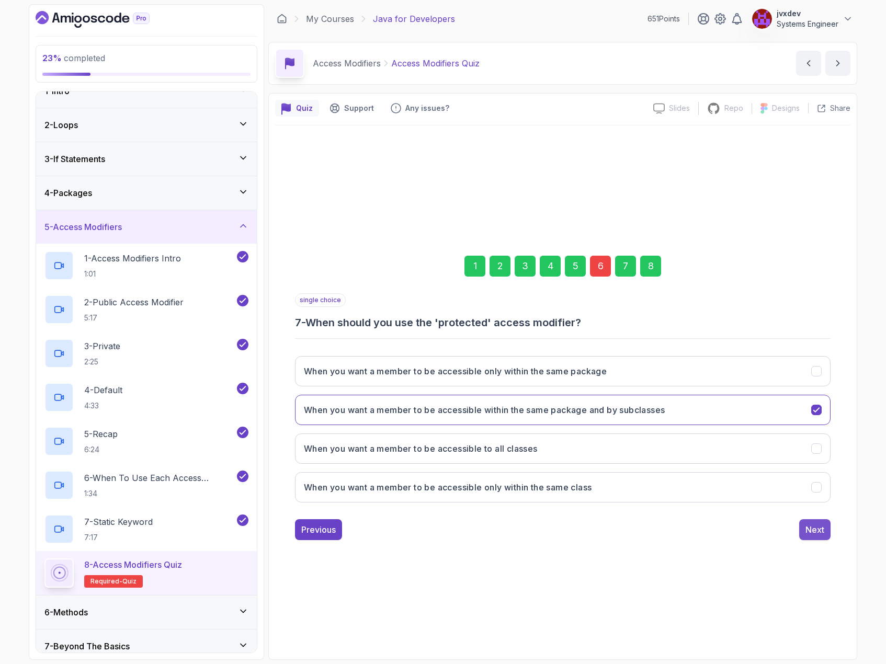
click at [824, 531] on div "Next" at bounding box center [814, 529] width 19 height 13
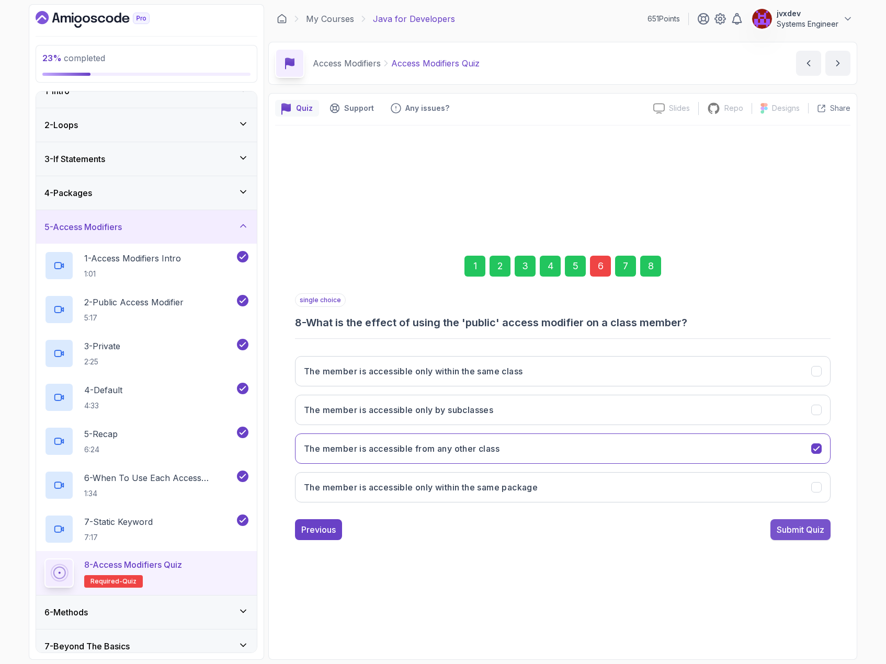
click at [818, 531] on div "Submit Quiz" at bounding box center [800, 529] width 48 height 13
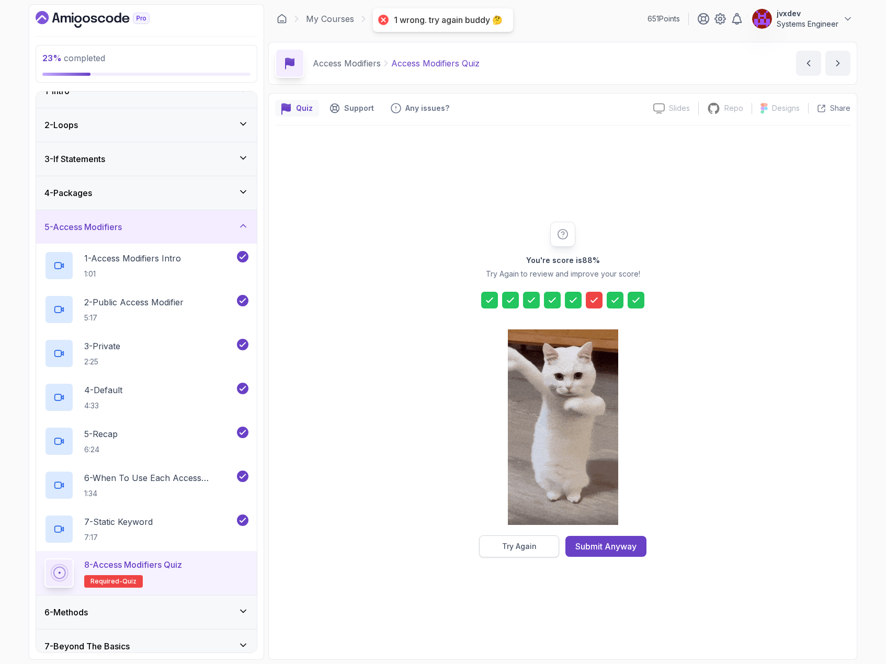
click at [531, 542] on div "Try Again" at bounding box center [519, 546] width 35 height 10
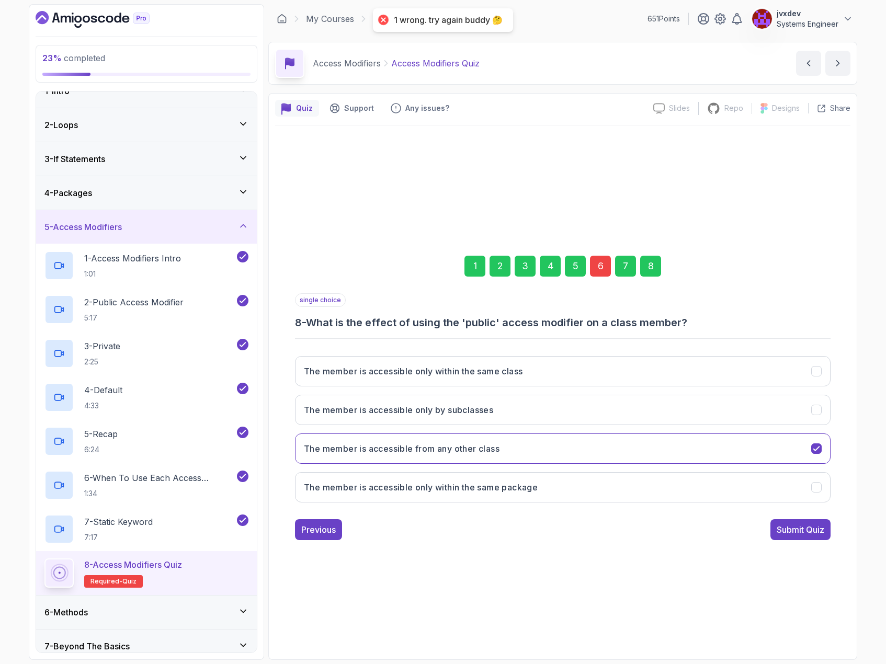
click at [595, 259] on div "6" at bounding box center [600, 266] width 21 height 21
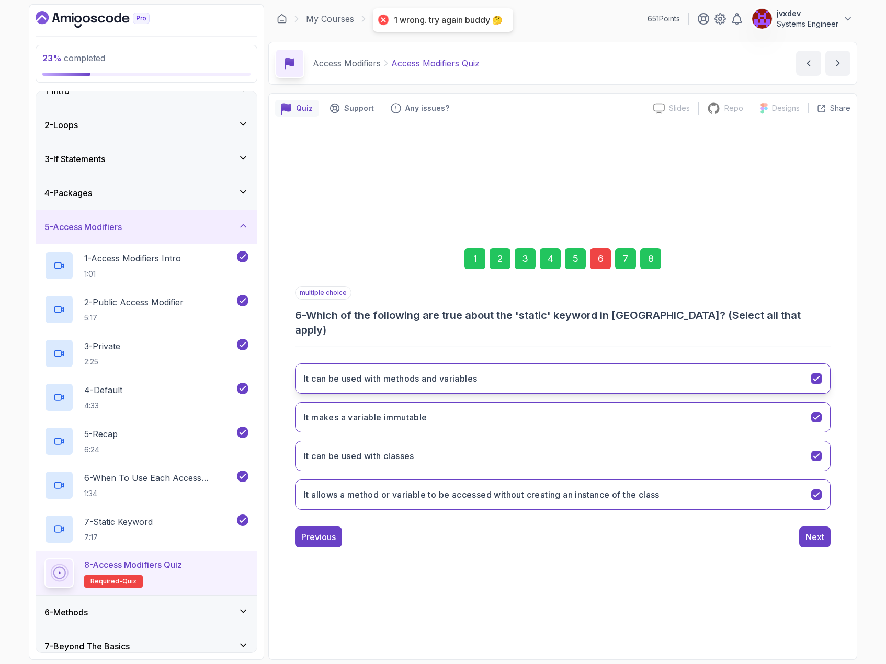
click at [622, 372] on button "It can be used with methods and variables" at bounding box center [562, 378] width 535 height 30
click at [592, 367] on button "It can be used with methods and variables" at bounding box center [562, 378] width 535 height 30
click at [576, 408] on button "It makes a variable immutable" at bounding box center [562, 417] width 535 height 30
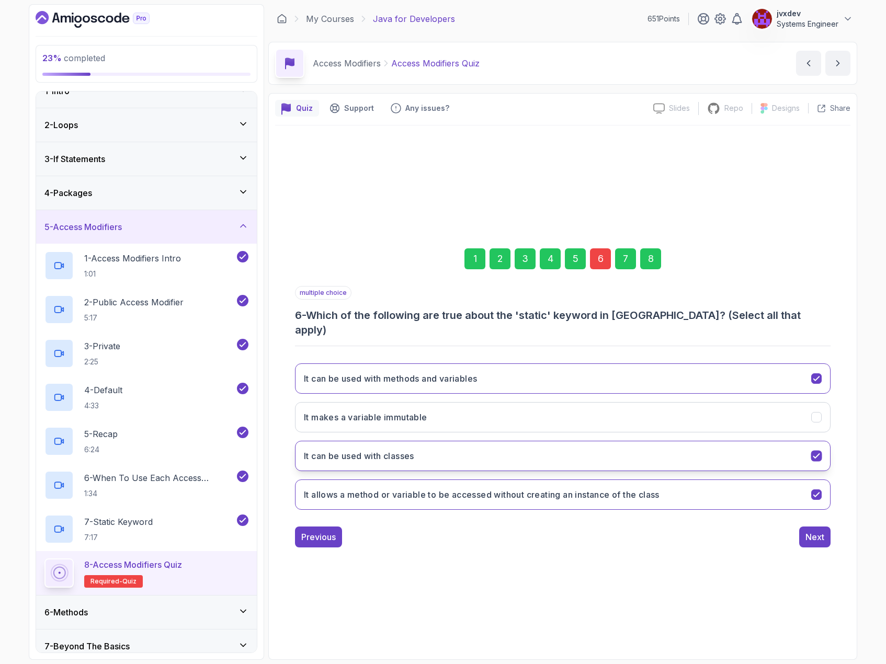
click at [533, 448] on button "It can be used with classes" at bounding box center [562, 456] width 535 height 30
click at [808, 518] on div "multiple choice 6 - Which of the following are true about the 'static' keyword …" at bounding box center [562, 416] width 535 height 261
click at [810, 531] on div "Next" at bounding box center [814, 537] width 19 height 13
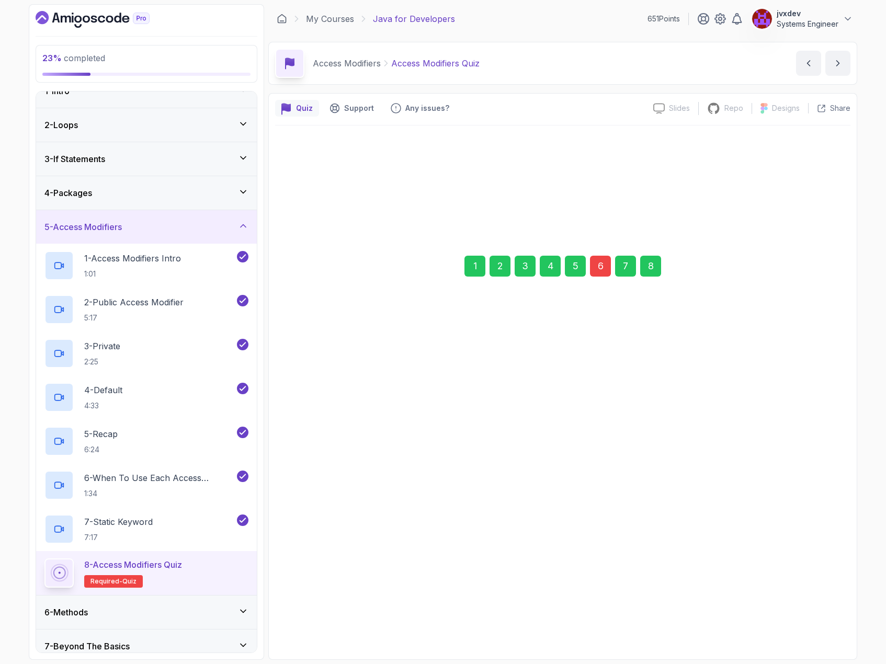
click at [817, 526] on div "Next" at bounding box center [814, 529] width 19 height 13
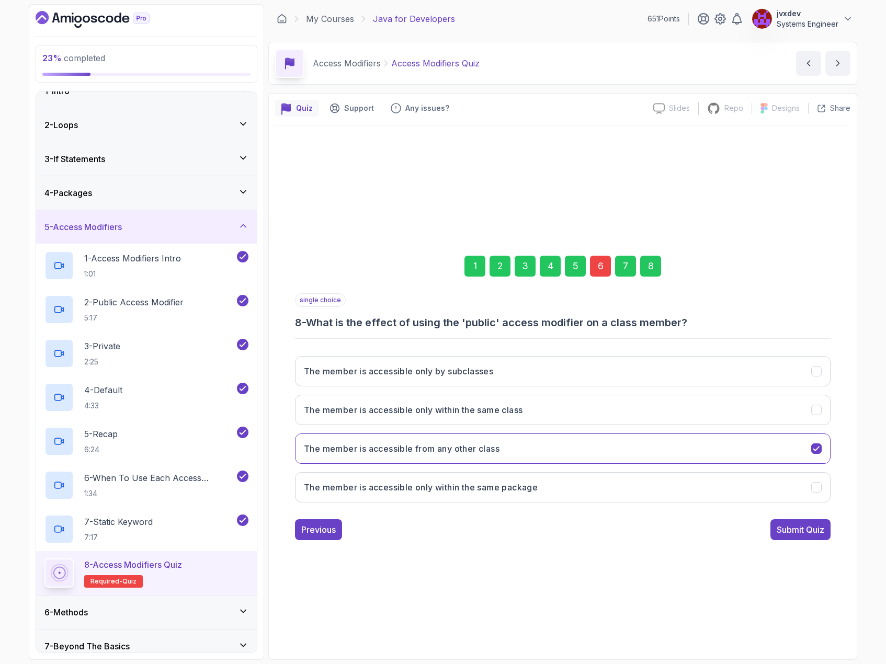
click at [819, 531] on div "Submit Quiz" at bounding box center [800, 529] width 48 height 13
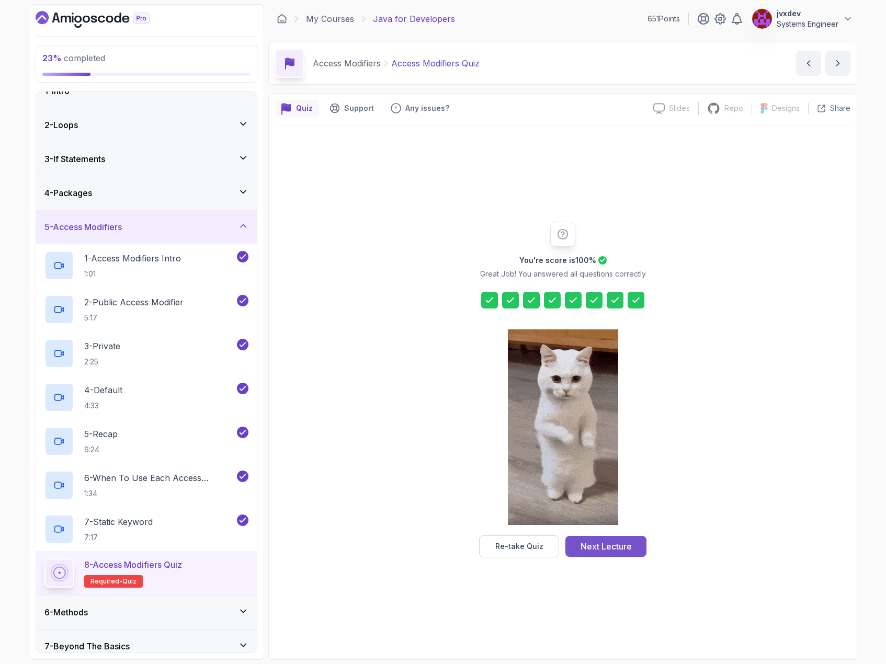
click at [620, 547] on div "Next Lecture" at bounding box center [605, 546] width 51 height 13
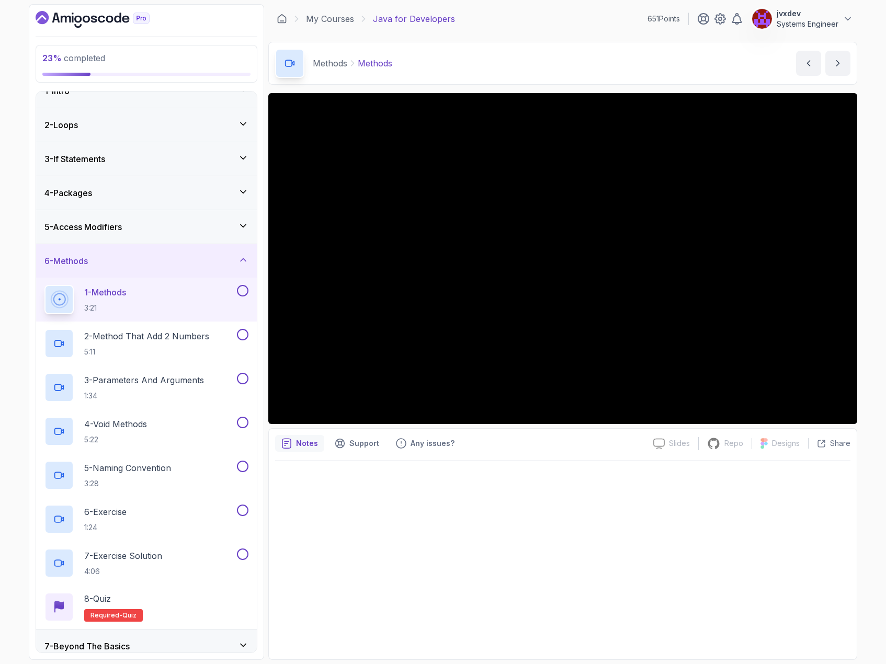
click at [740, 479] on div at bounding box center [562, 557] width 575 height 192
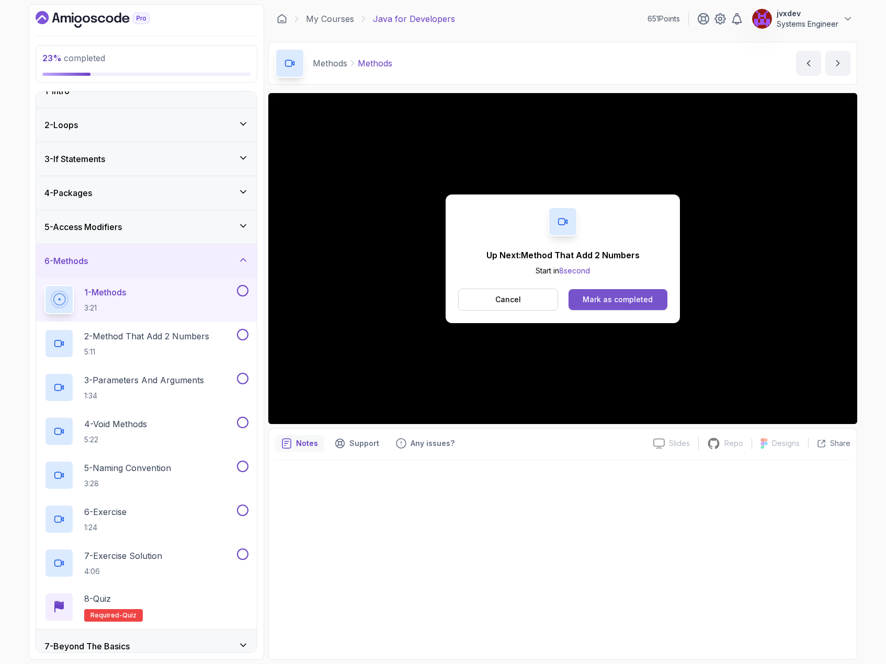
click at [642, 299] on div "Mark as completed" at bounding box center [617, 299] width 70 height 10
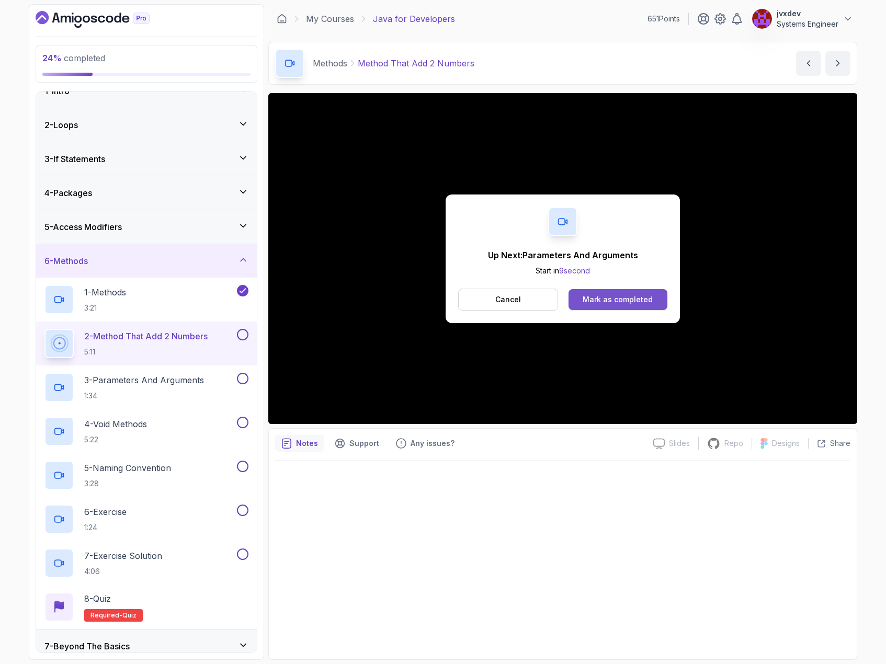
click at [599, 297] on div "Mark as completed" at bounding box center [617, 299] width 70 height 10
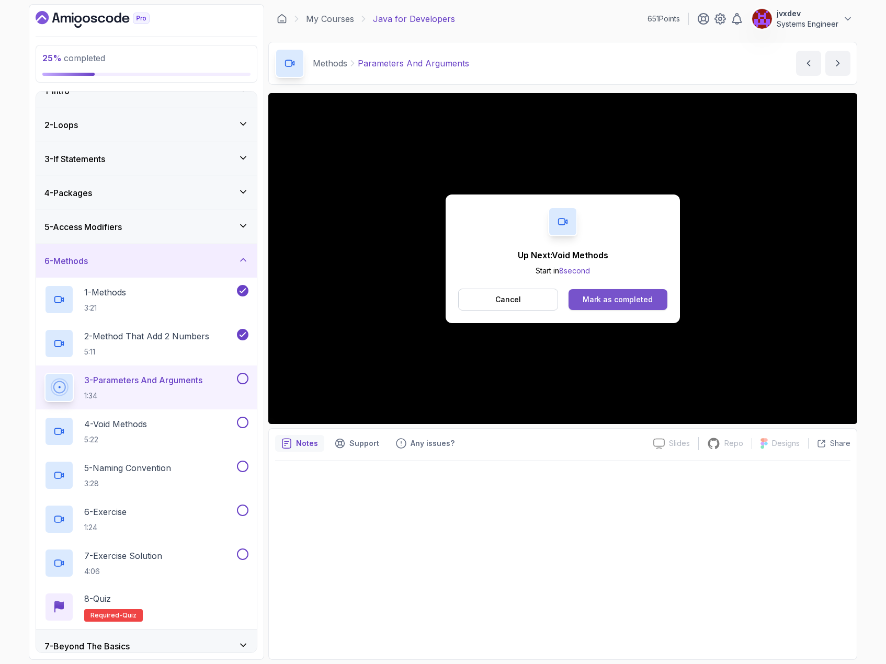
click at [629, 301] on div "Mark as completed" at bounding box center [617, 299] width 70 height 10
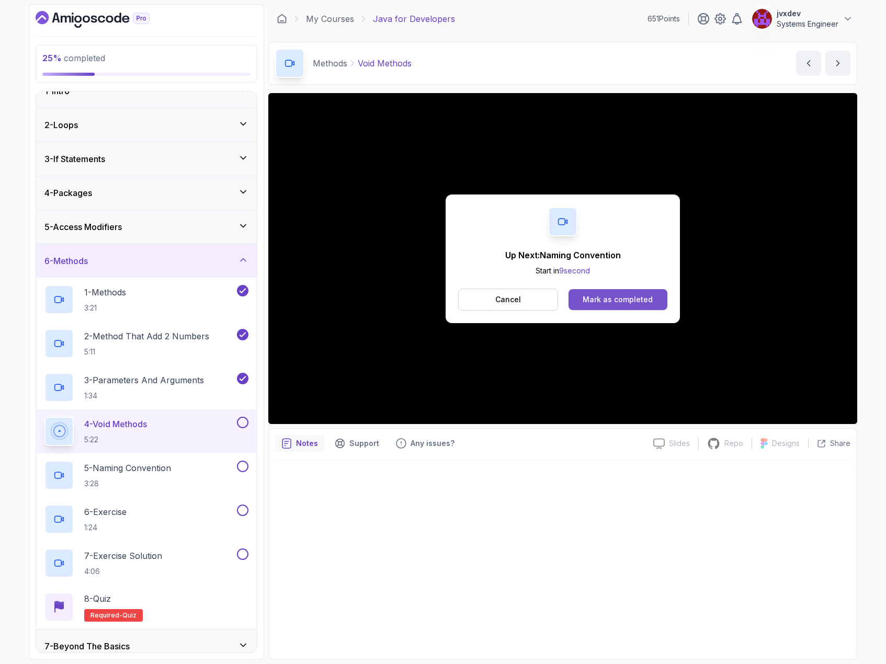
click at [632, 297] on div "Mark as completed" at bounding box center [617, 299] width 70 height 10
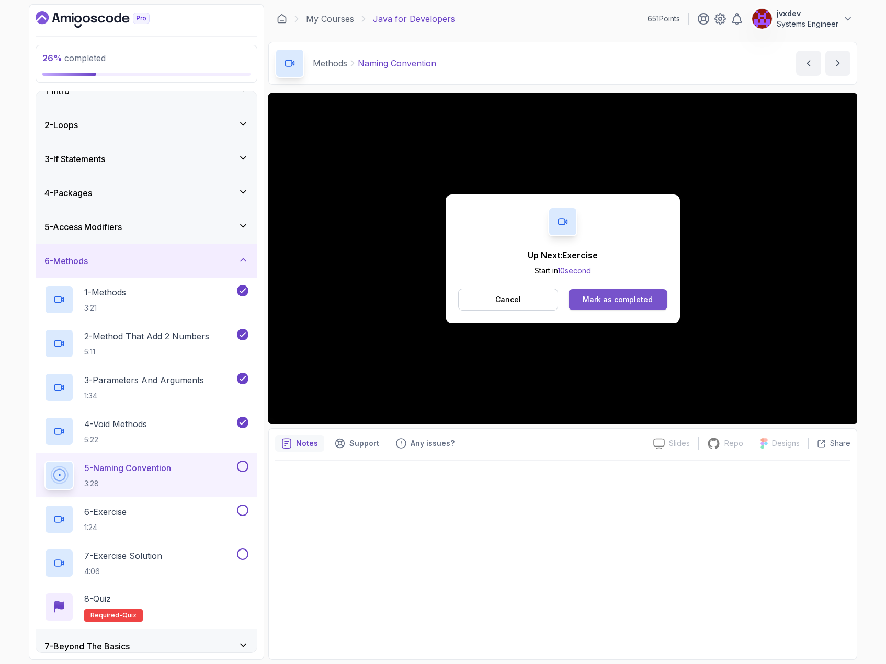
click at [619, 299] on div "Mark as completed" at bounding box center [617, 299] width 70 height 10
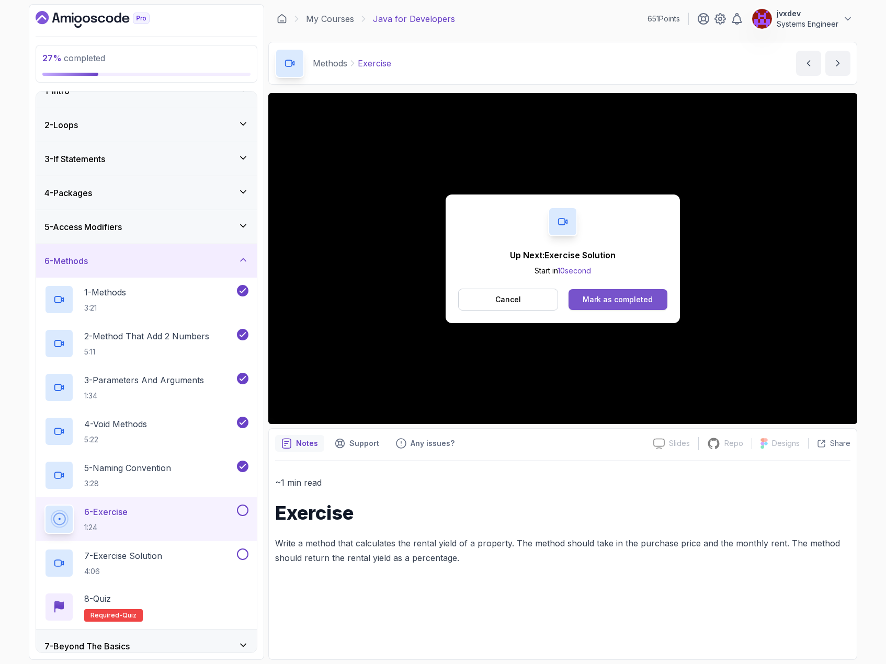
click at [603, 299] on div "Mark as completed" at bounding box center [617, 299] width 70 height 10
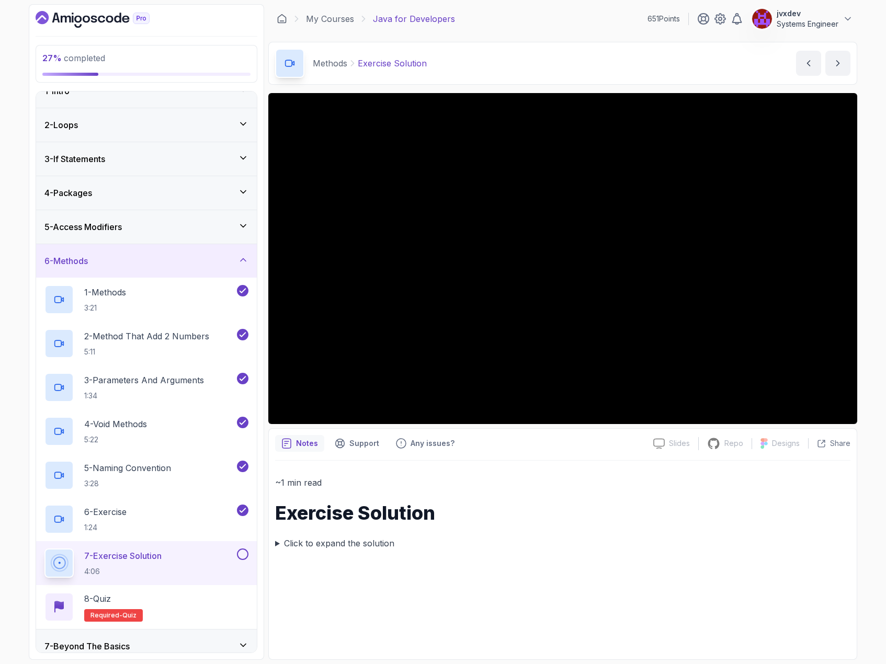
click at [276, 543] on summary "Click to expand the solution" at bounding box center [562, 543] width 575 height 15
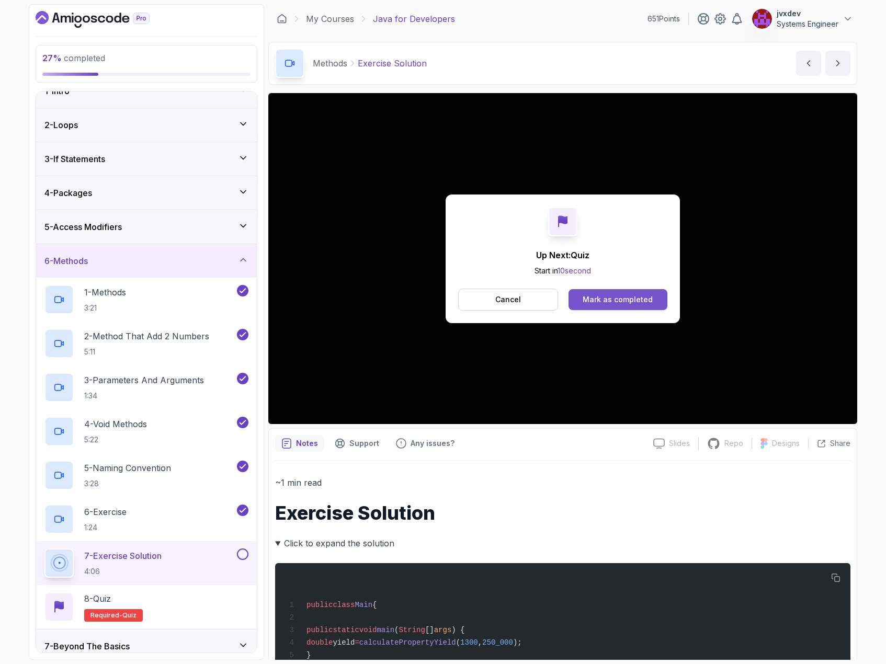
click at [628, 305] on button "Mark as completed" at bounding box center [617, 299] width 99 height 21
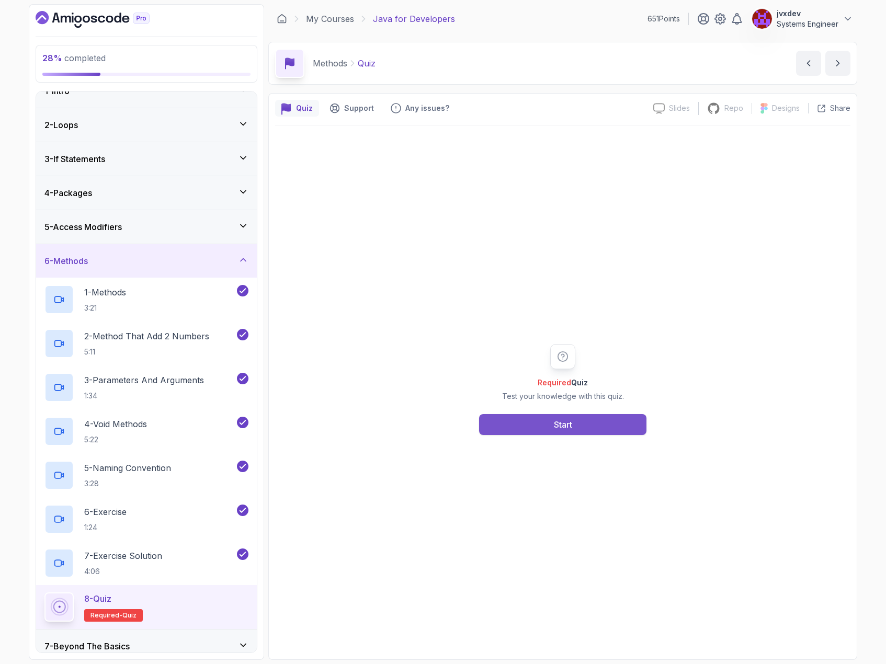
click at [587, 426] on button "Start" at bounding box center [562, 424] width 167 height 21
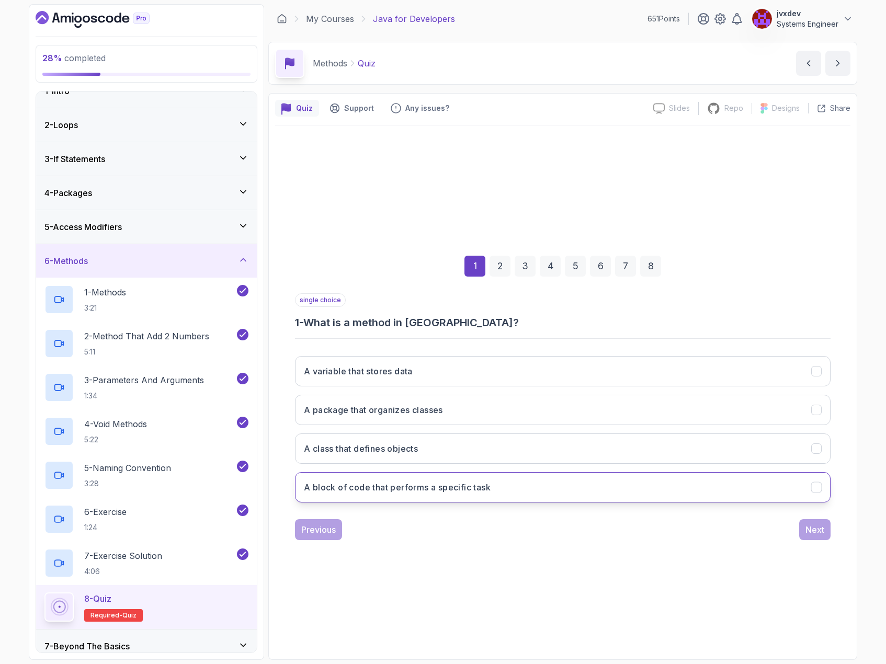
click at [561, 486] on button "A block of code that performs a specific task" at bounding box center [562, 487] width 535 height 30
click at [818, 519] on button "Next" at bounding box center [814, 529] width 31 height 21
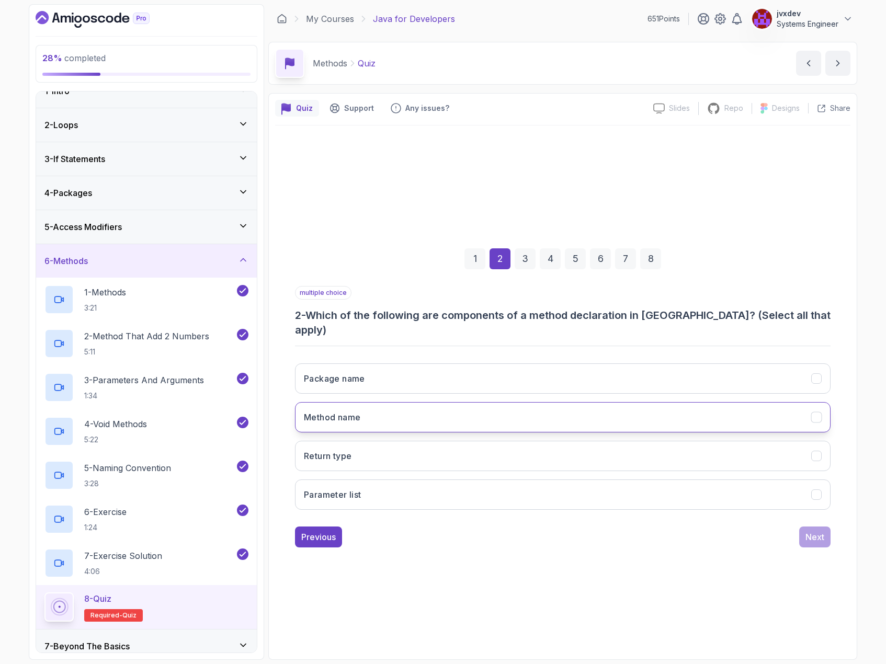
click at [477, 408] on button "Method name" at bounding box center [562, 417] width 535 height 30
click at [469, 448] on button "Return type" at bounding box center [562, 456] width 535 height 30
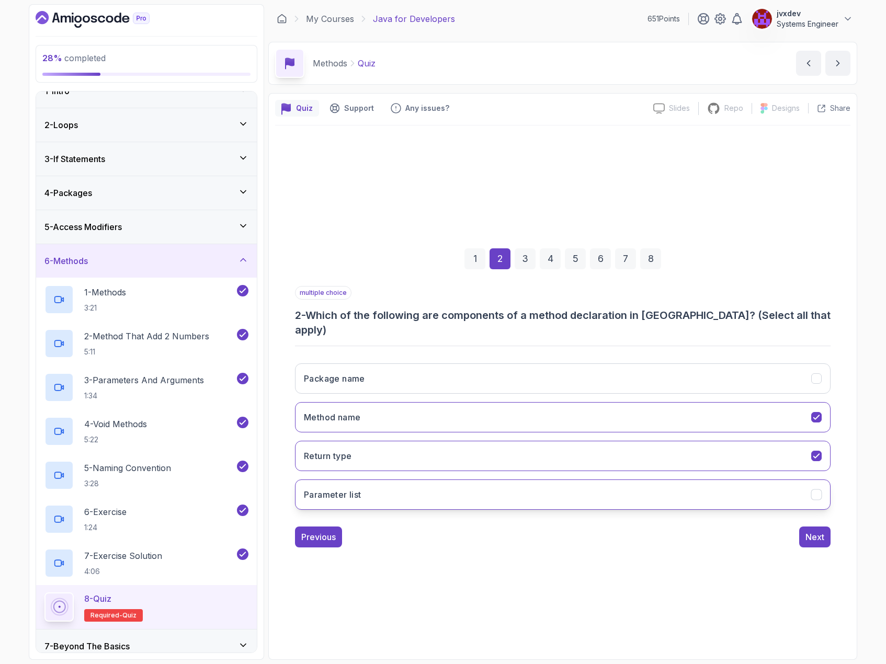
click at [459, 499] on button "Parameter list" at bounding box center [562, 494] width 535 height 30
click at [824, 534] on button "Next" at bounding box center [814, 537] width 31 height 21
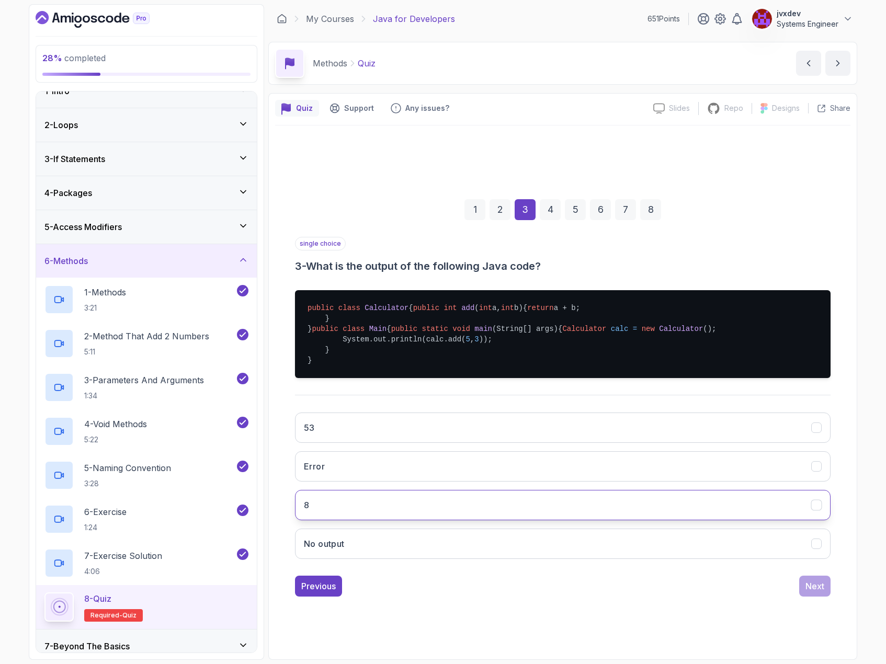
click at [390, 520] on button "8" at bounding box center [562, 505] width 535 height 30
click at [822, 592] on div "Next" at bounding box center [814, 586] width 19 height 13
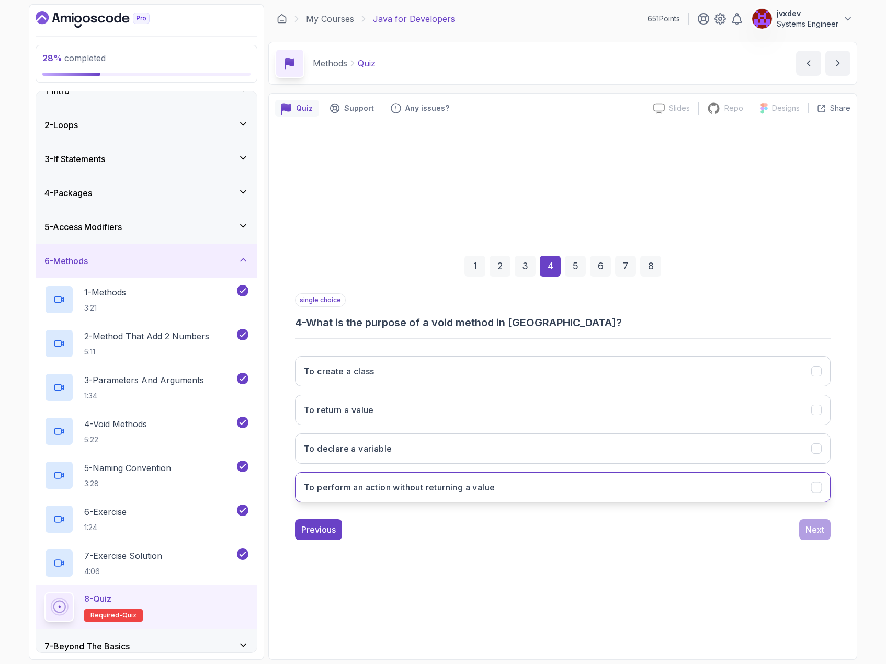
click at [503, 492] on button "To perform an action without returning a value" at bounding box center [562, 487] width 535 height 30
click at [807, 533] on div "Next" at bounding box center [814, 529] width 19 height 13
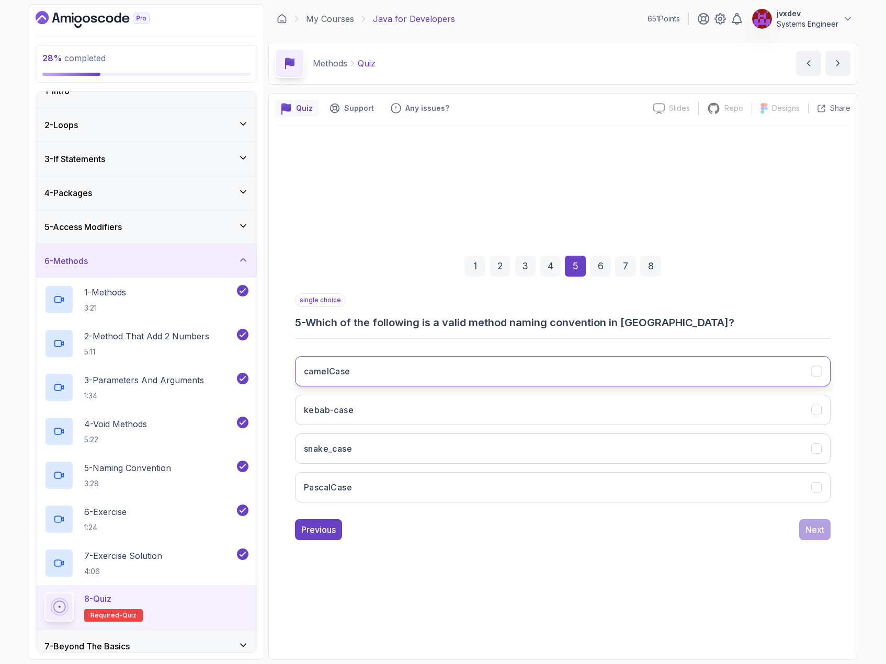
click at [553, 368] on button "camelCase" at bounding box center [562, 371] width 535 height 30
click at [827, 532] on button "Next" at bounding box center [814, 529] width 31 height 21
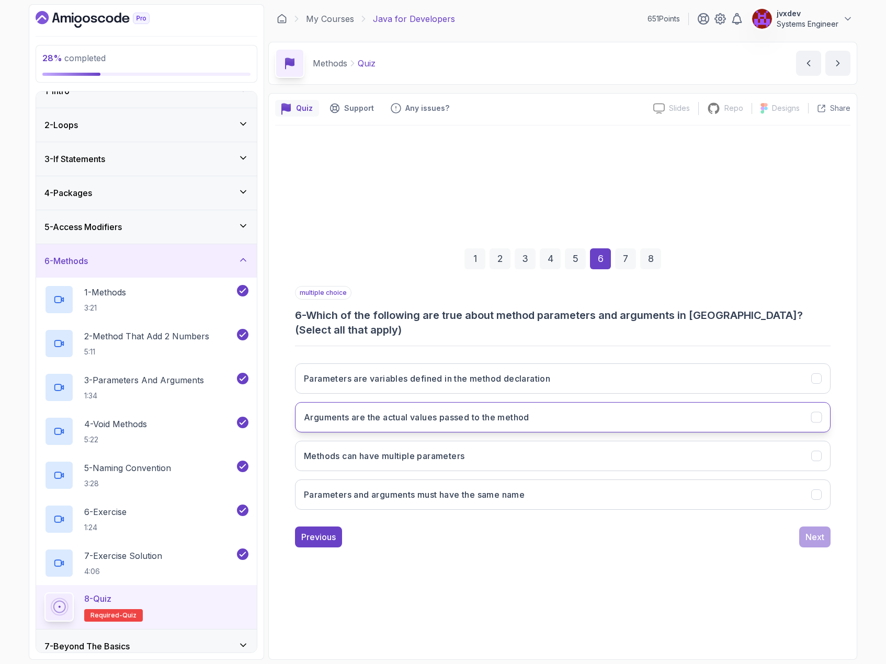
click at [600, 412] on button "Arguments are the actual values passed to the method" at bounding box center [562, 417] width 535 height 30
click at [585, 451] on button "Methods can have multiple parameters" at bounding box center [562, 456] width 535 height 30
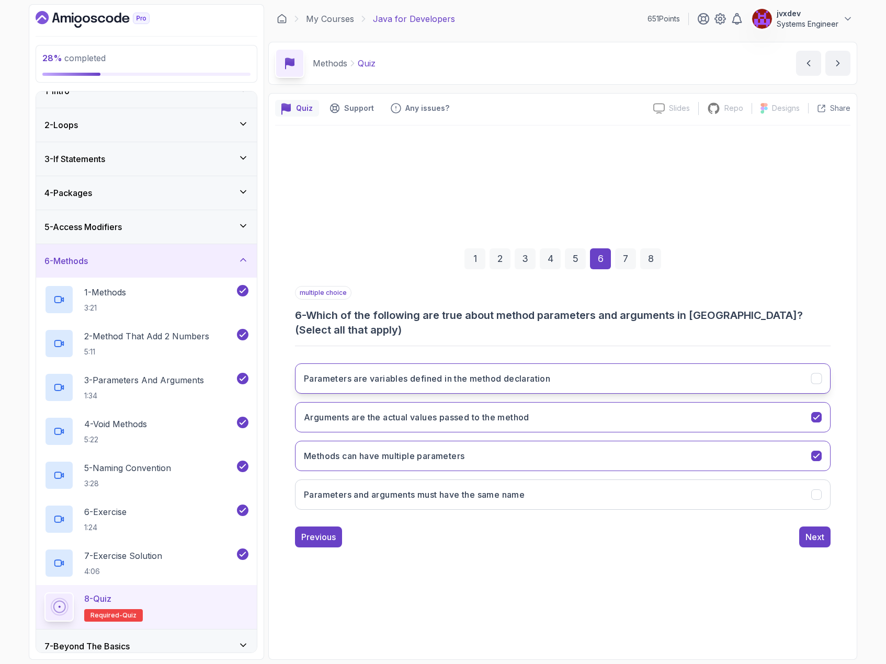
click at [523, 375] on h3 "Parameters are variables defined in the method declaration" at bounding box center [427, 378] width 246 height 13
click at [814, 533] on div "Next" at bounding box center [814, 537] width 19 height 13
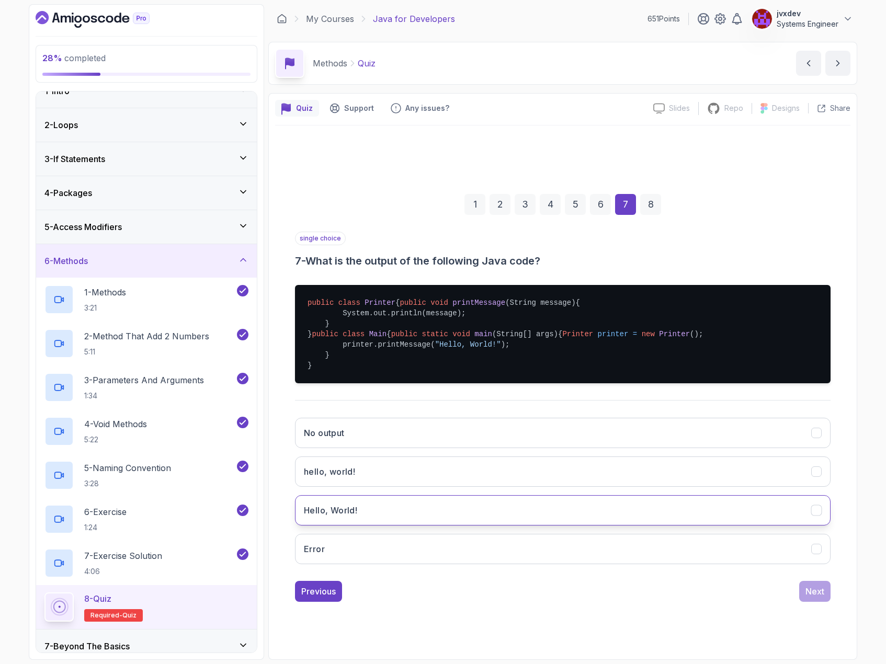
click at [492, 526] on button "Hello, World!" at bounding box center [562, 510] width 535 height 30
click at [815, 598] on div "Next" at bounding box center [814, 591] width 19 height 13
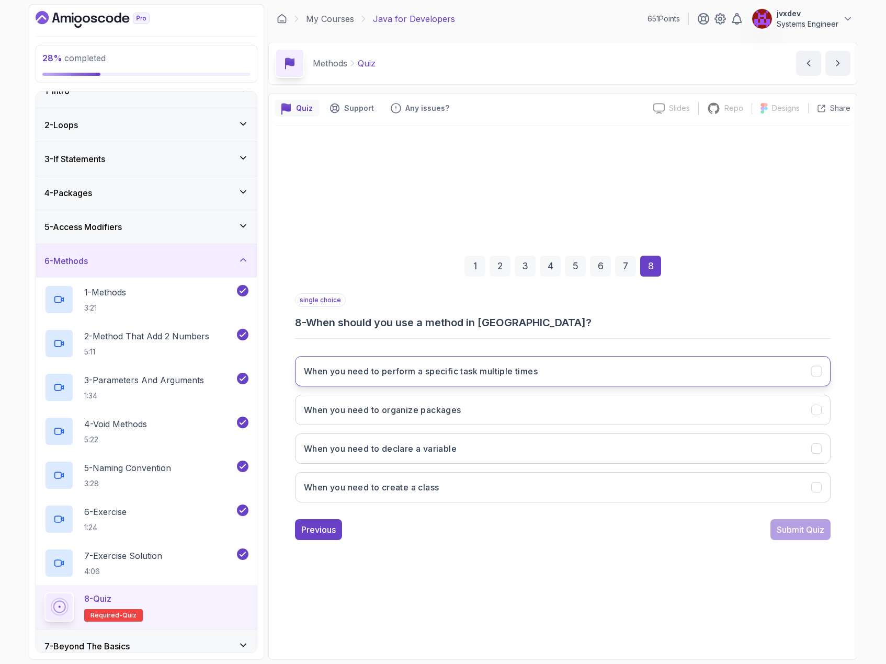
click at [564, 368] on button "When you need to perform a specific task multiple times" at bounding box center [562, 371] width 535 height 30
click at [802, 528] on div "Submit Quiz" at bounding box center [800, 529] width 48 height 13
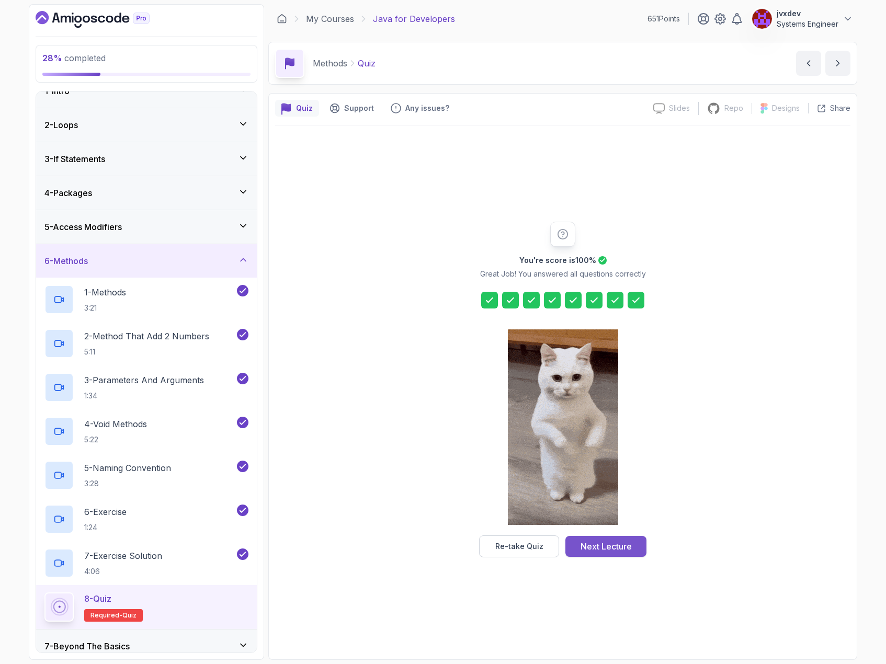
click at [633, 550] on button "Next Lecture" at bounding box center [605, 546] width 81 height 21
